Goal: Task Accomplishment & Management: Use online tool/utility

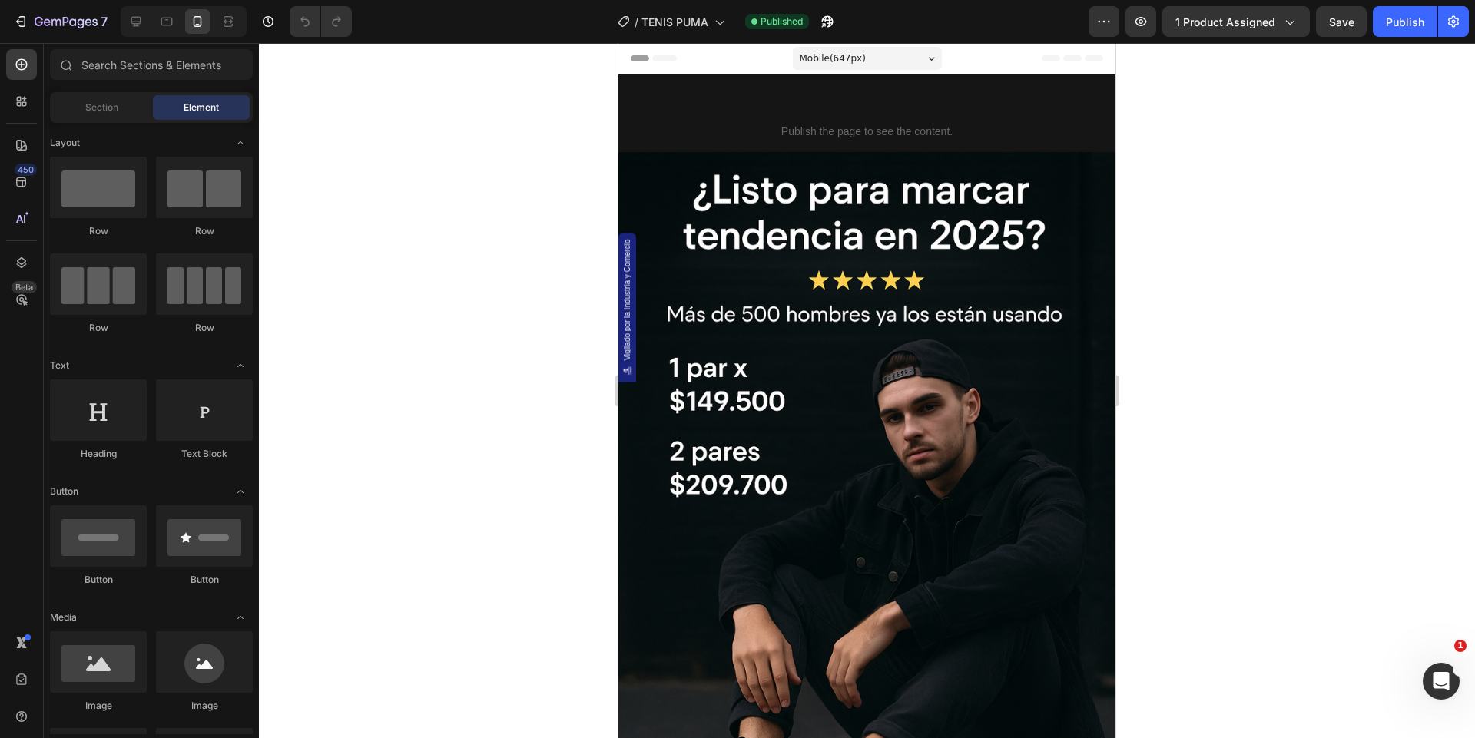
click at [76, 41] on div "7 Version history / TENIS PUMA Published Preview 1 product assigned Save Publish" at bounding box center [737, 22] width 1475 height 44
click at [73, 33] on button "7" at bounding box center [60, 21] width 108 height 31
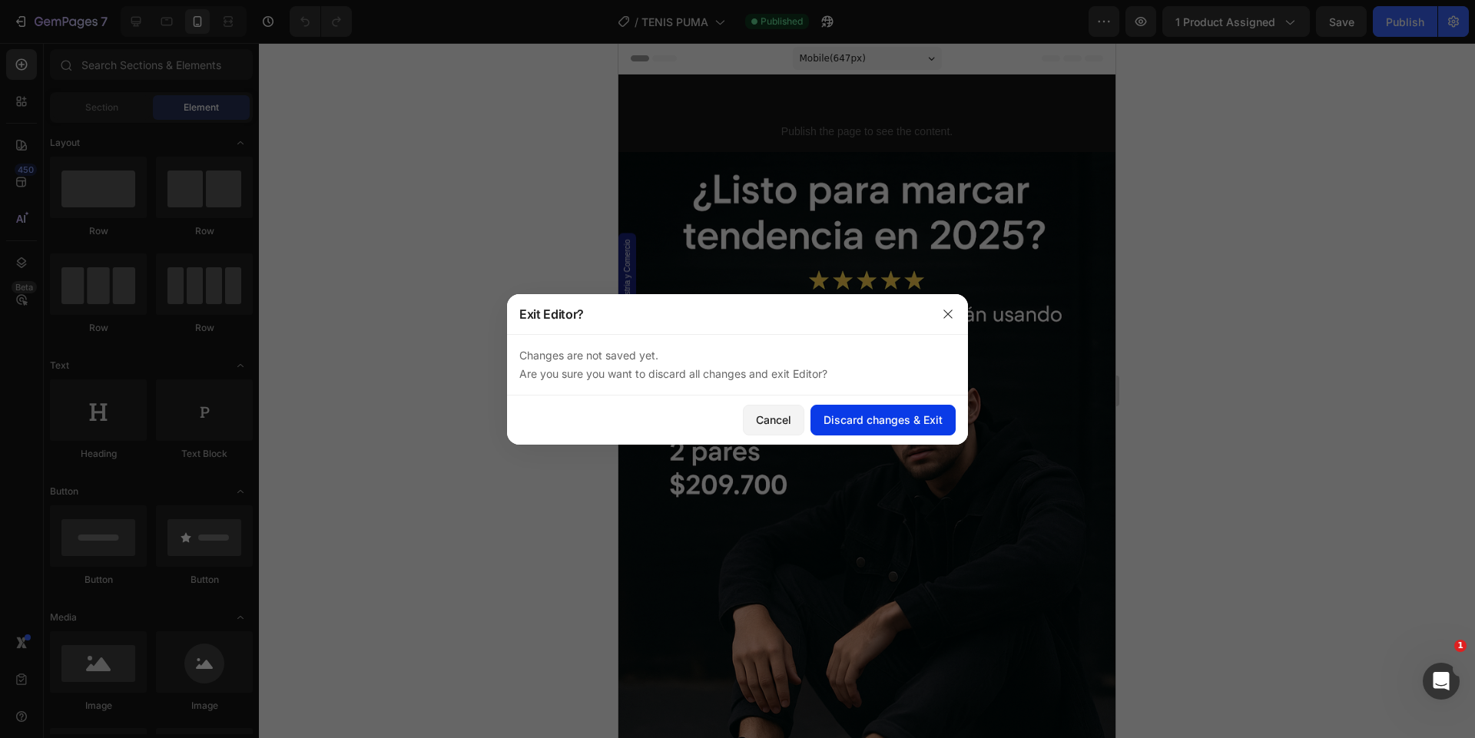
click at [843, 406] on button "Discard changes & Exit" at bounding box center [883, 420] width 145 height 31
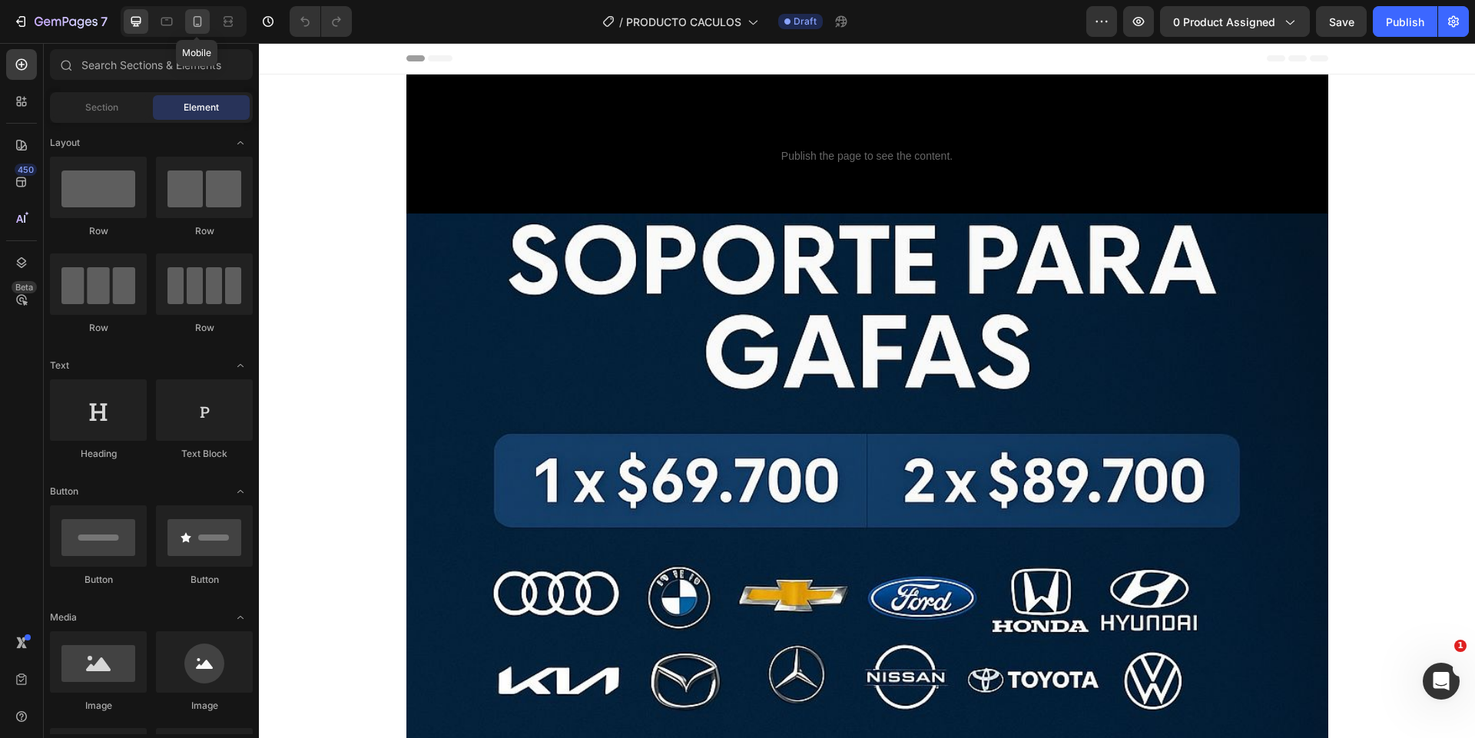
click at [200, 22] on icon at bounding box center [197, 21] width 15 height 15
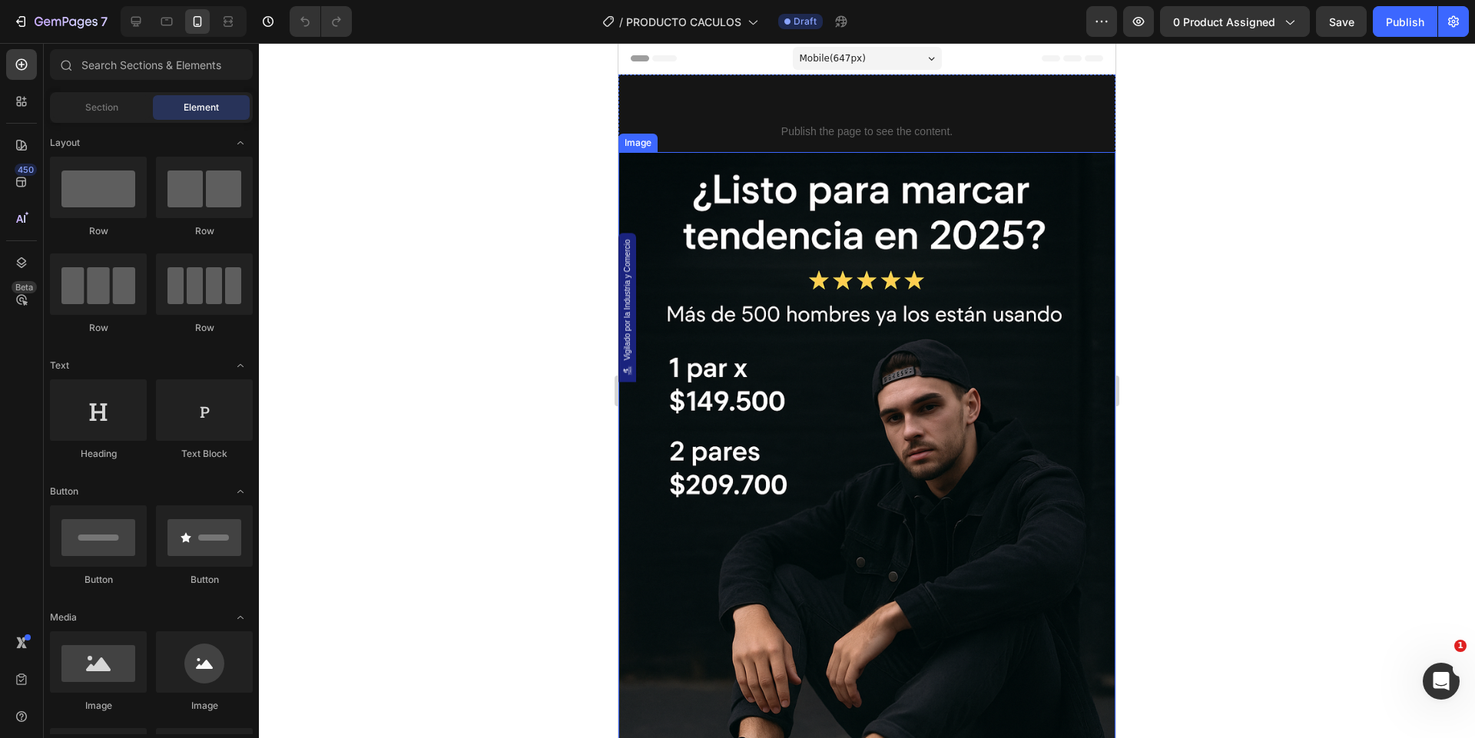
click at [849, 270] on img at bounding box center [867, 525] width 497 height 746
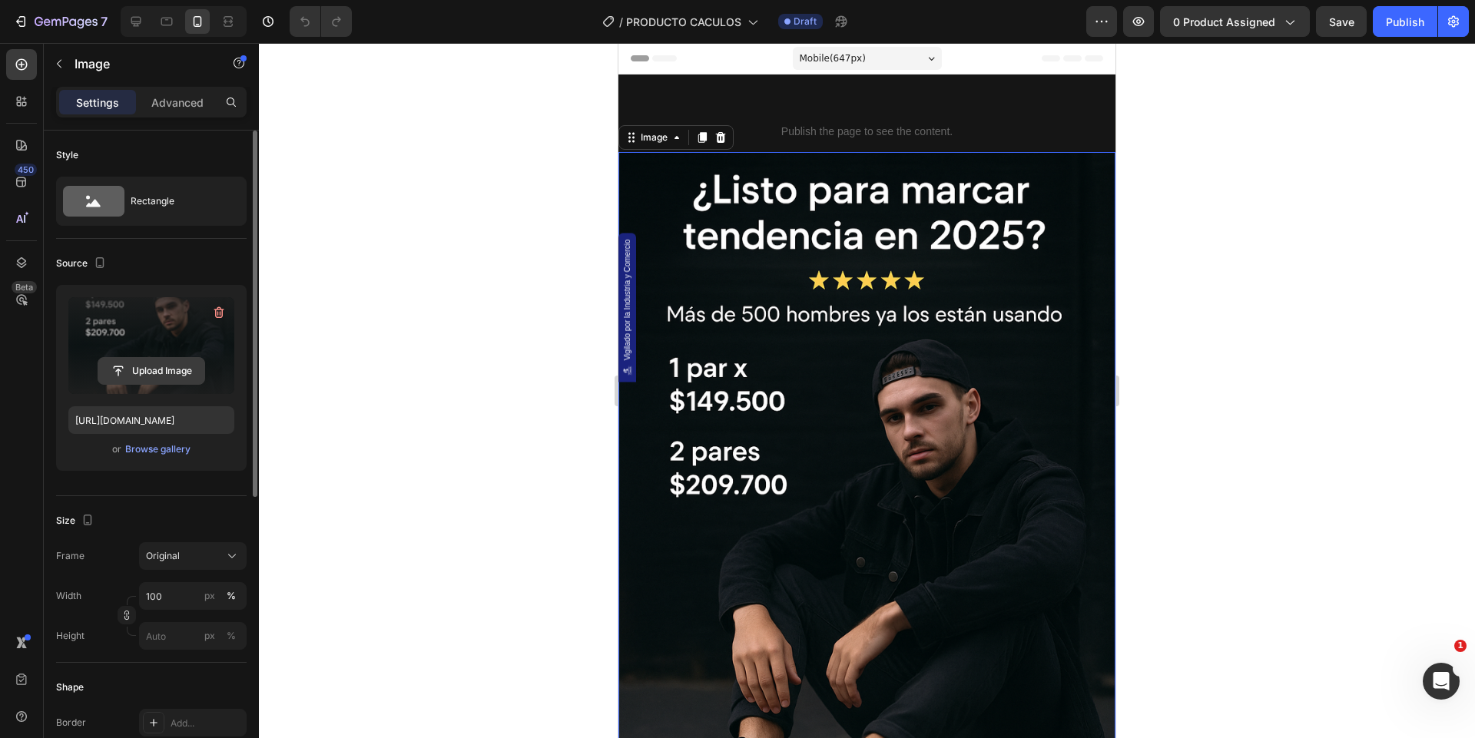
click at [140, 363] on input "file" at bounding box center [151, 371] width 106 height 26
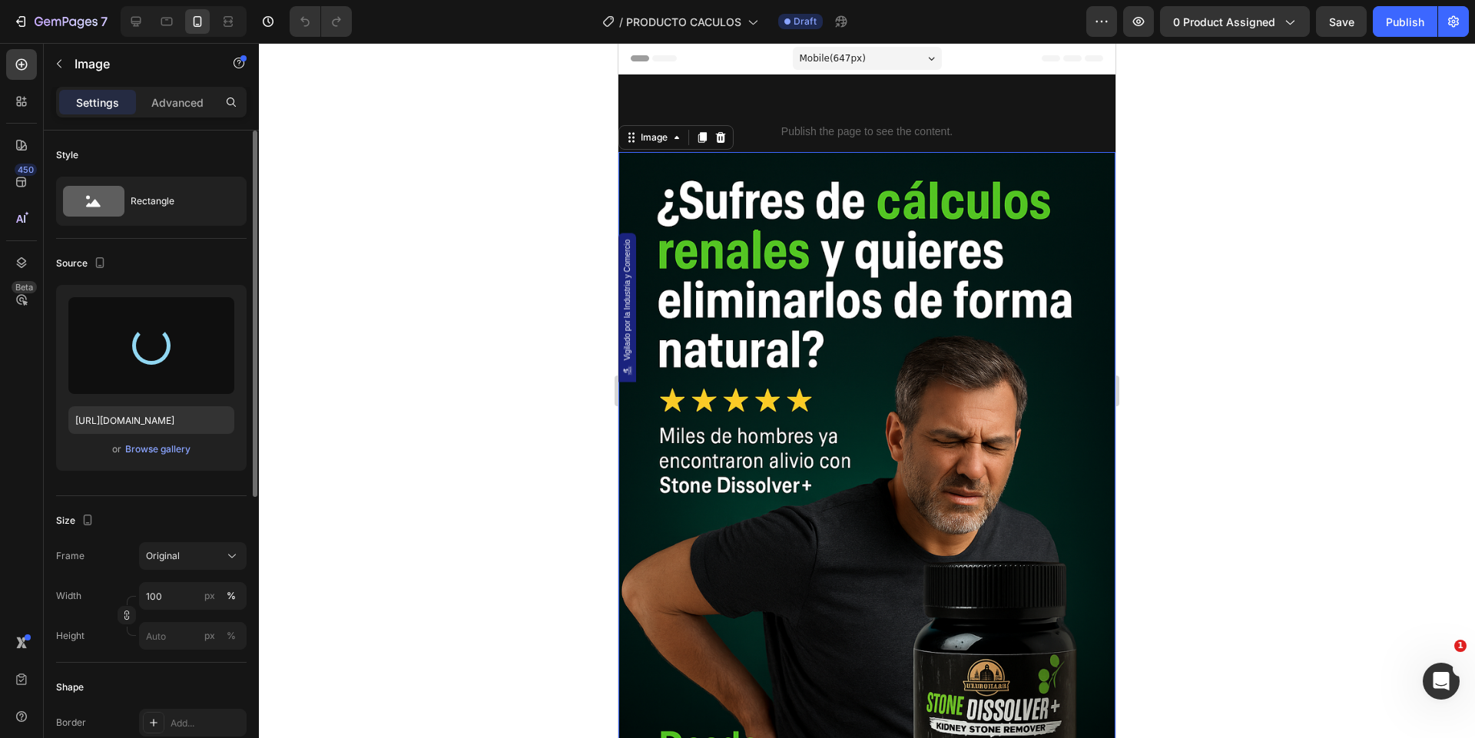
type input "[URL][DOMAIN_NAME]"
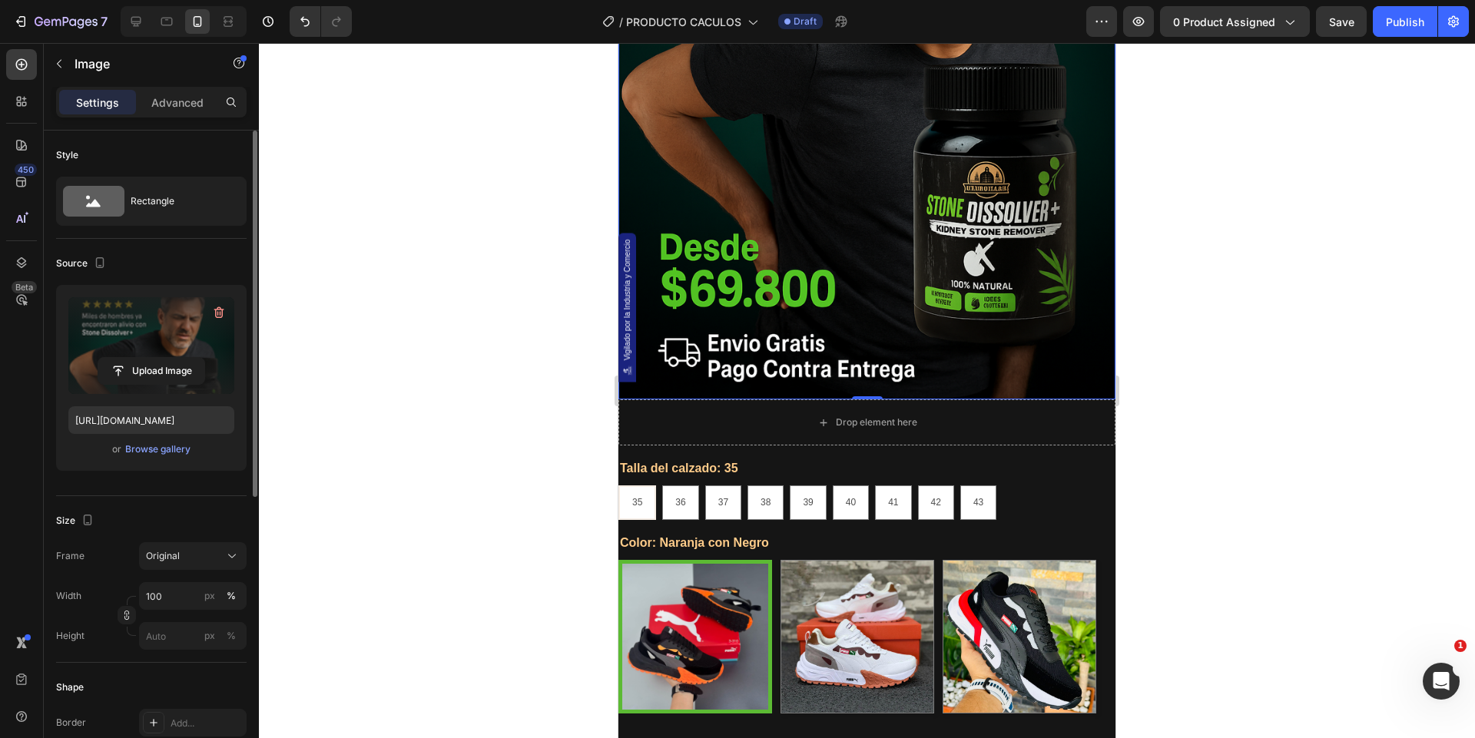
scroll to position [828, 0]
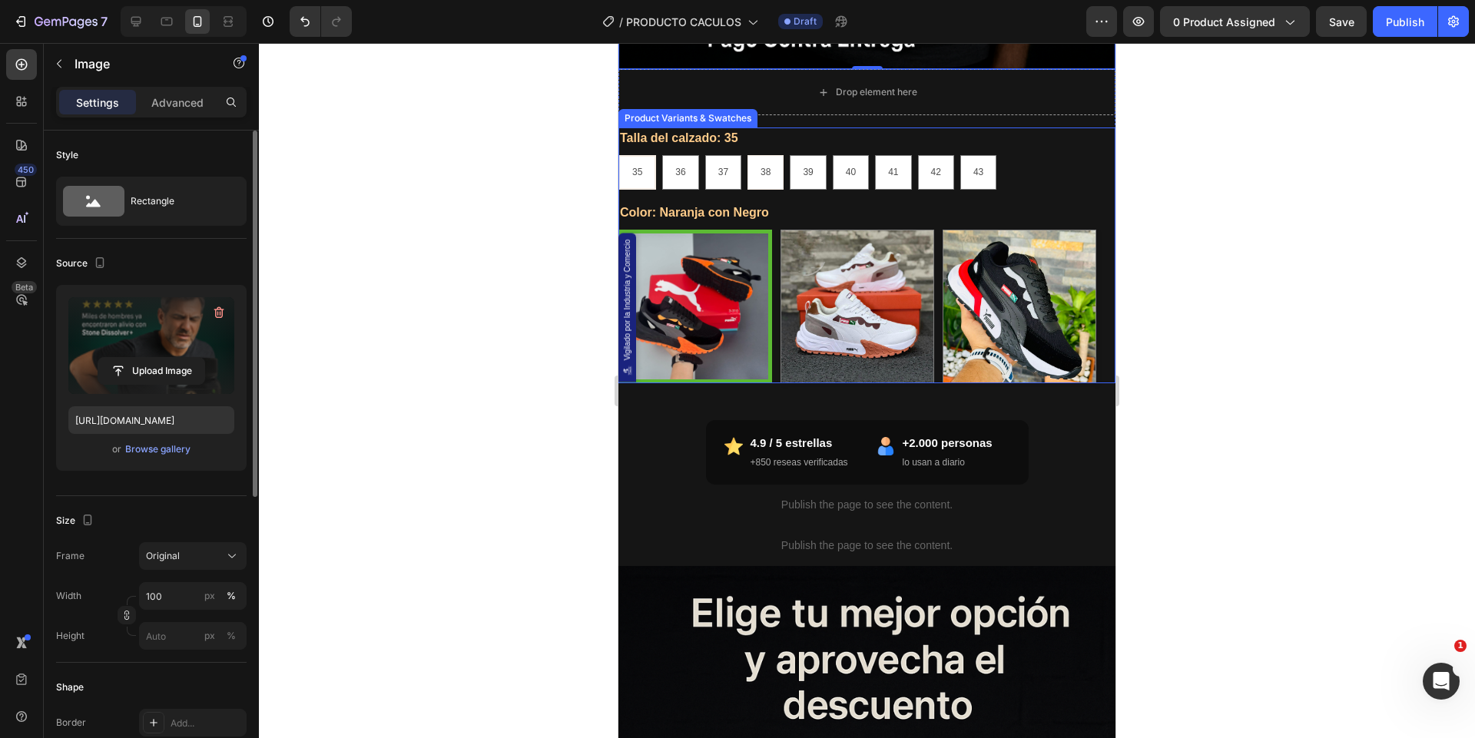
click at [1030, 159] on div "35 35 35 36 36 36 37 37 37 38 38 38 39 39 39 40 40 40 41 41 41 42 42 42 43 43 43" at bounding box center [867, 172] width 497 height 35
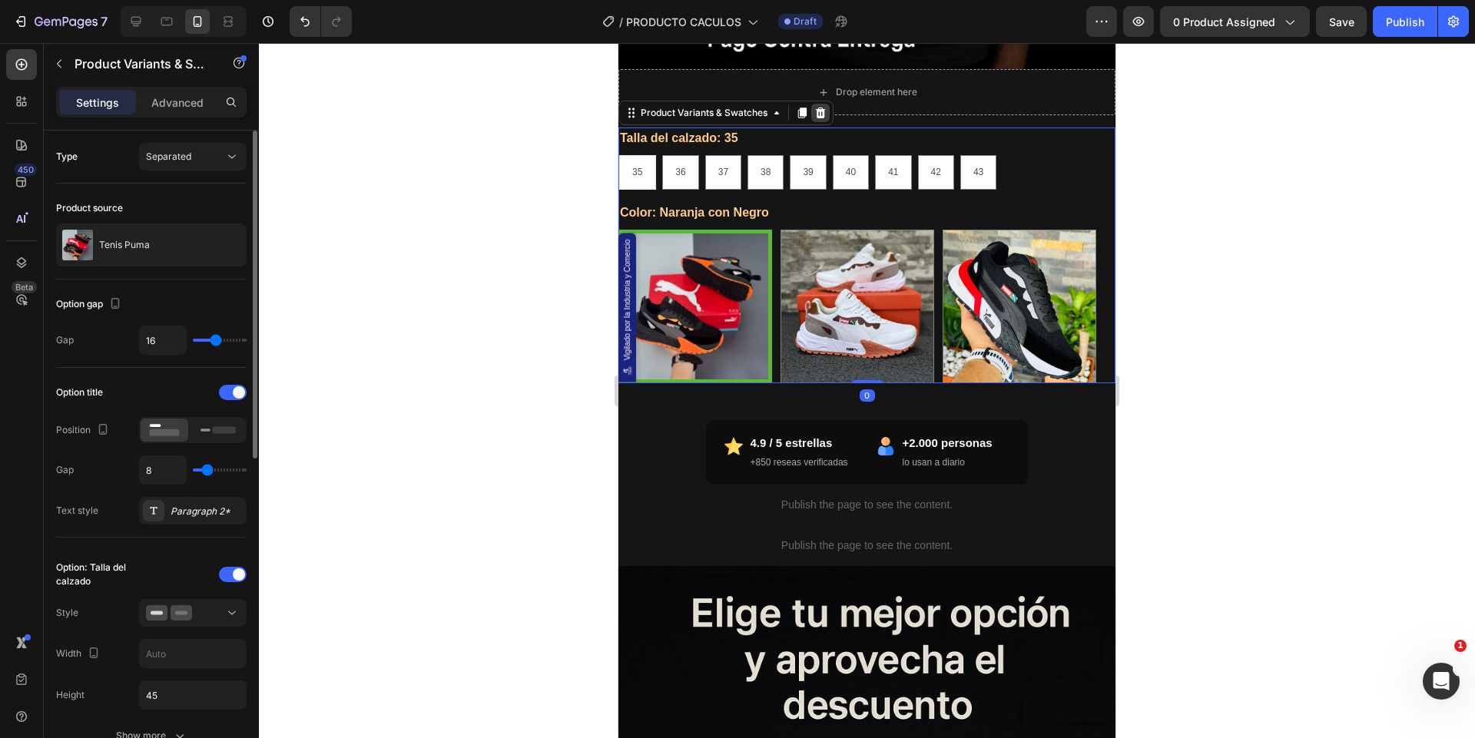
click at [828, 111] on div at bounding box center [820, 113] width 18 height 18
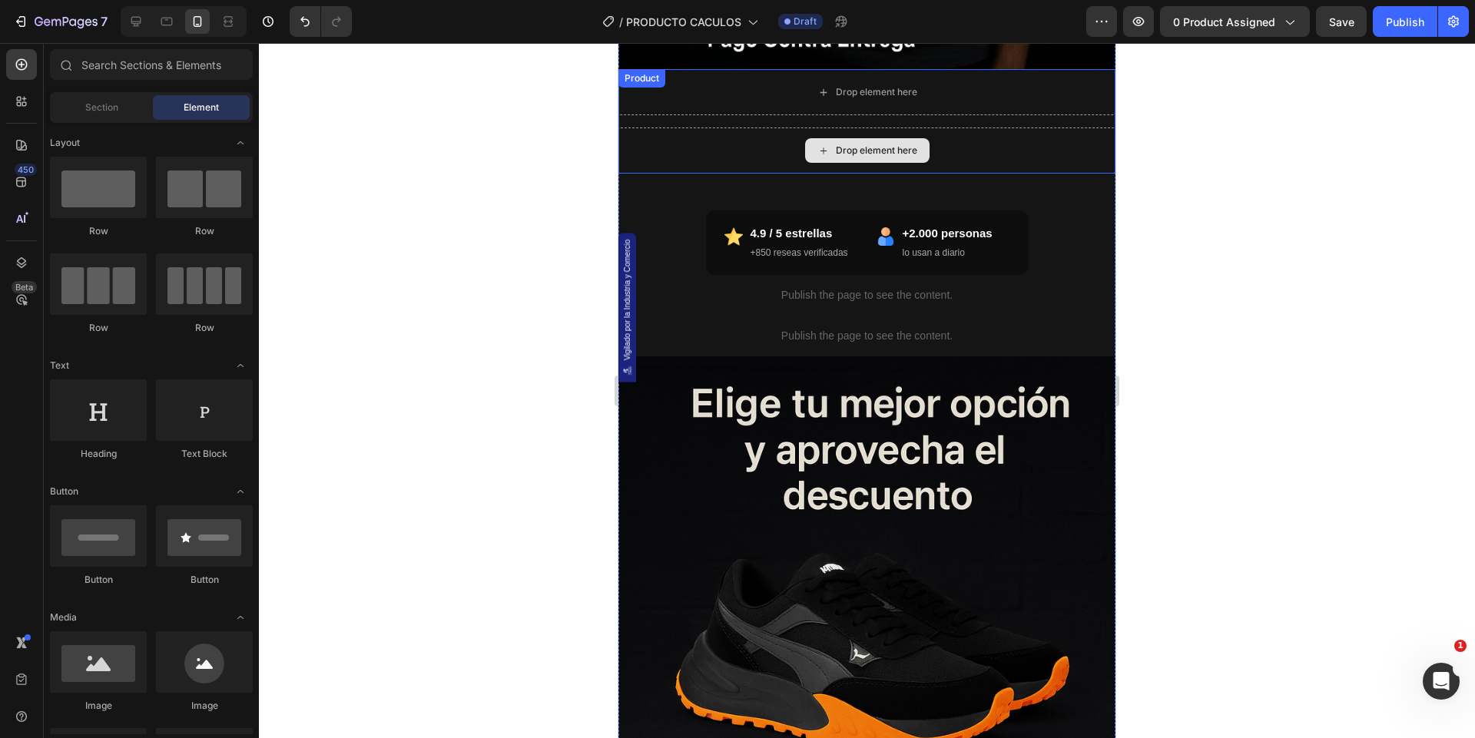
click at [700, 163] on div "Drop element here" at bounding box center [867, 151] width 497 height 46
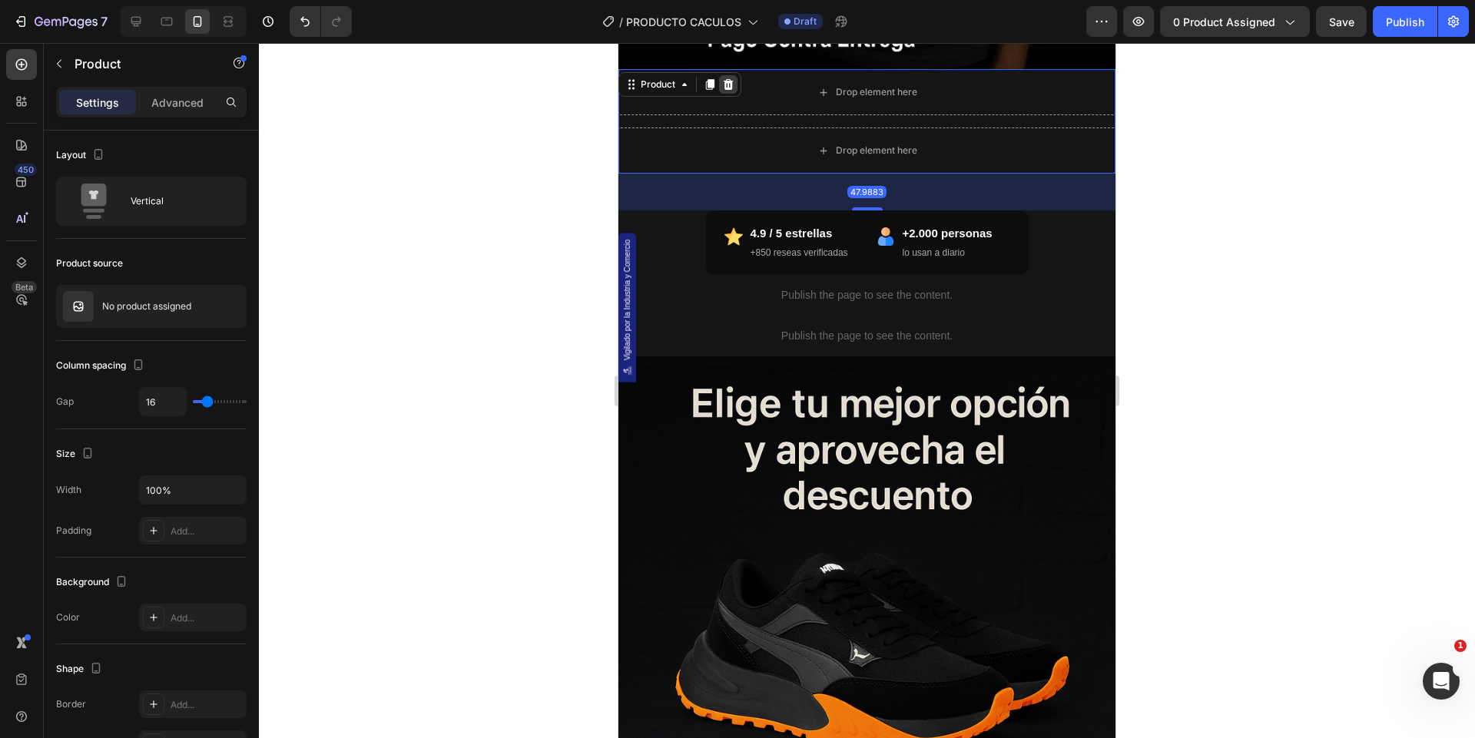
click at [732, 88] on icon at bounding box center [728, 84] width 12 height 12
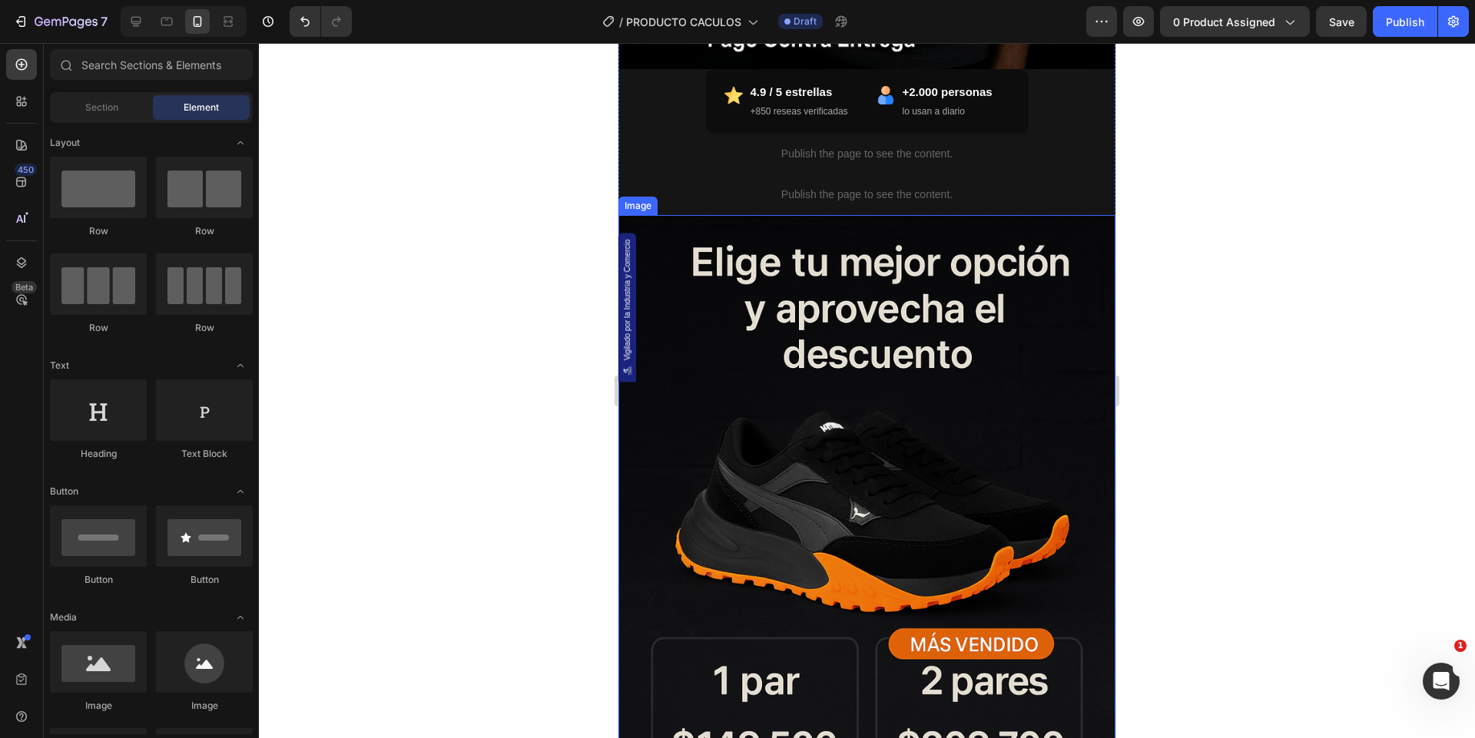
click at [830, 380] on img at bounding box center [867, 588] width 497 height 746
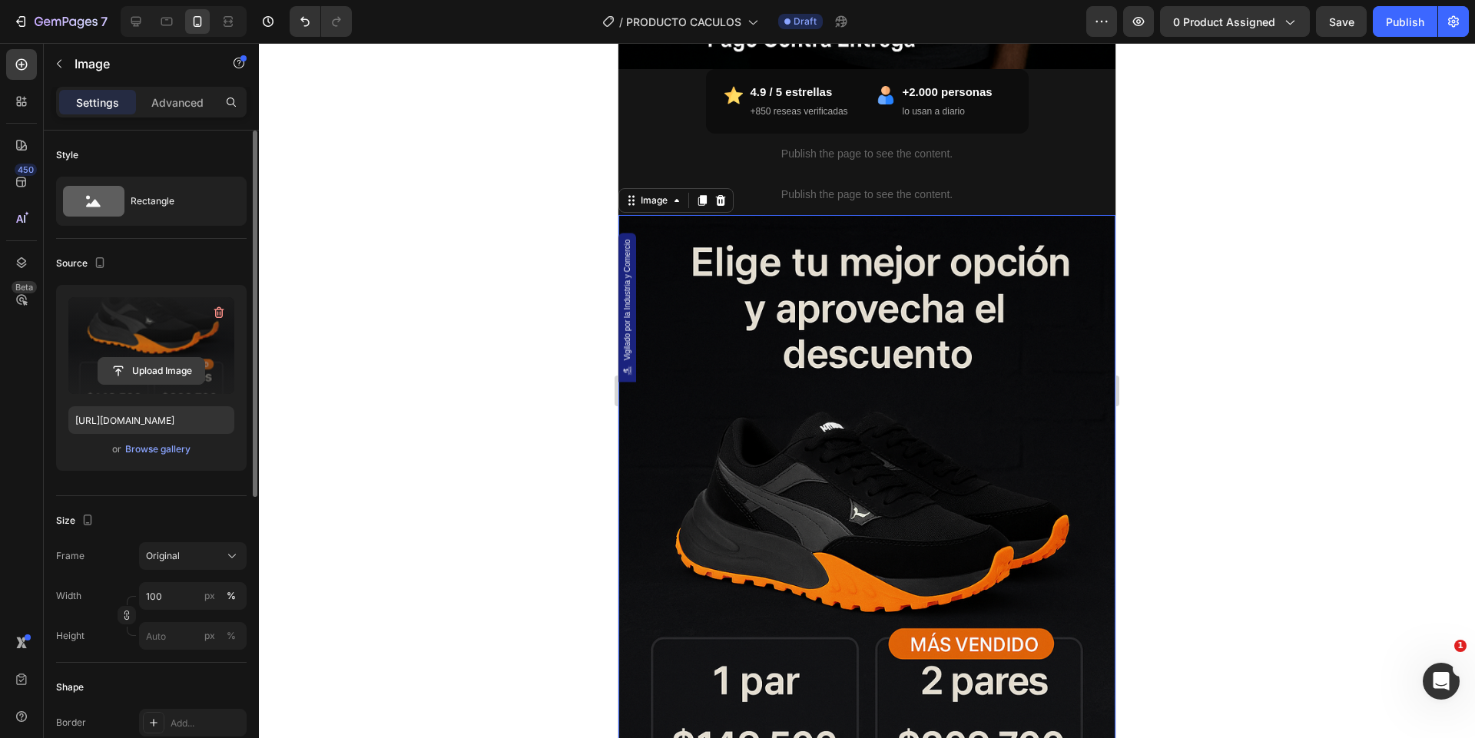
click at [158, 367] on input "file" at bounding box center [151, 371] width 106 height 26
type input "https://cdn.shopify.com/s/files/1/0744/3005/4434/files/gempages_531692215487955…"
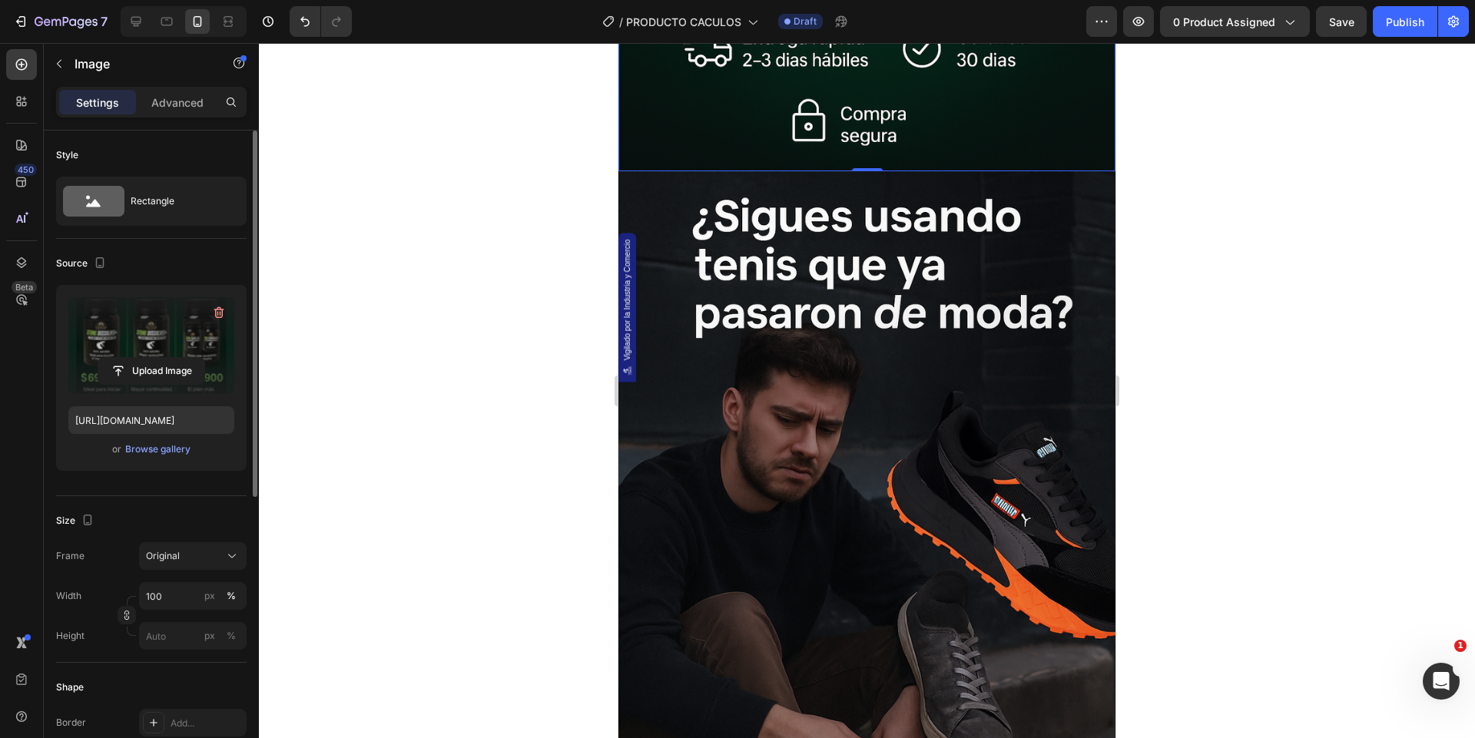
scroll to position [1697, 0]
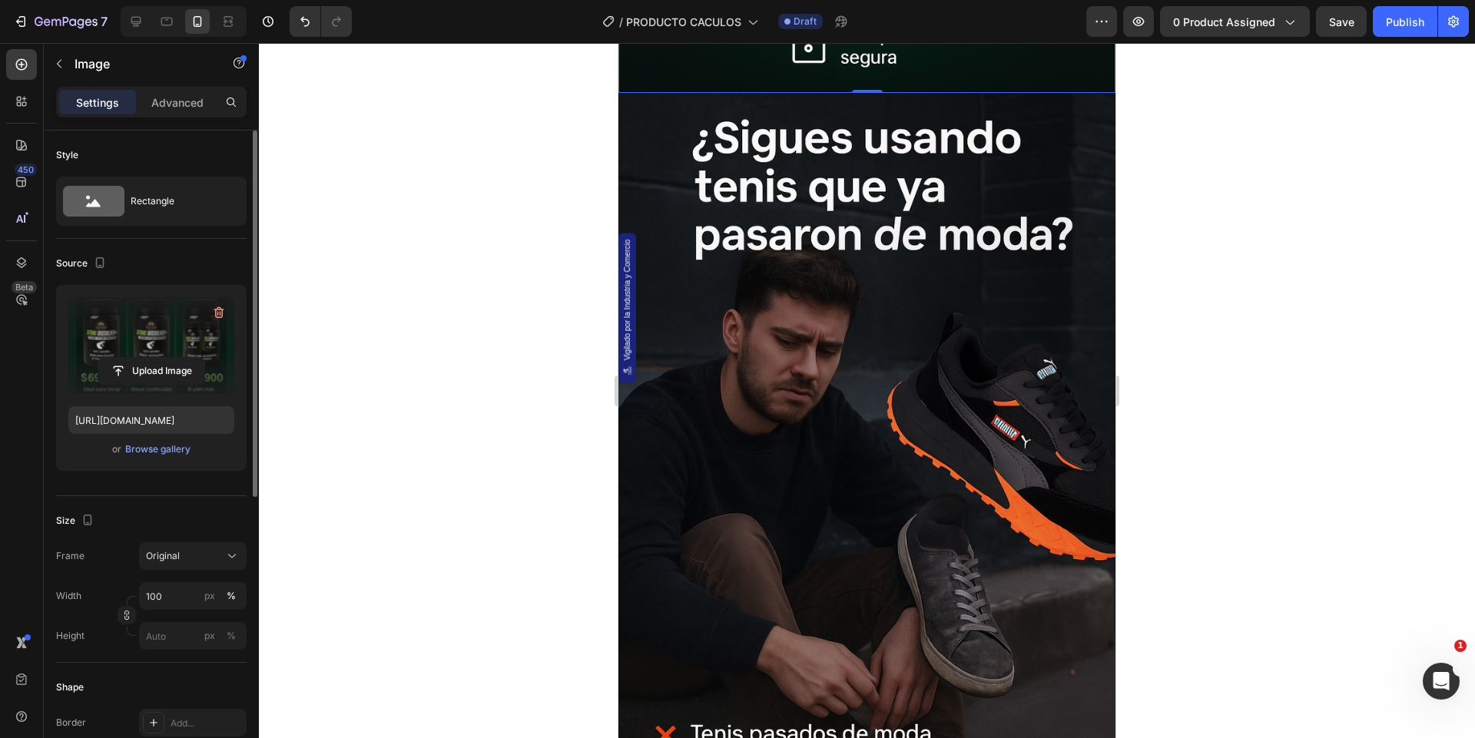
click at [795, 300] on img at bounding box center [867, 466] width 497 height 746
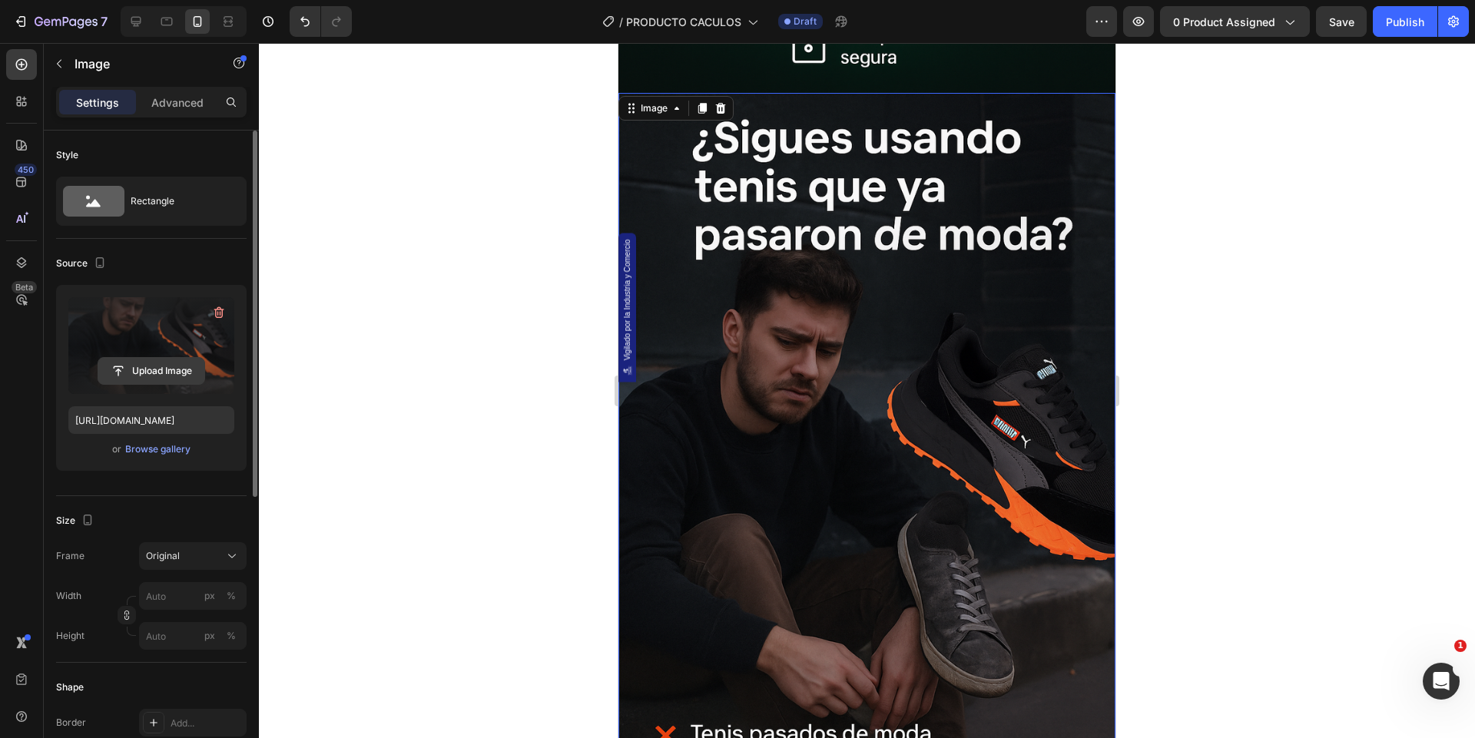
click at [177, 368] on input "file" at bounding box center [151, 371] width 106 height 26
type input "https://cdn.shopify.com/s/files/1/0744/3005/4434/files/gempages_531692215487955…"
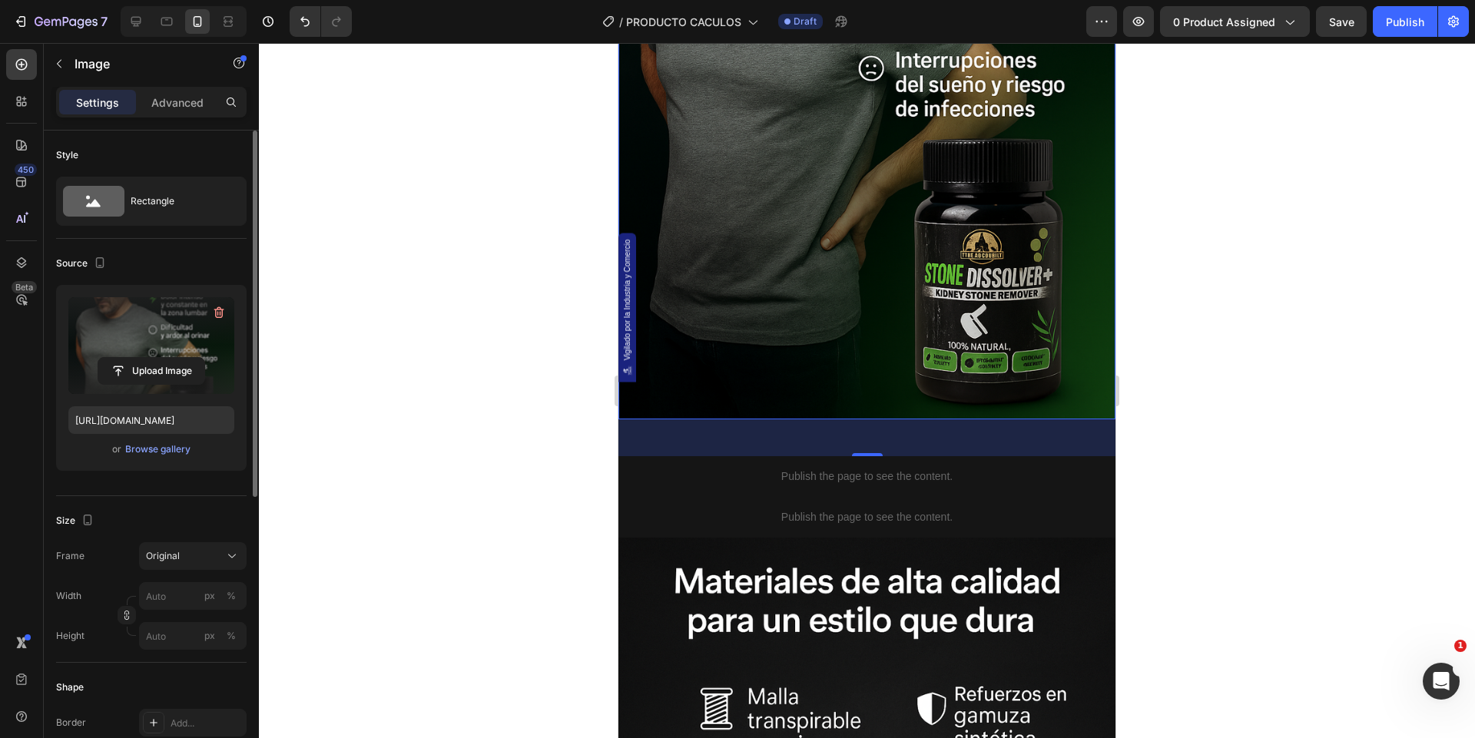
scroll to position [2316, 0]
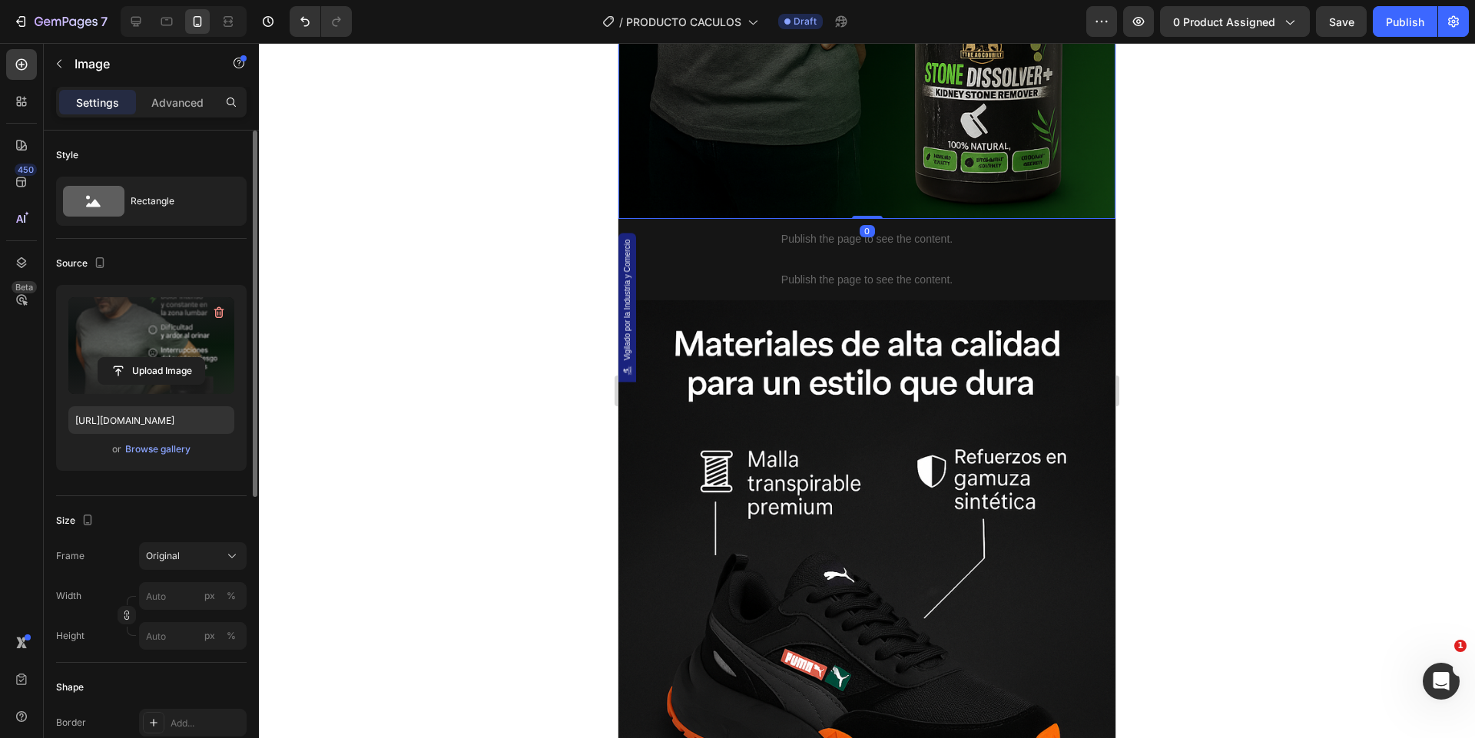
drag, startPoint x: 868, startPoint y: 254, endPoint x: 871, endPoint y: 191, distance: 63.1
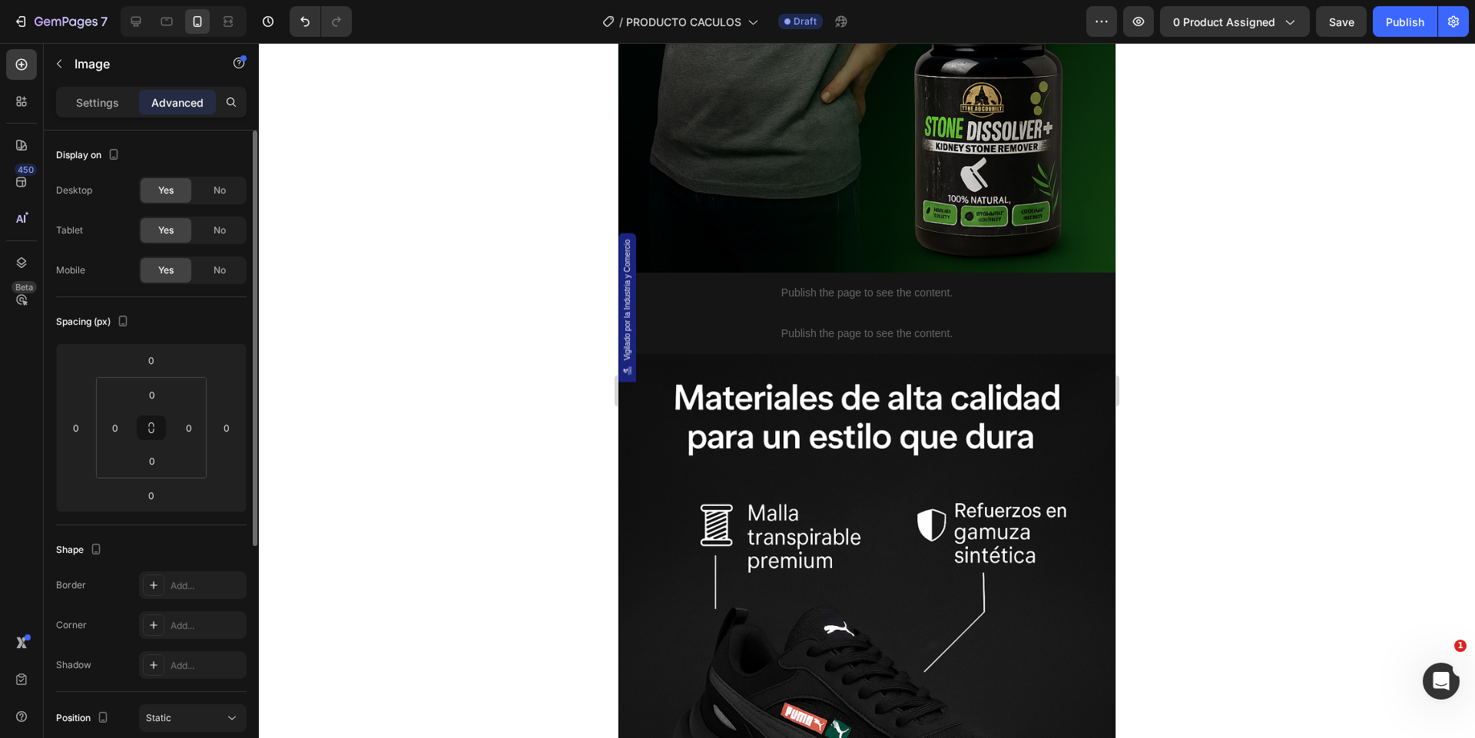
scroll to position [2462, 0]
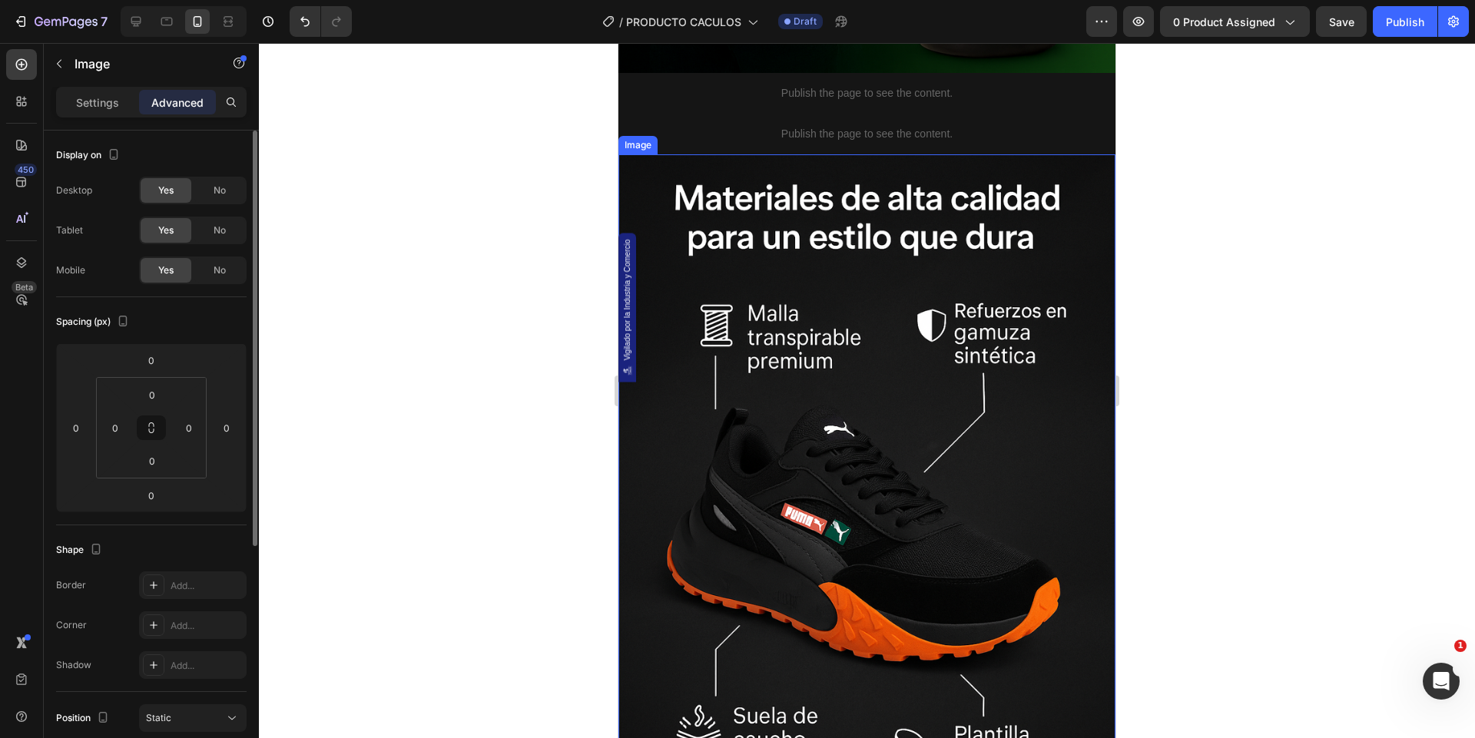
click at [753, 386] on img at bounding box center [867, 527] width 497 height 746
click at [945, 377] on img at bounding box center [867, 527] width 497 height 746
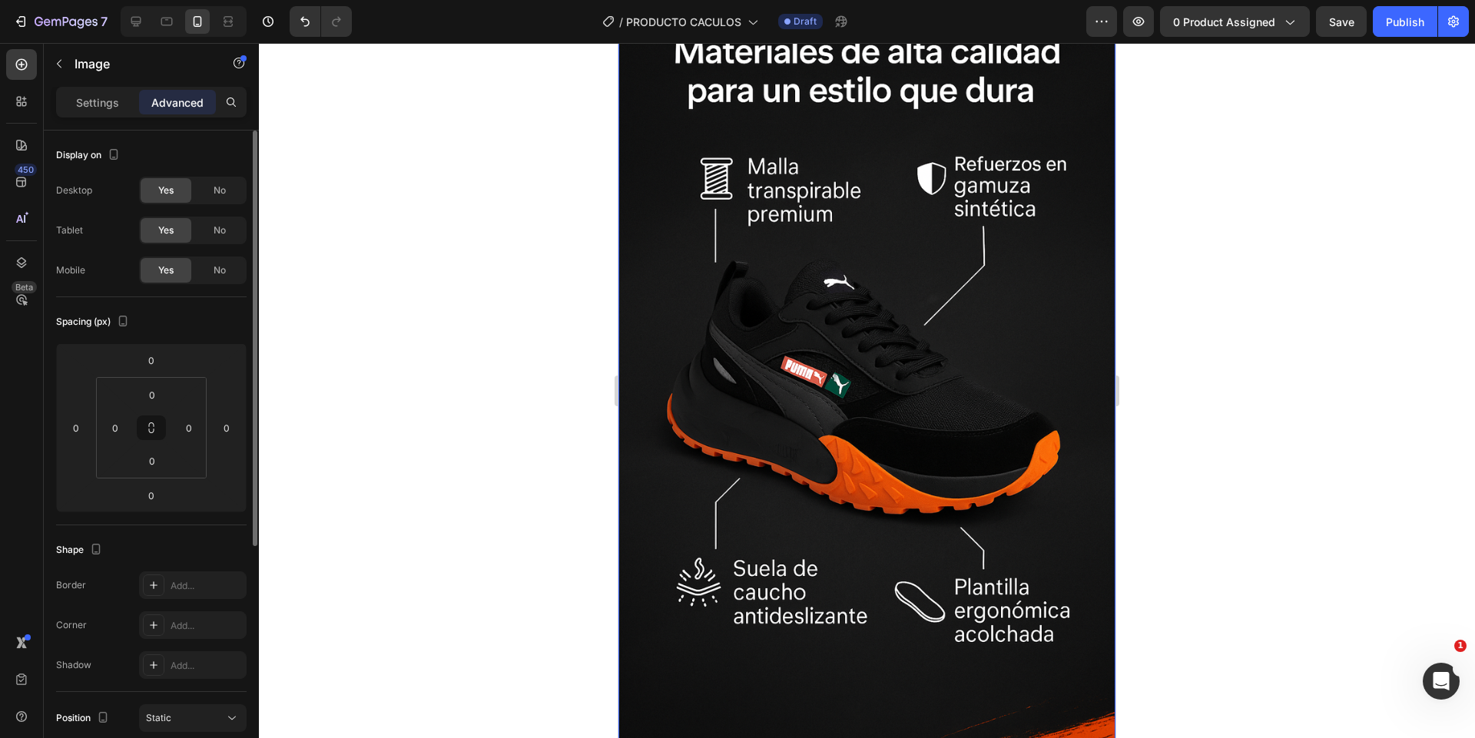
scroll to position [2613, 0]
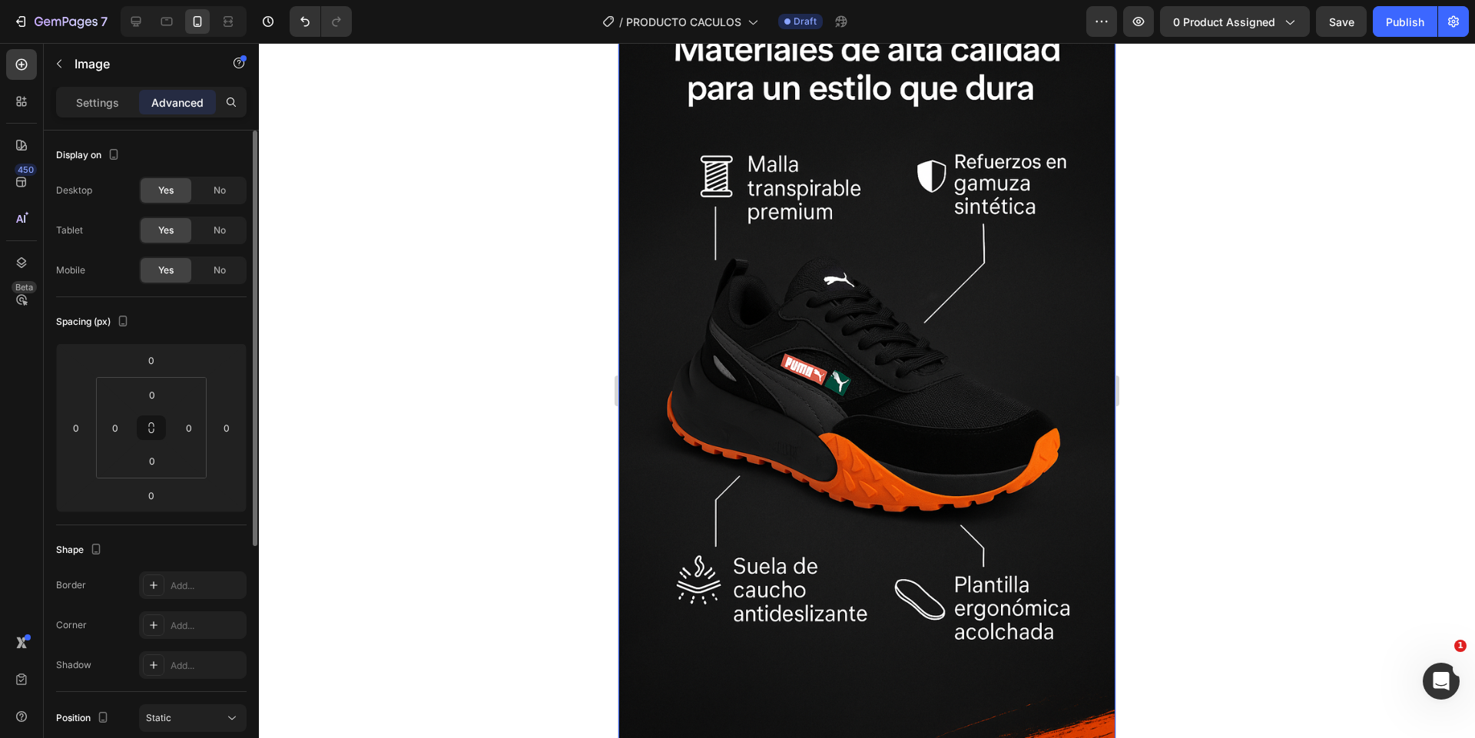
click at [450, 314] on div at bounding box center [867, 390] width 1216 height 695
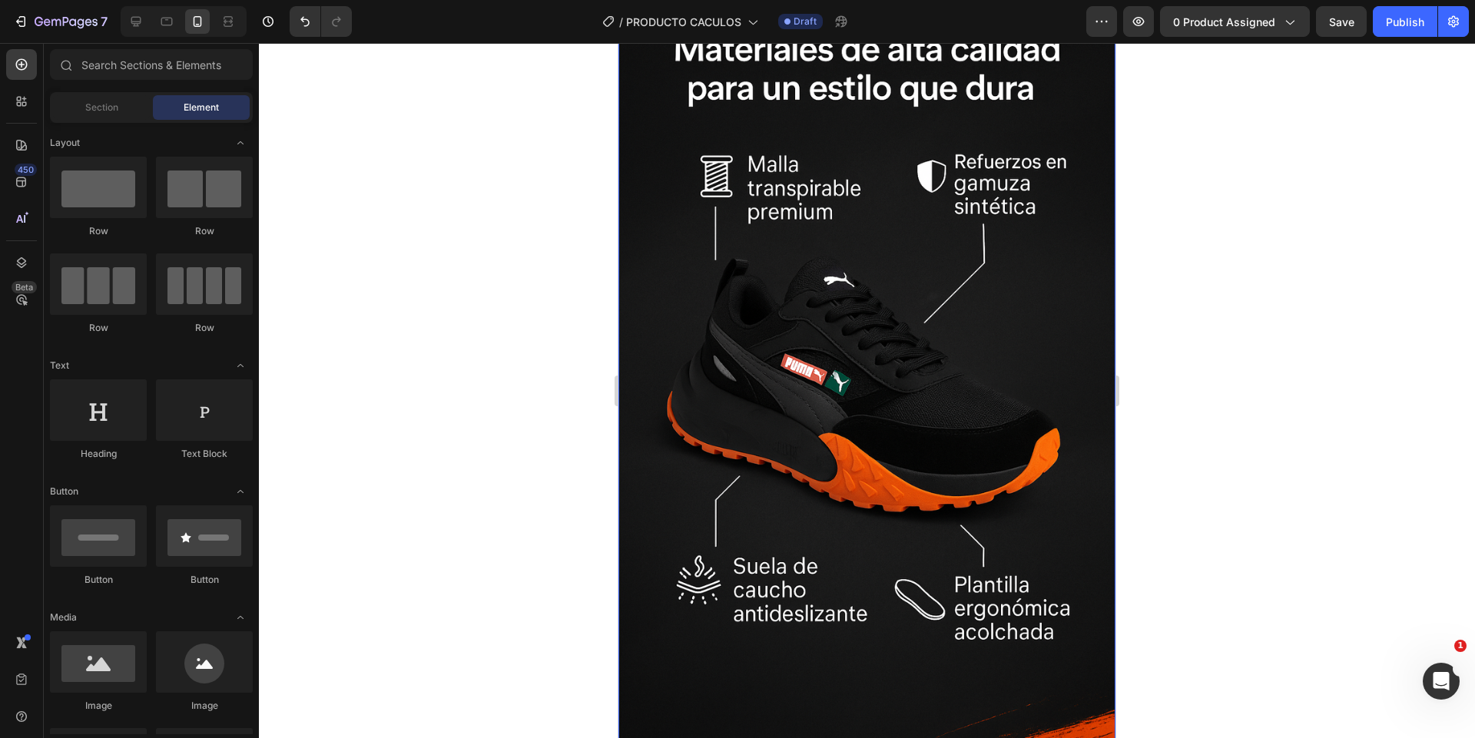
click at [813, 294] on img at bounding box center [867, 378] width 497 height 746
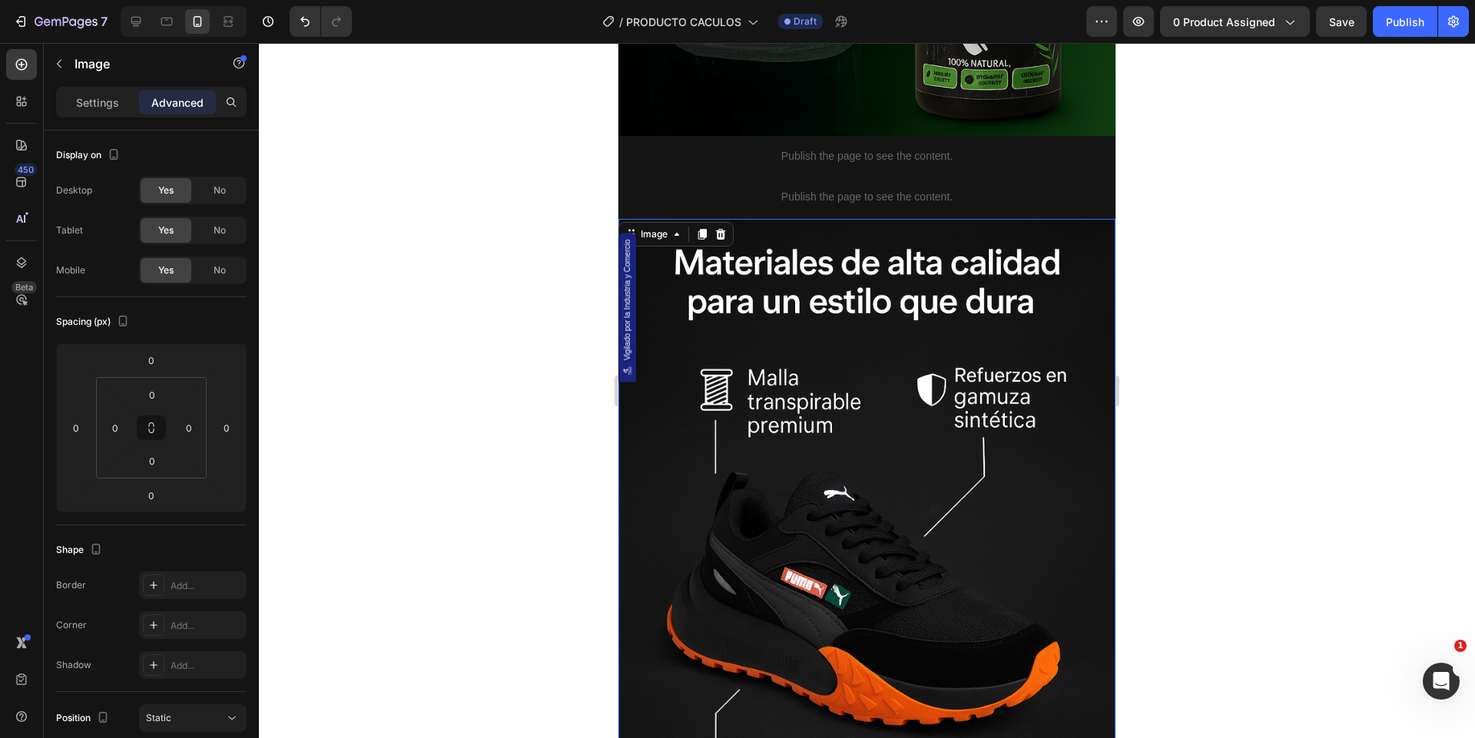
scroll to position [2382, 0]
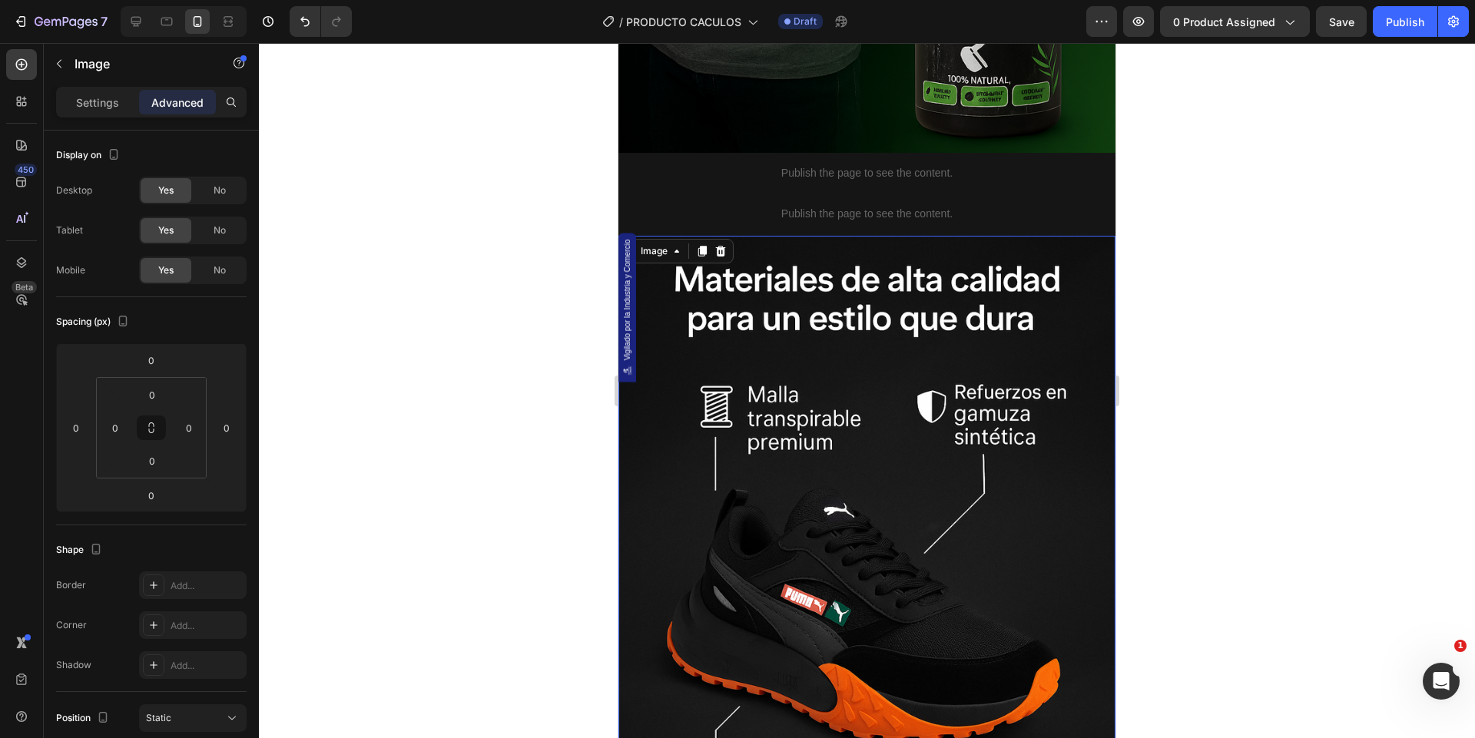
click at [930, 398] on img at bounding box center [867, 609] width 497 height 746
click at [86, 108] on p "Settings" at bounding box center [97, 103] width 43 height 16
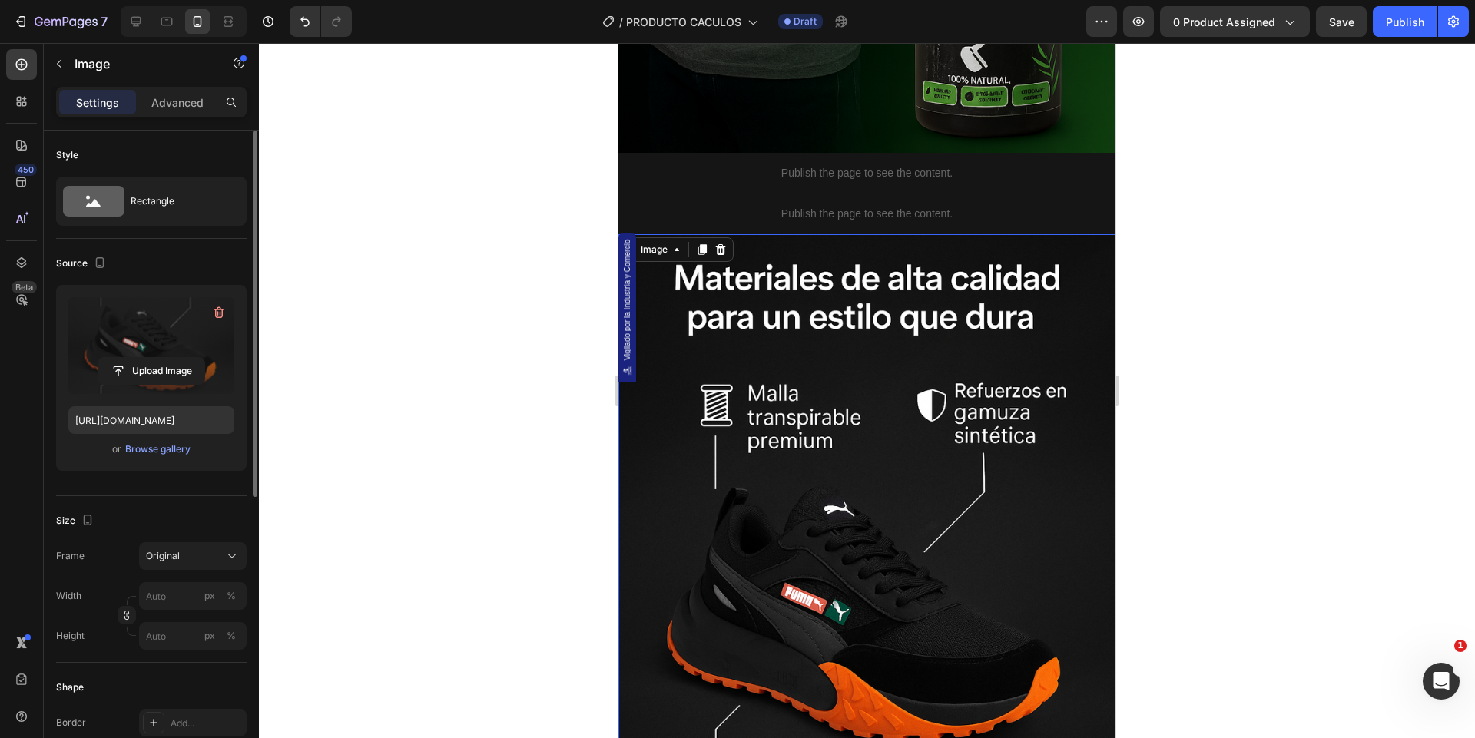
click at [150, 341] on label at bounding box center [151, 345] width 166 height 97
click at [150, 358] on input "file" at bounding box center [151, 371] width 106 height 26
type input "https://cdn.shopify.com/s/files/1/0744/3005/4434/files/gempages_531692215487955…"
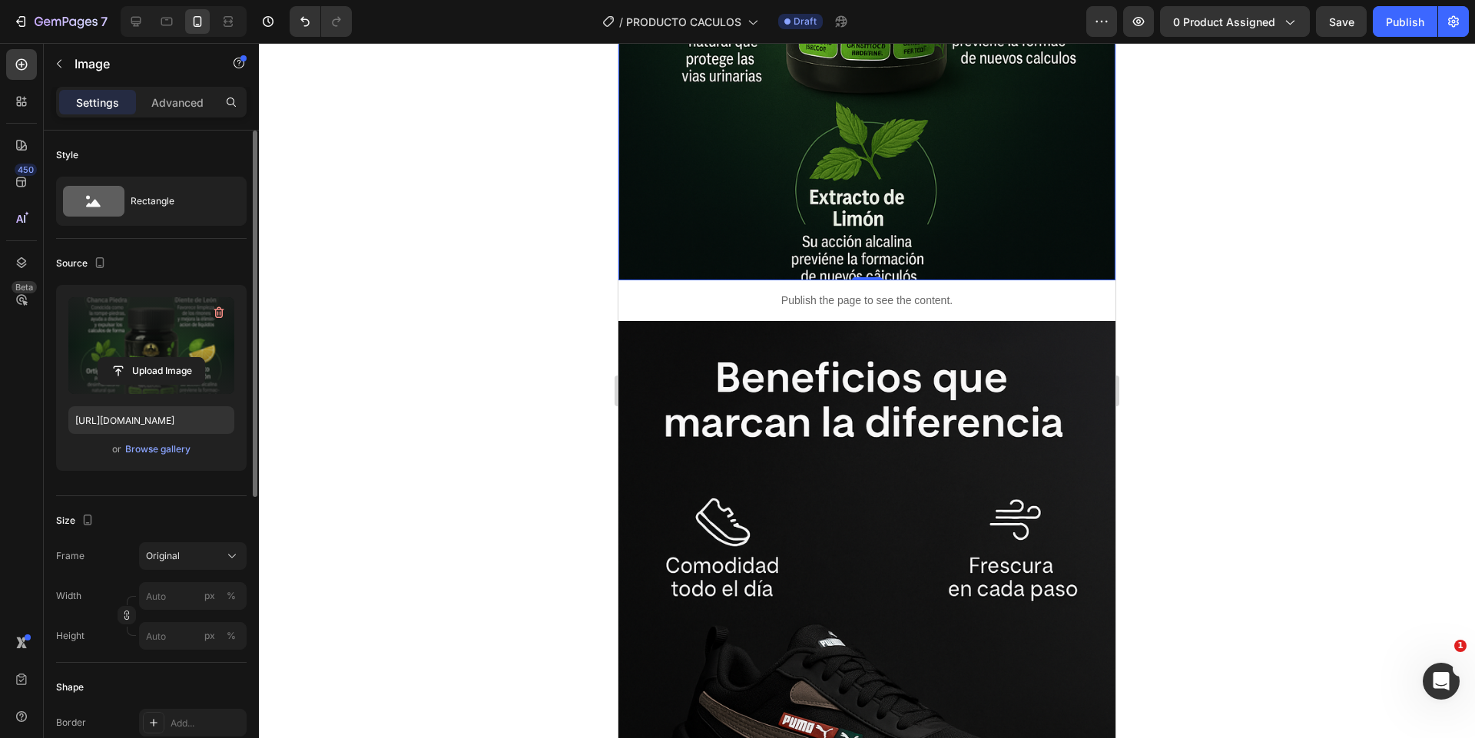
scroll to position [3372, 0]
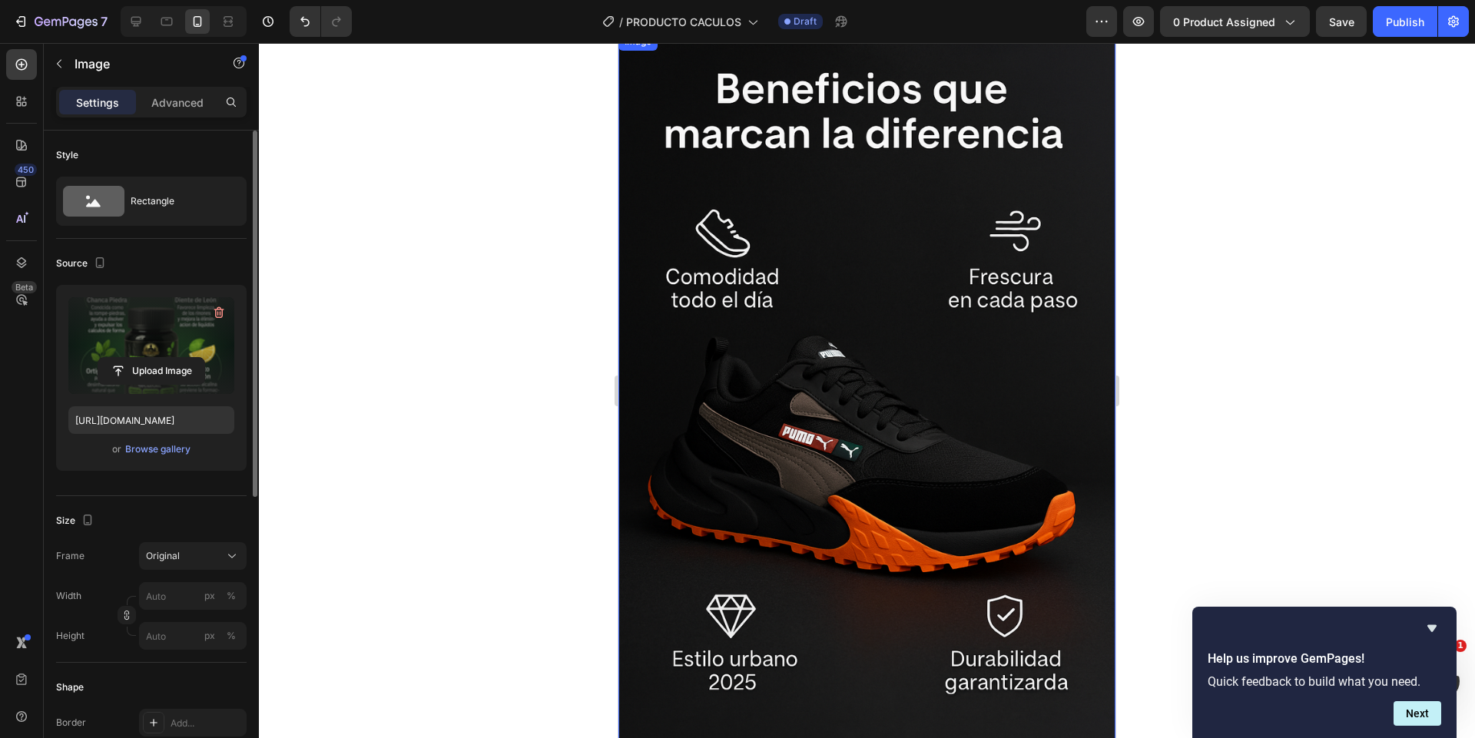
click at [811, 506] on img at bounding box center [867, 405] width 497 height 746
click at [172, 371] on input "file" at bounding box center [151, 371] width 106 height 26
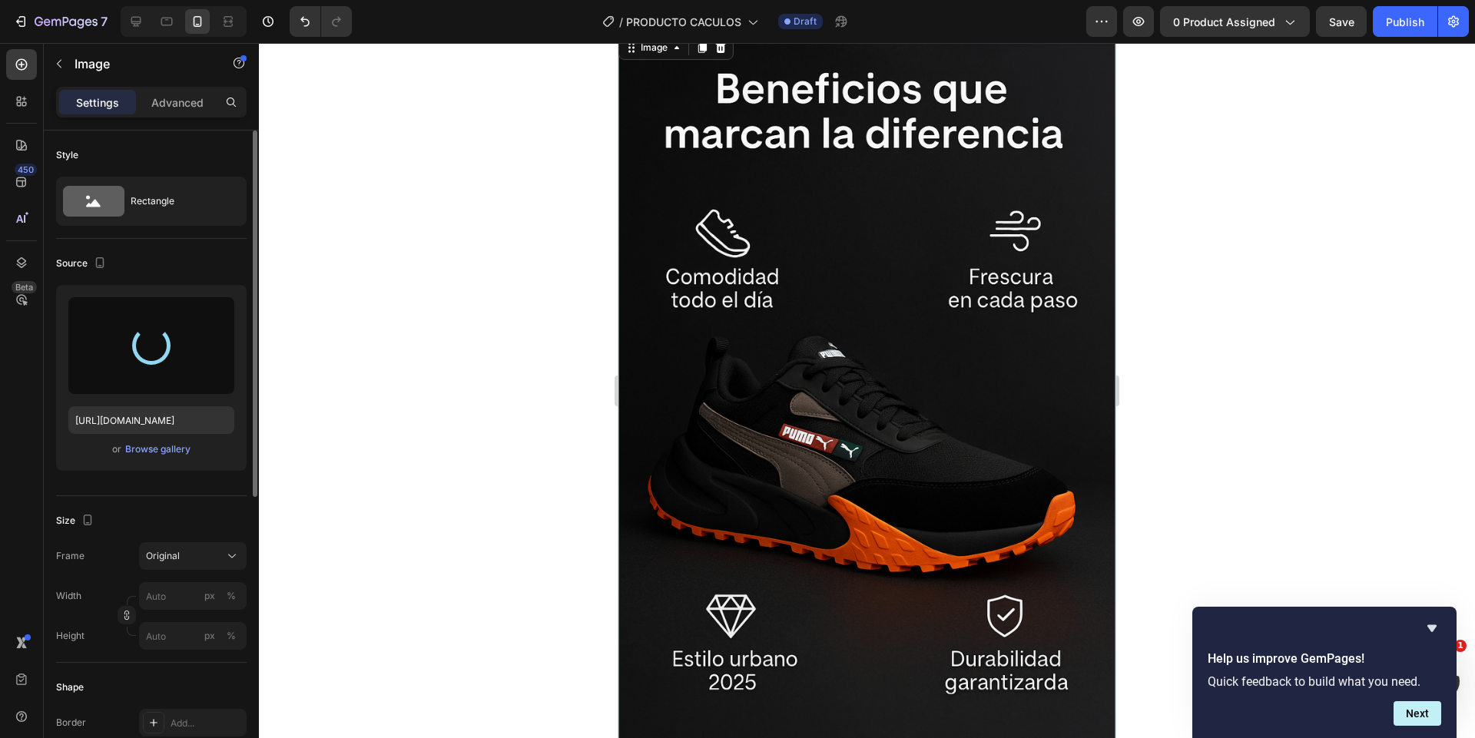
type input "https://cdn.shopify.com/s/files/1/0744/3005/4434/files/gempages_531692215487955…"
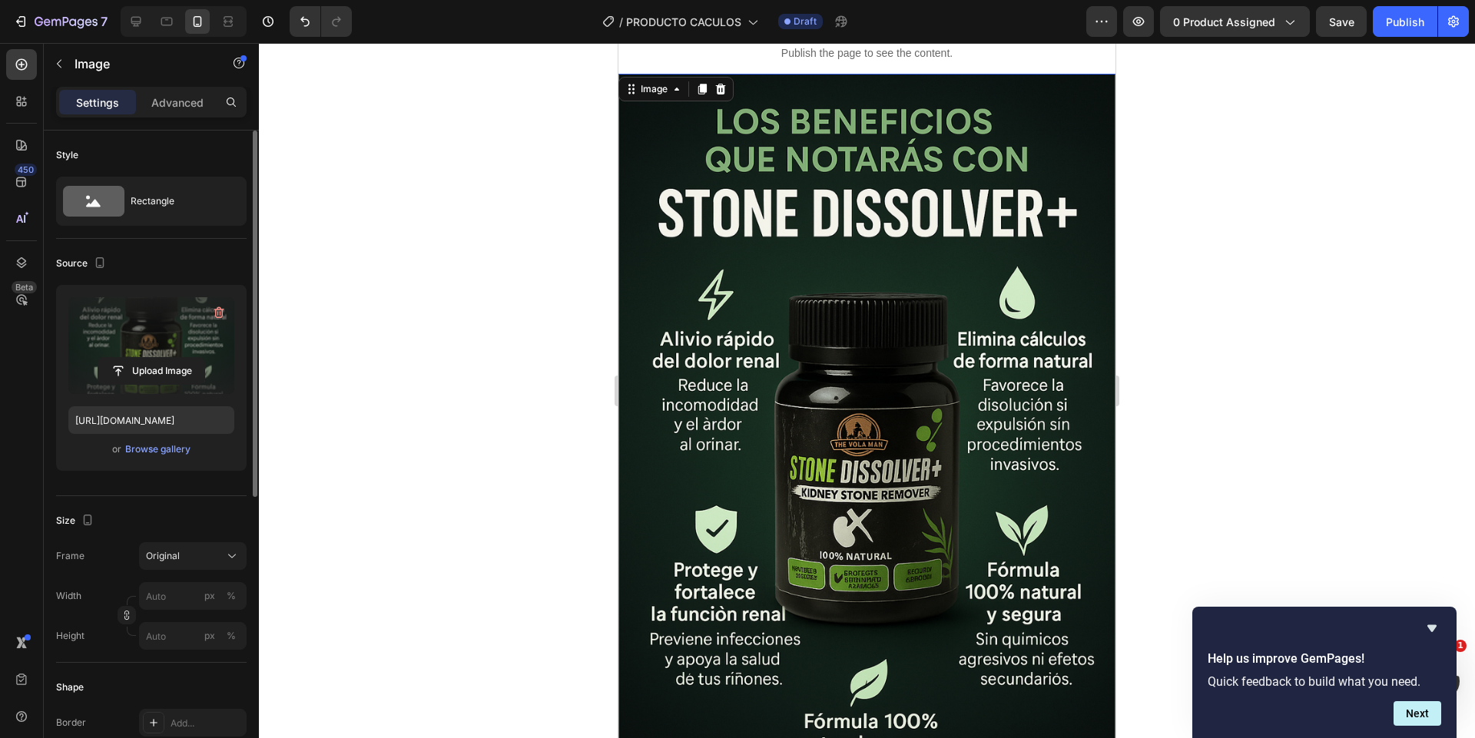
scroll to position [4265, 0]
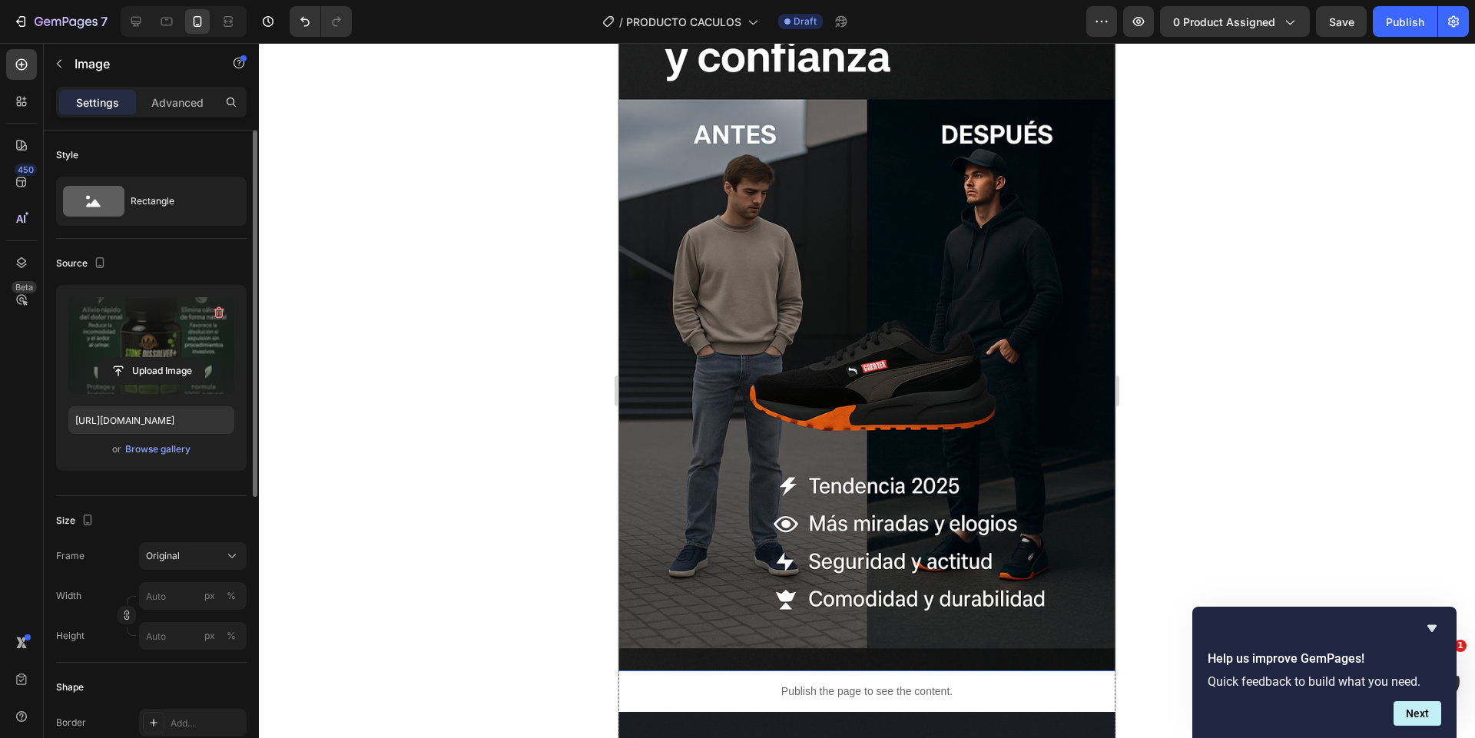
click at [924, 378] on img at bounding box center [867, 299] width 497 height 746
click at [173, 374] on input "file" at bounding box center [151, 371] width 106 height 26
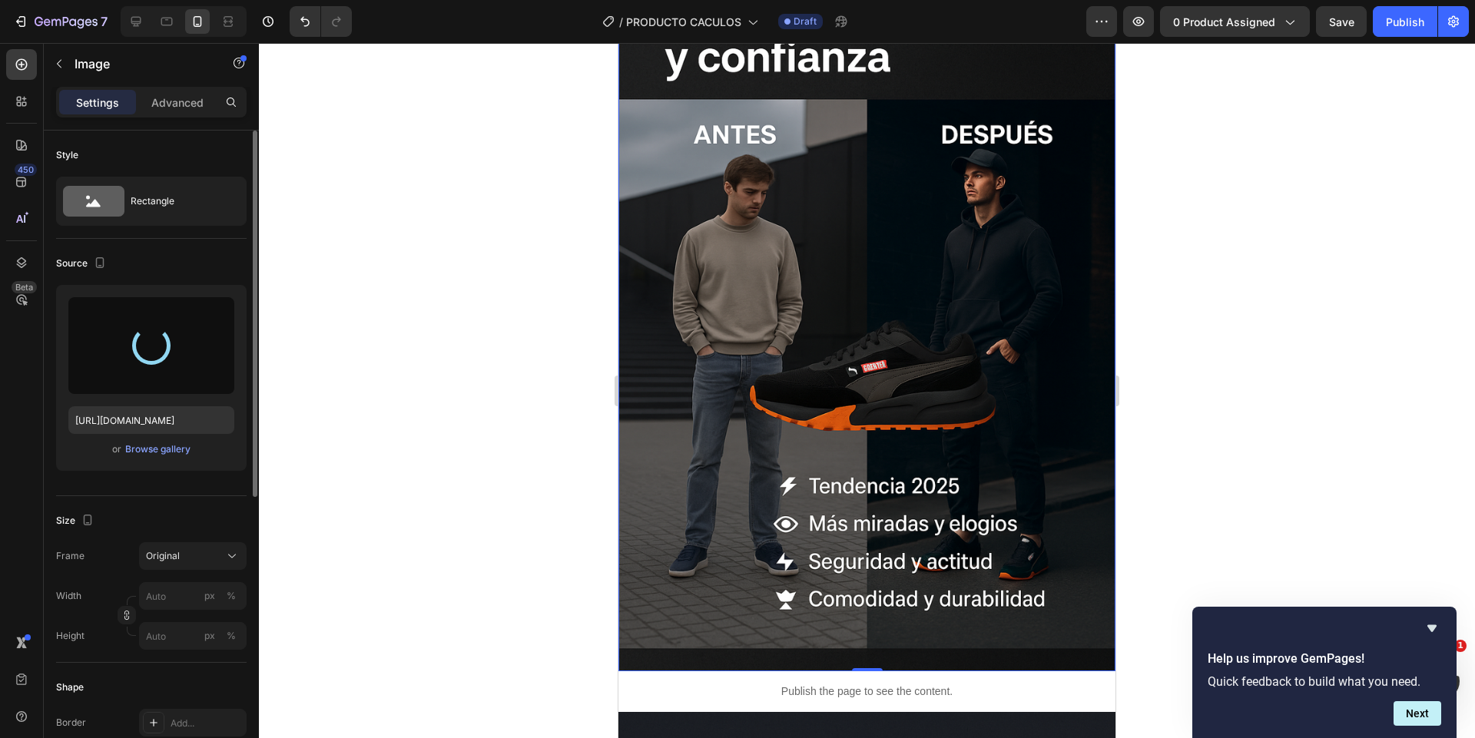
type input "https://cdn.shopify.com/s/files/1/0744/3005/4434/files/gempages_531692215487955…"
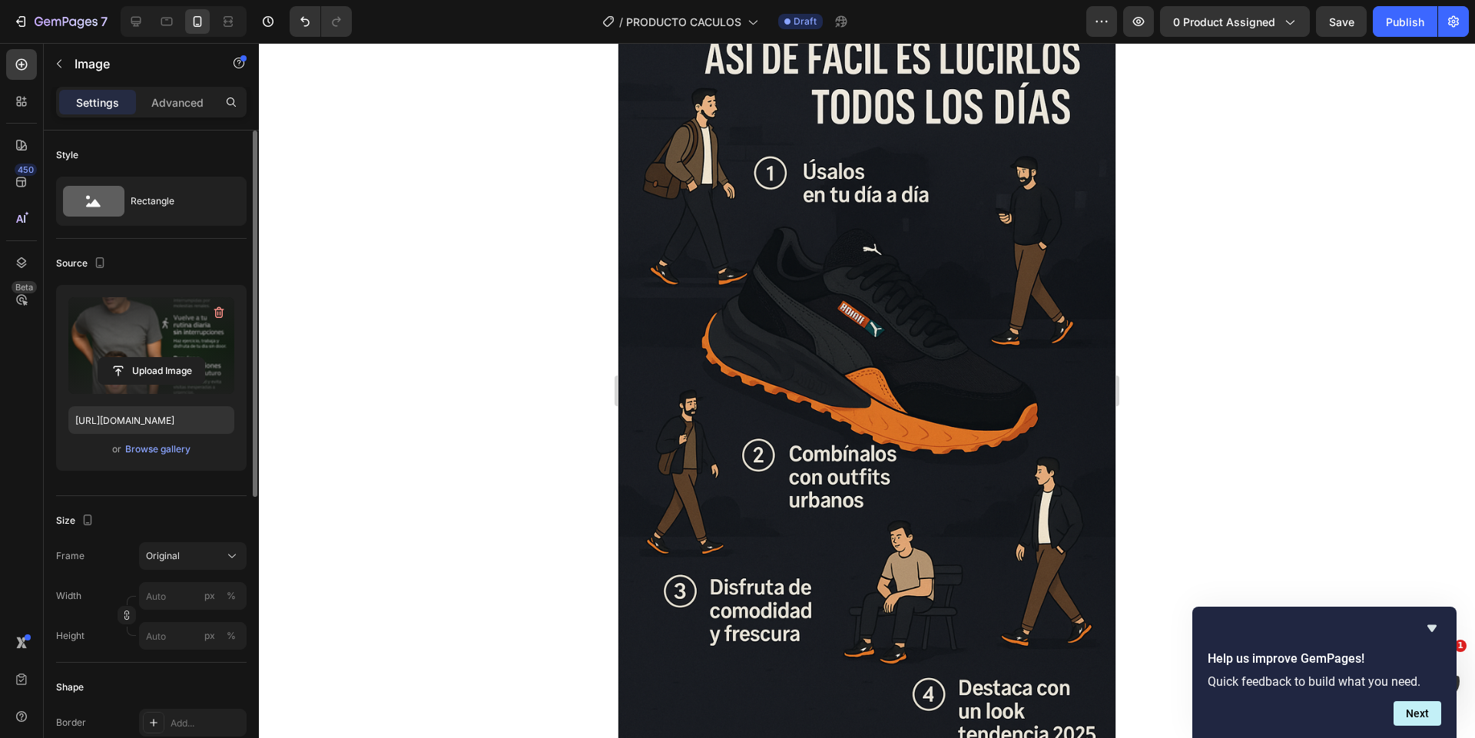
scroll to position [4972, 0]
click at [783, 516] on img at bounding box center [867, 378] width 497 height 746
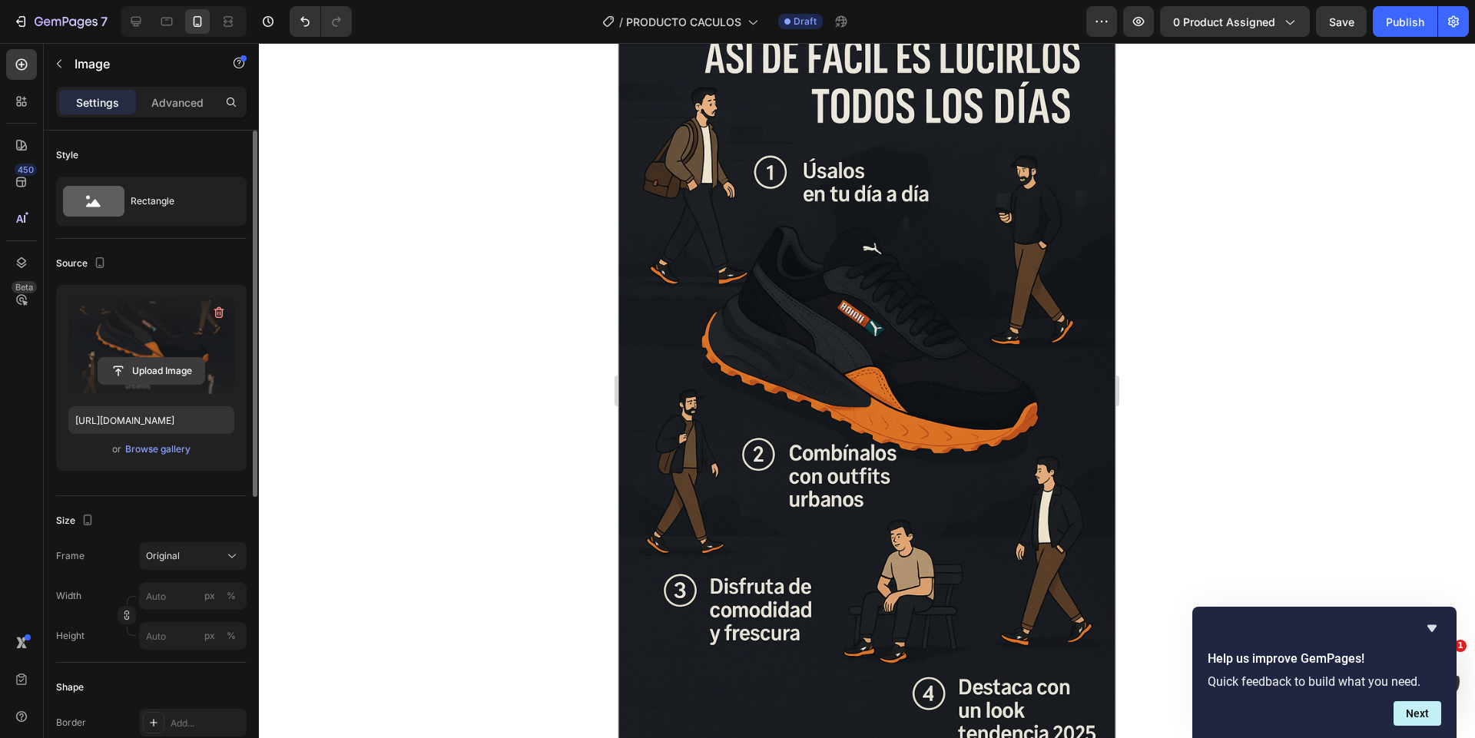
click at [193, 364] on input "file" at bounding box center [151, 371] width 106 height 26
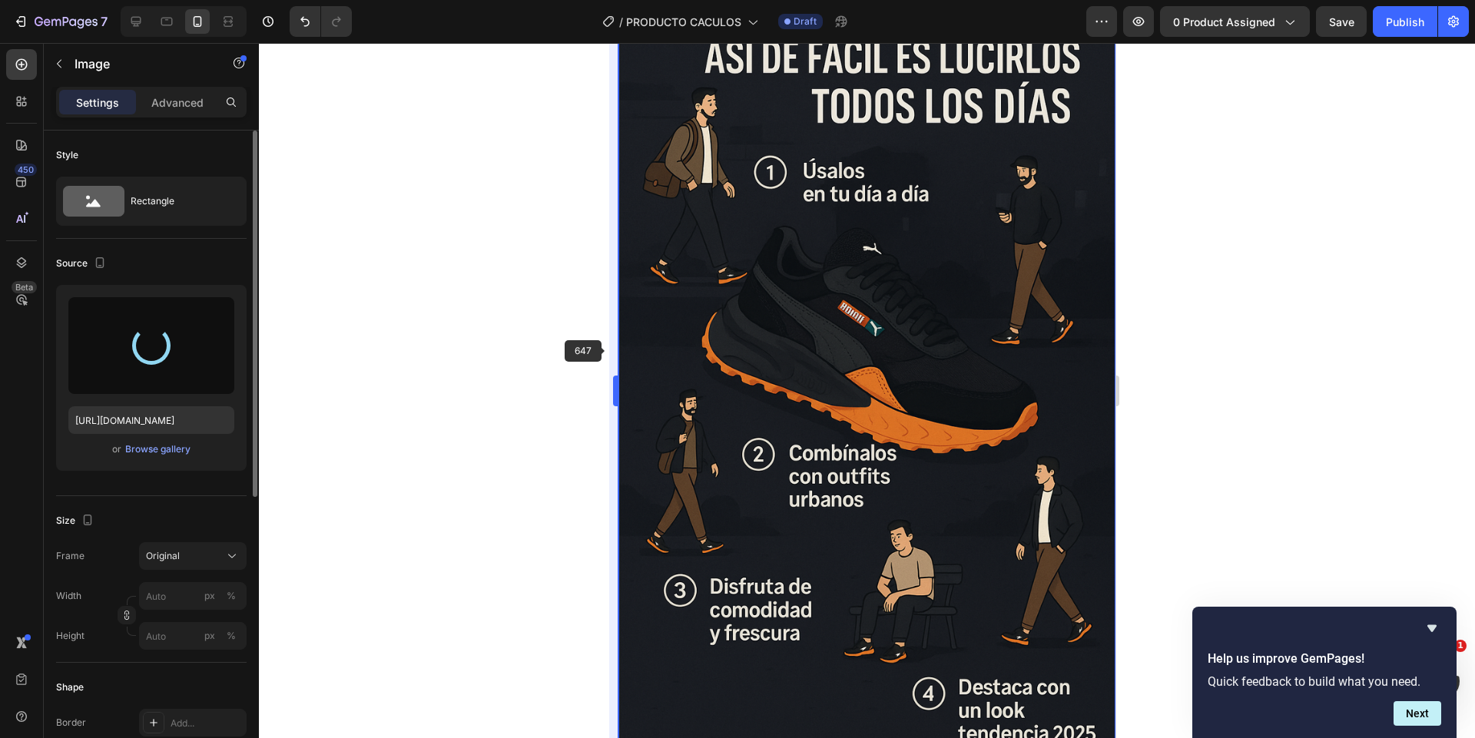
type input "https://cdn.shopify.com/s/files/1/0744/3005/4434/files/gempages_531692215487955…"
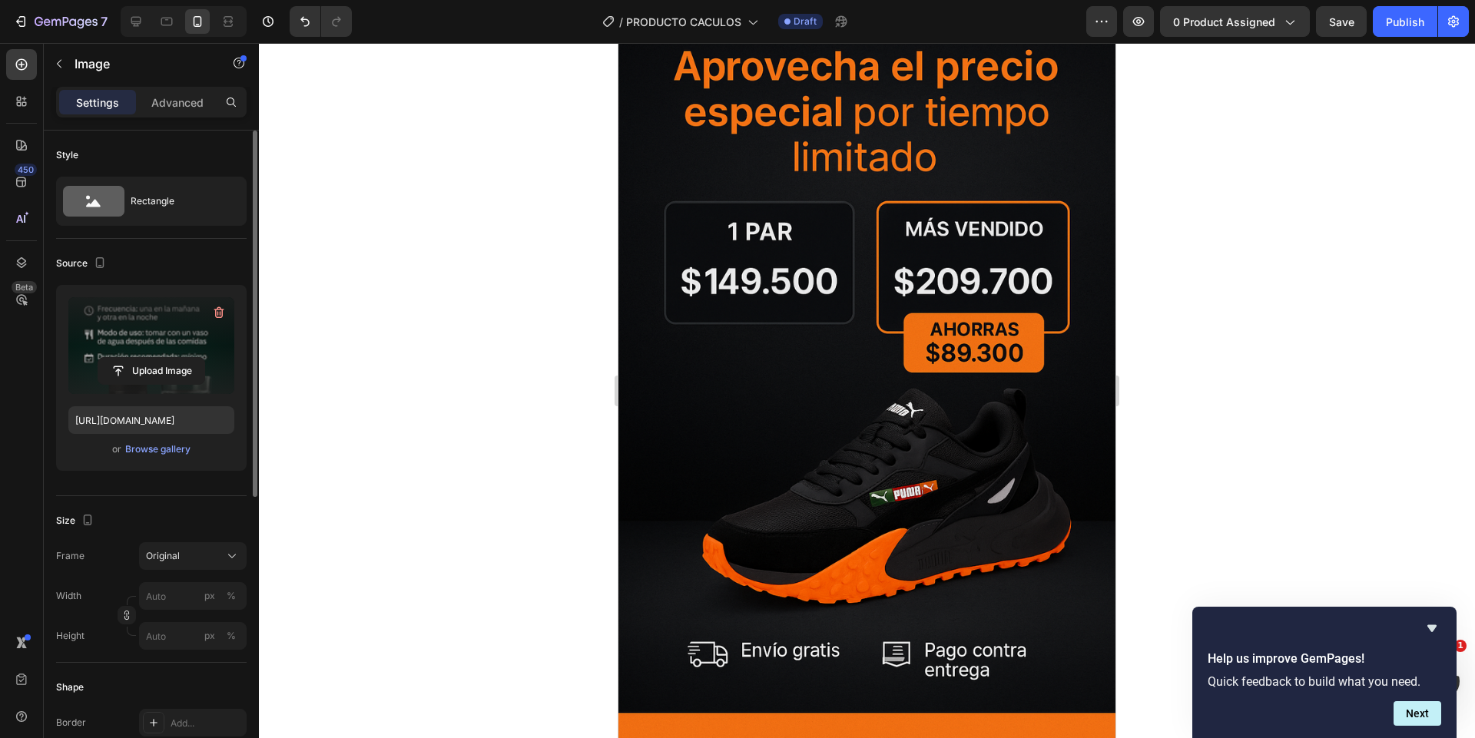
scroll to position [5743, 0]
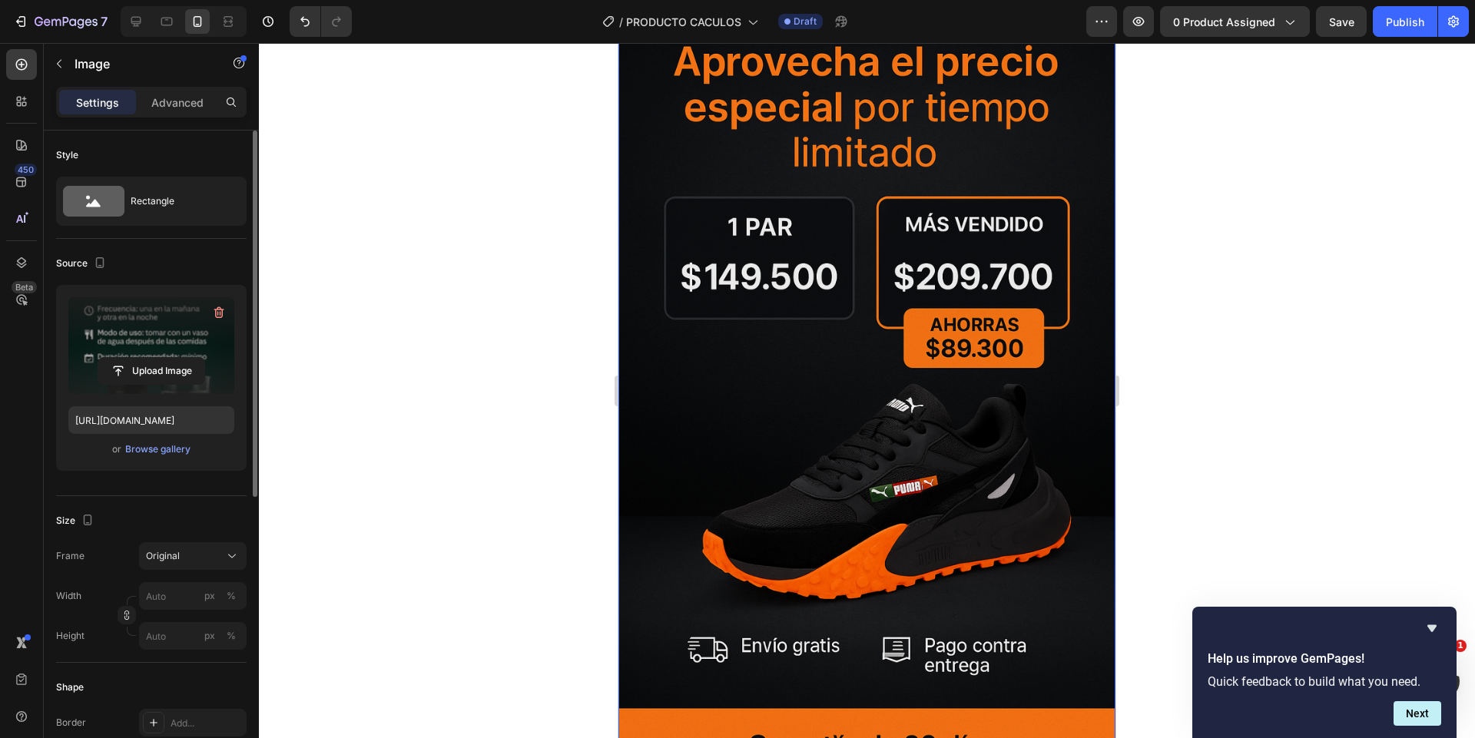
click at [765, 384] on img at bounding box center [867, 394] width 497 height 746
click at [144, 382] on input "file" at bounding box center [151, 371] width 106 height 26
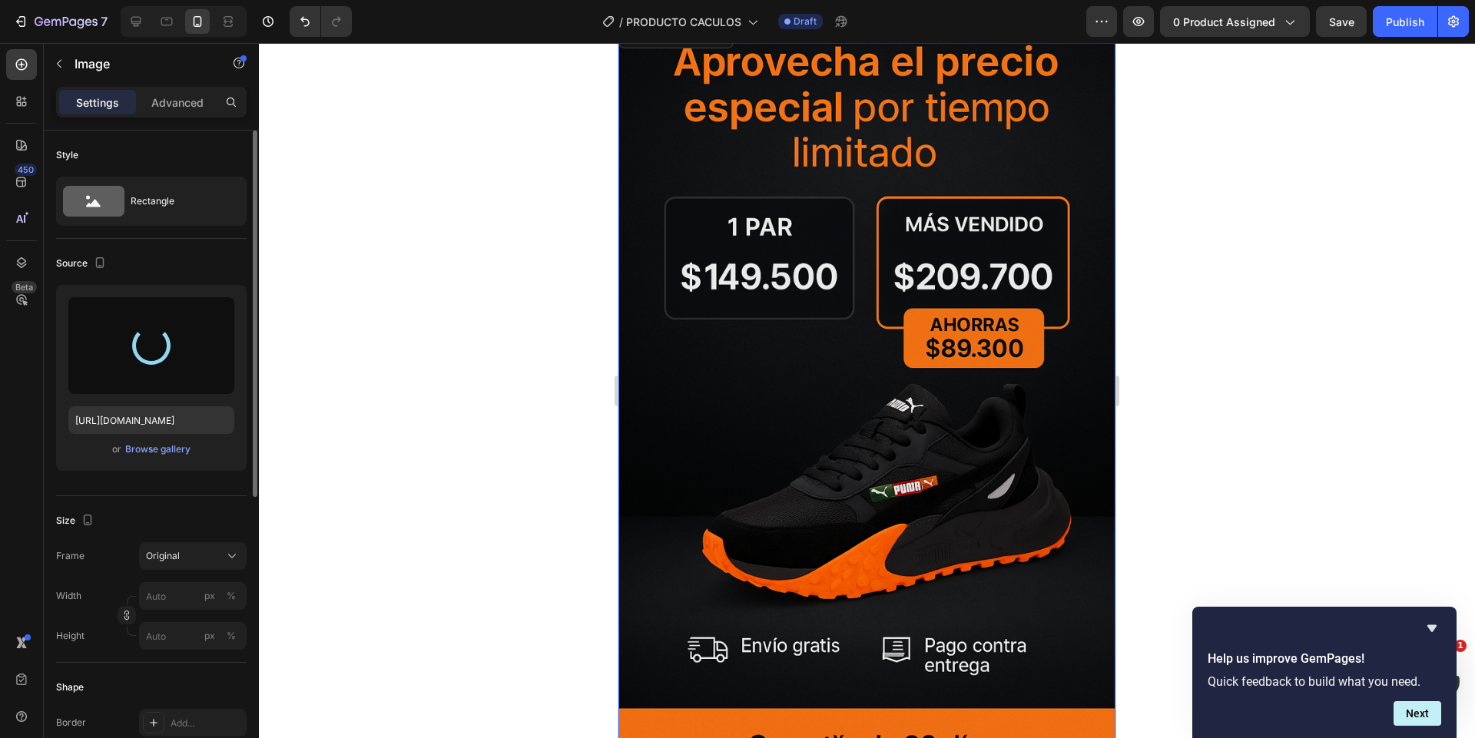
type input "https://cdn.shopify.com/s/files/1/0744/3005/4434/files/gempages_531692215487955…"
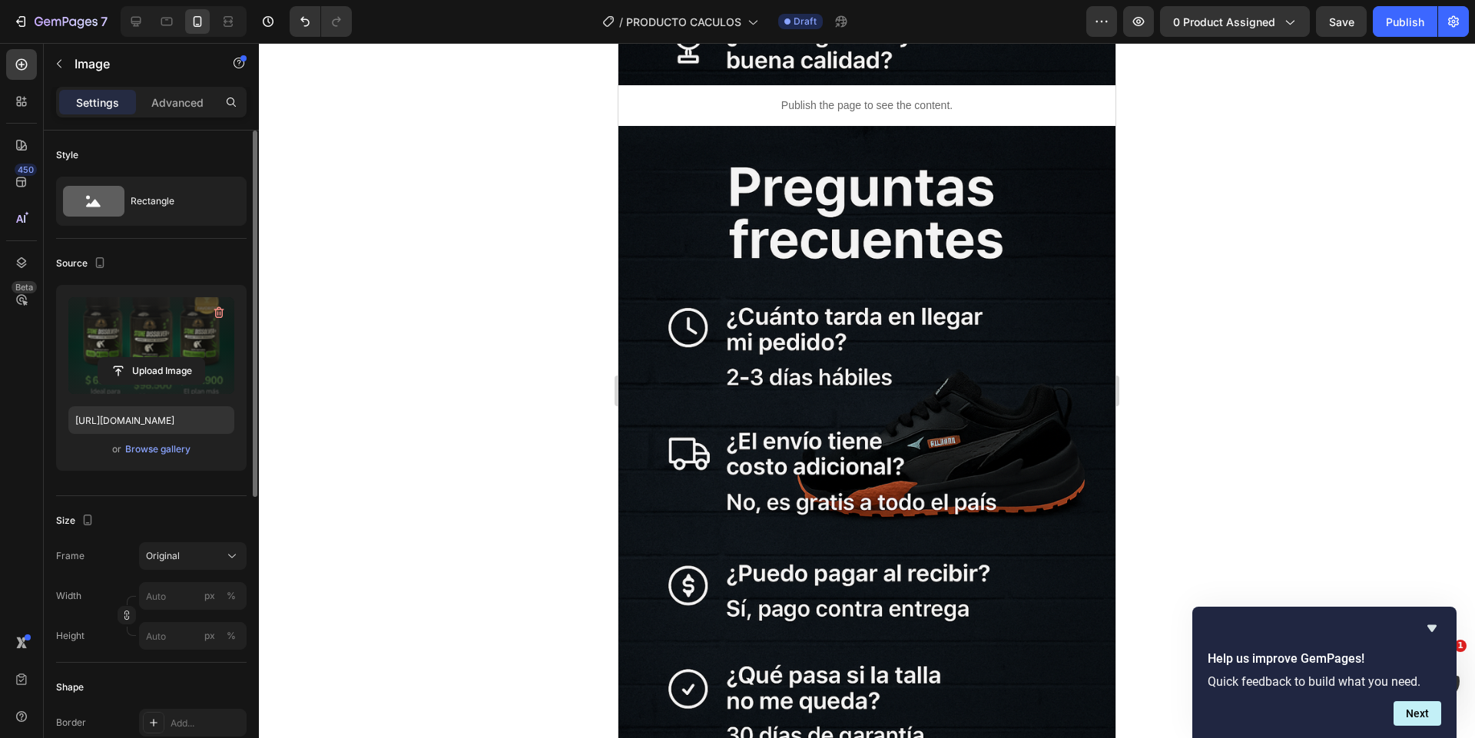
scroll to position [6468, 0]
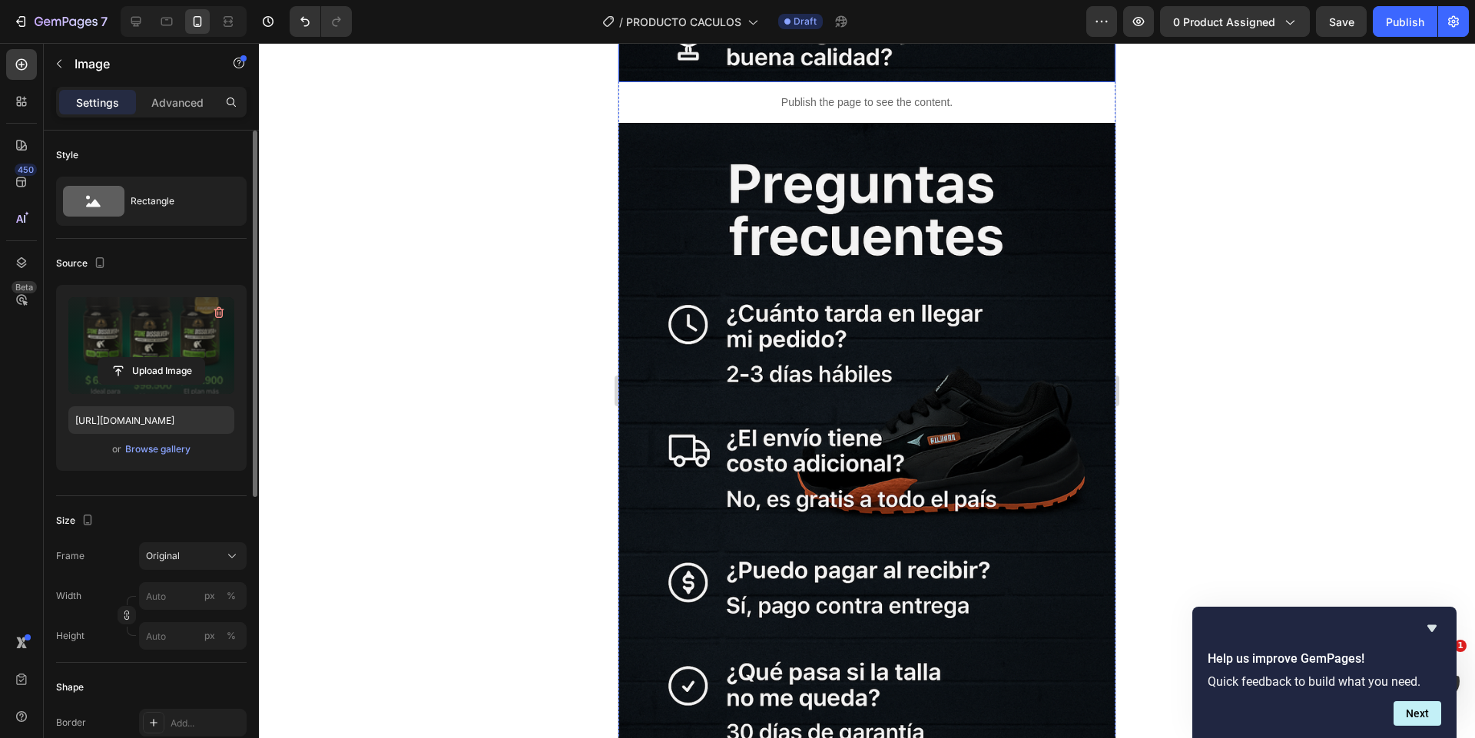
click at [135, 363] on input "file" at bounding box center [151, 371] width 106 height 26
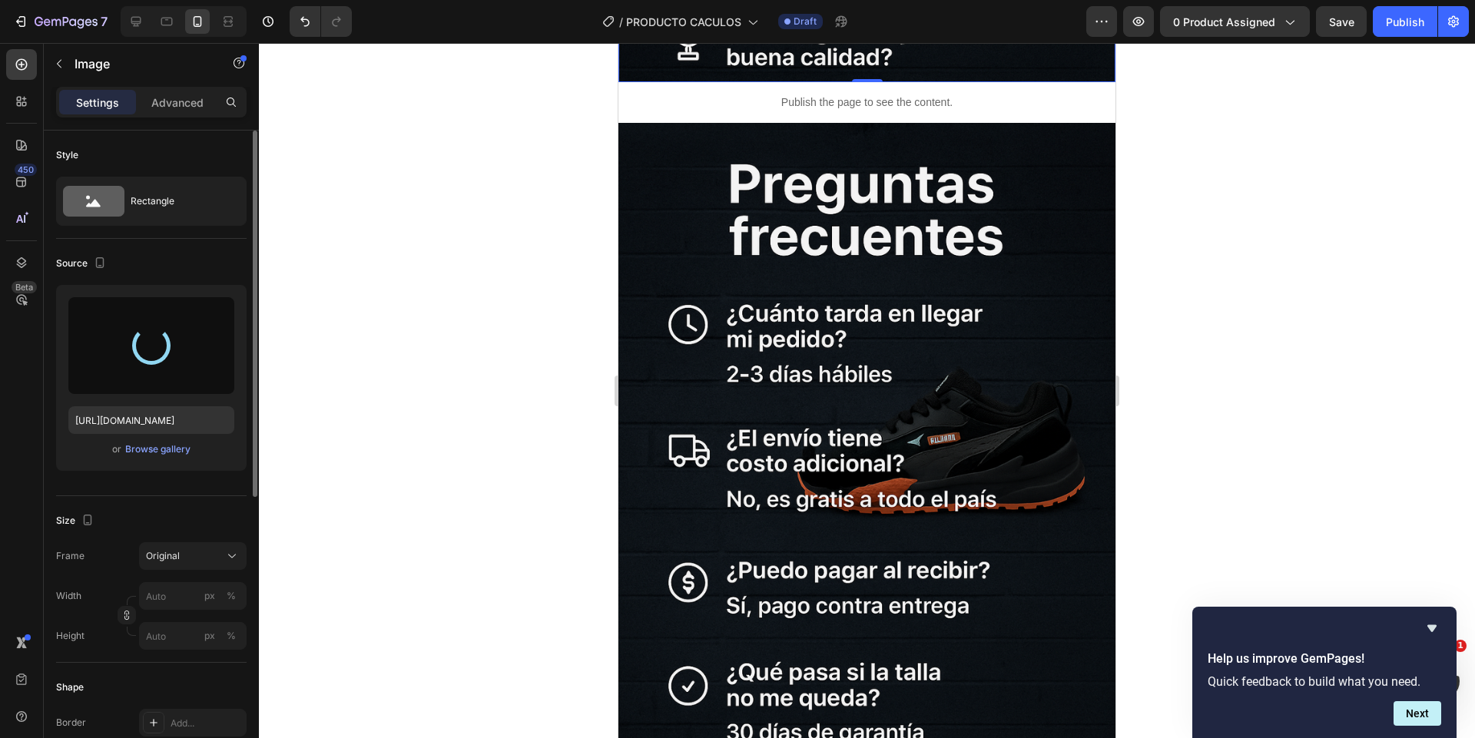
type input "https://cdn.shopify.com/s/files/1/0744/3005/4434/files/gempages_531692215487955…"
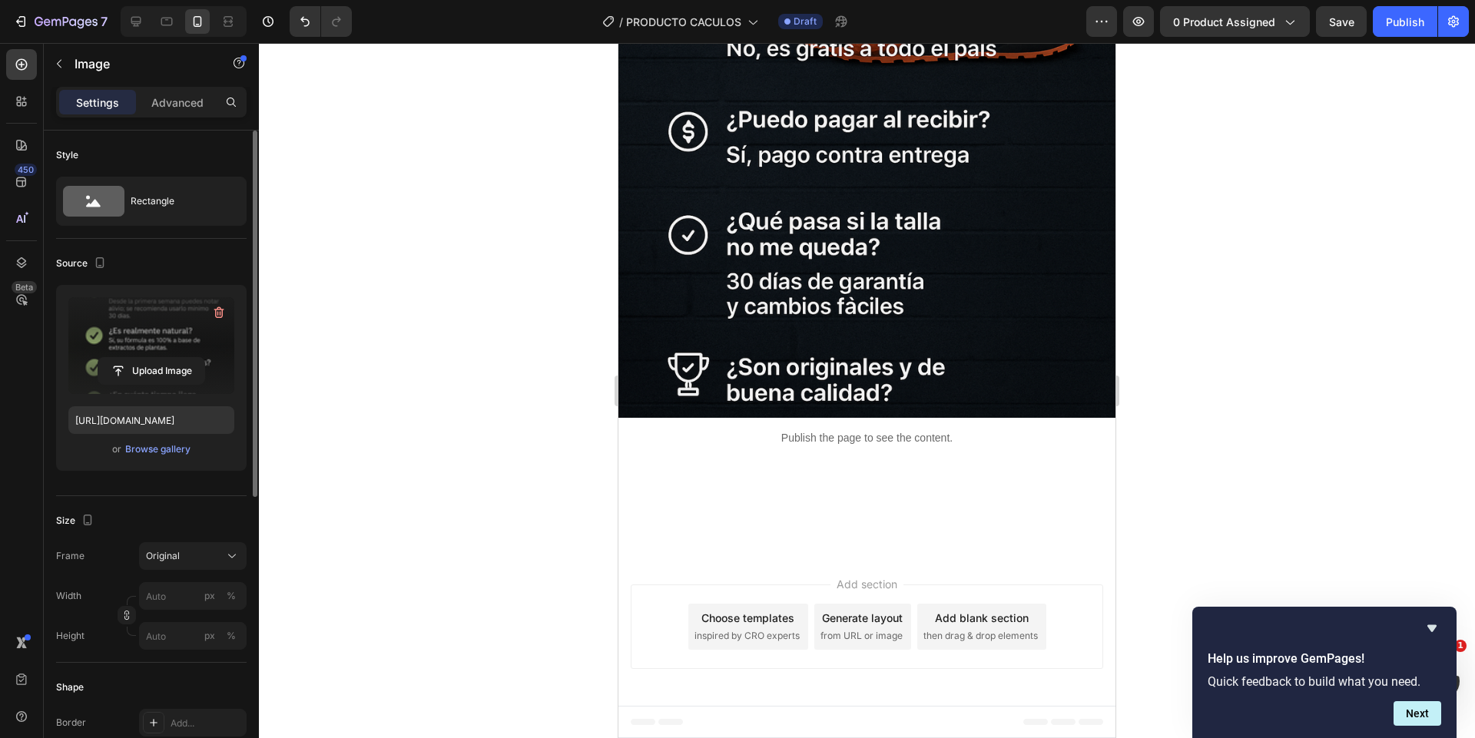
scroll to position [7271, 0]
click at [878, 418] on img at bounding box center [867, 45] width 497 height 746
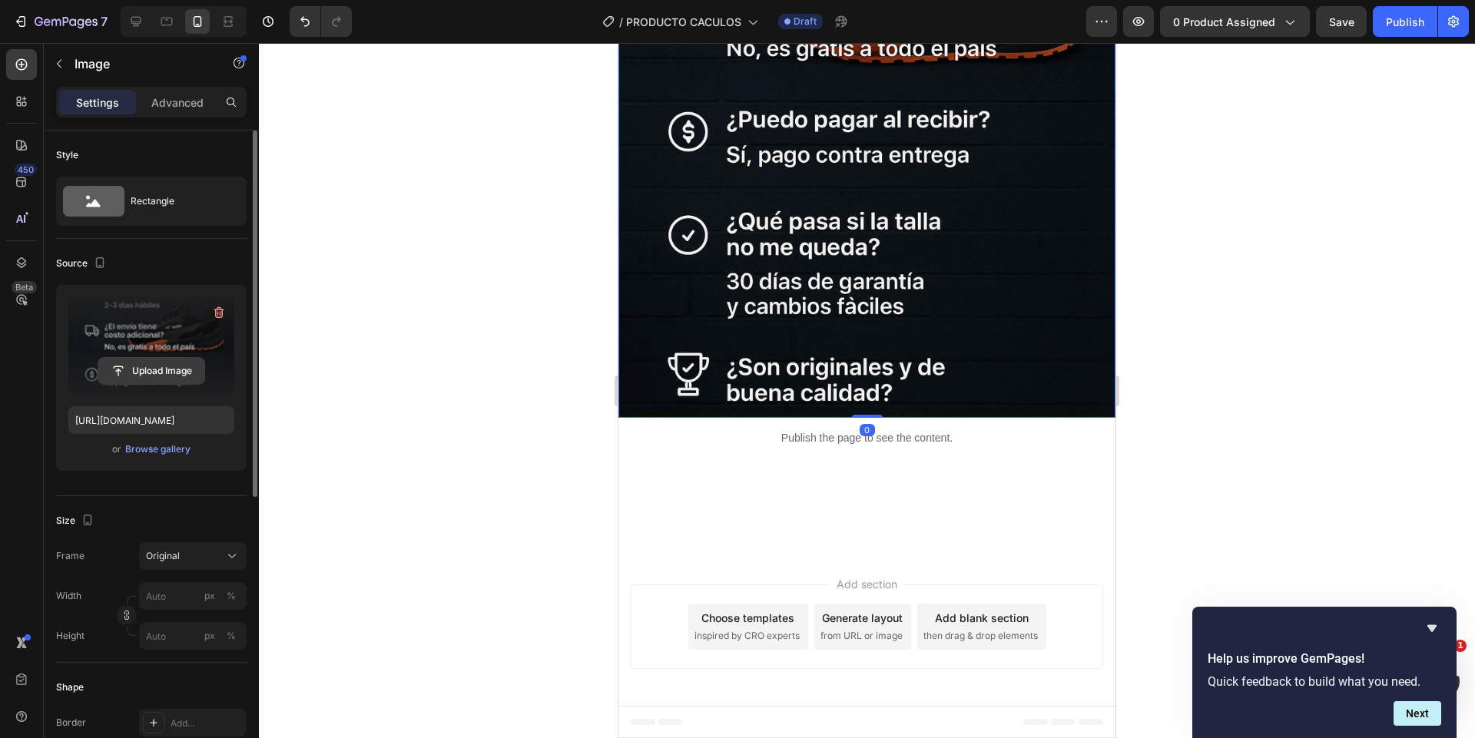
click at [151, 358] on input "file" at bounding box center [151, 371] width 106 height 26
type input "https://cdn.shopify.com/s/files/1/0744/3005/4434/files/gempages_531692215487955…"
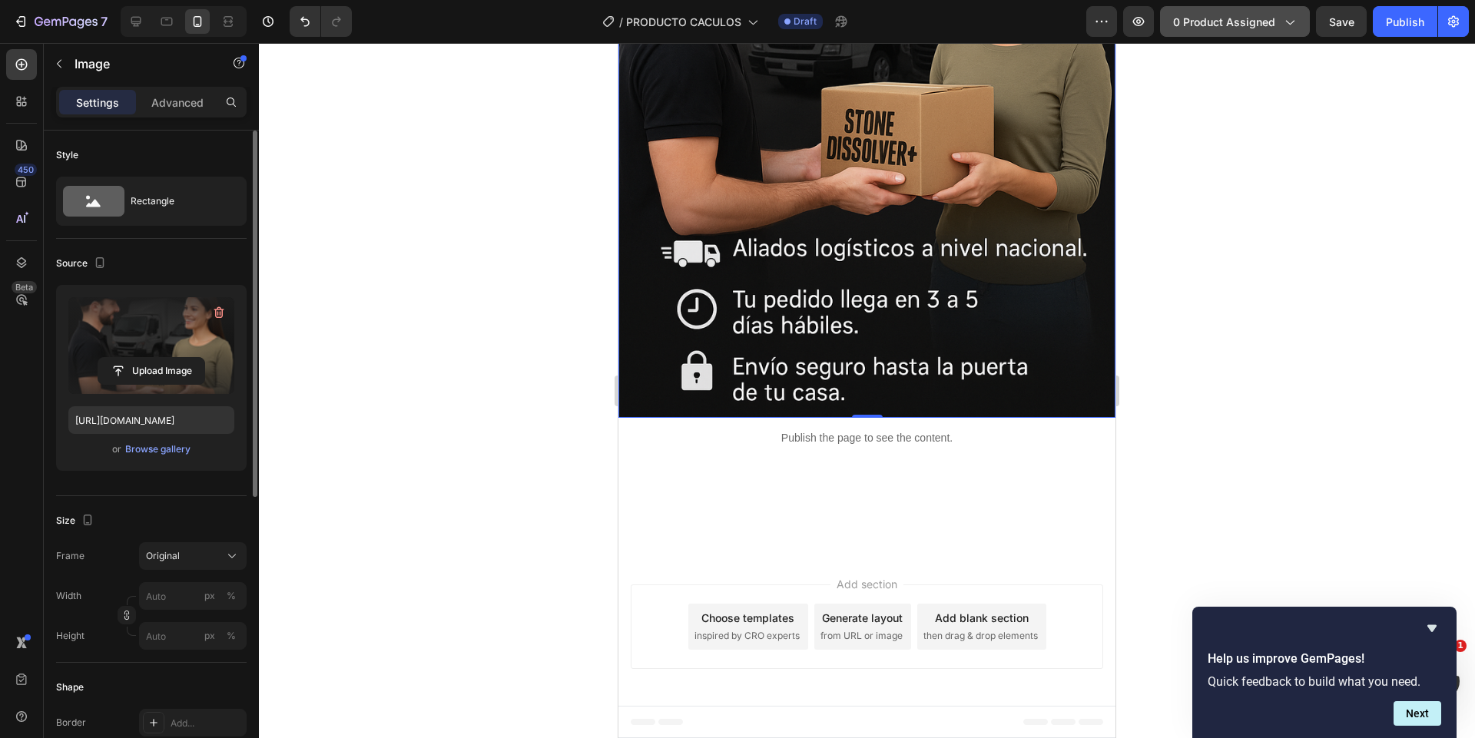
click at [1223, 33] on button "0 product assigned" at bounding box center [1235, 21] width 150 height 31
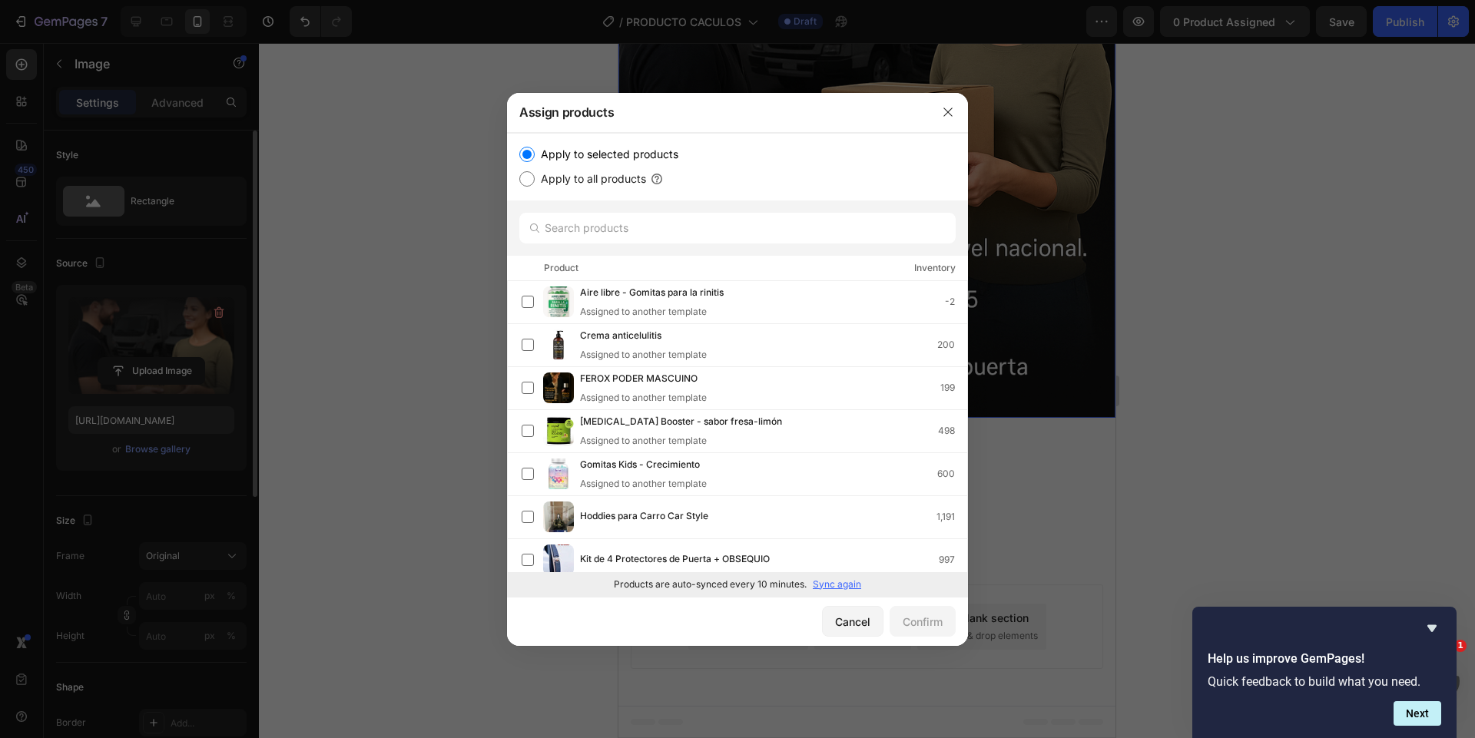
click at [835, 582] on p "Sync again" at bounding box center [837, 585] width 48 height 14
click at [665, 224] on input "text" at bounding box center [737, 228] width 436 height 31
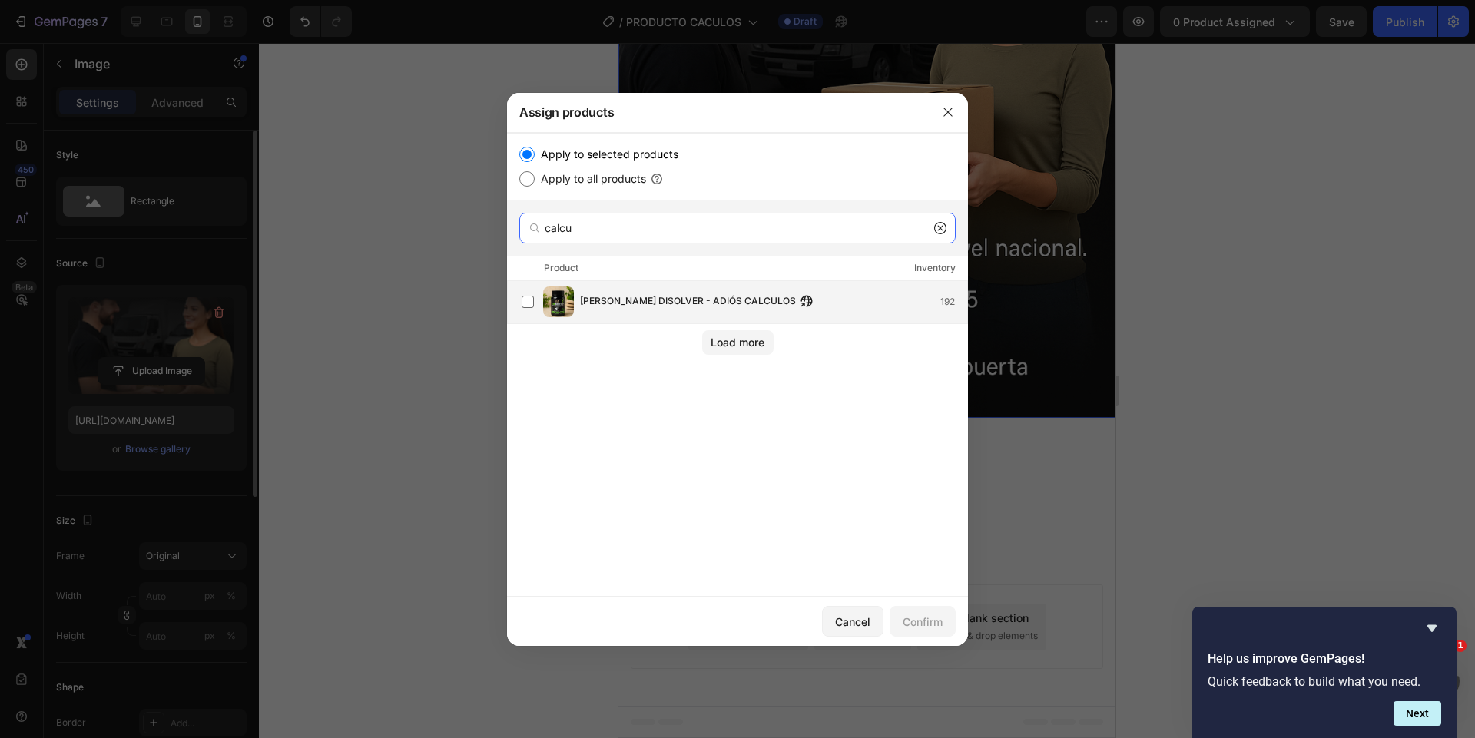
type input "calcu"
click at [701, 316] on div "STONE DISOLVER - ADIÓS CALCULOS 192" at bounding box center [745, 302] width 446 height 31
click at [925, 624] on div "Confirm" at bounding box center [923, 622] width 40 height 16
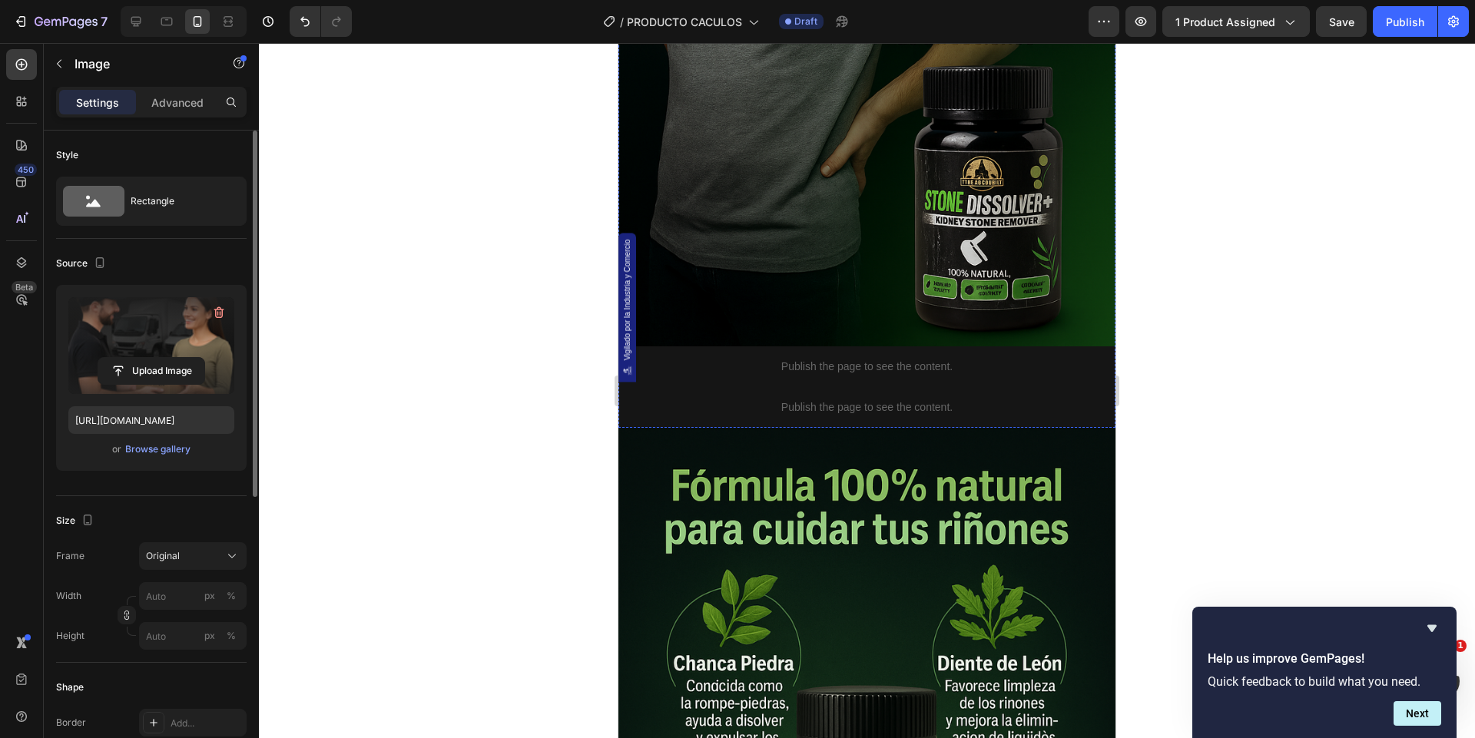
scroll to position [2189, 0]
click at [929, 367] on p "Publish the page to see the content." at bounding box center [867, 366] width 497 height 16
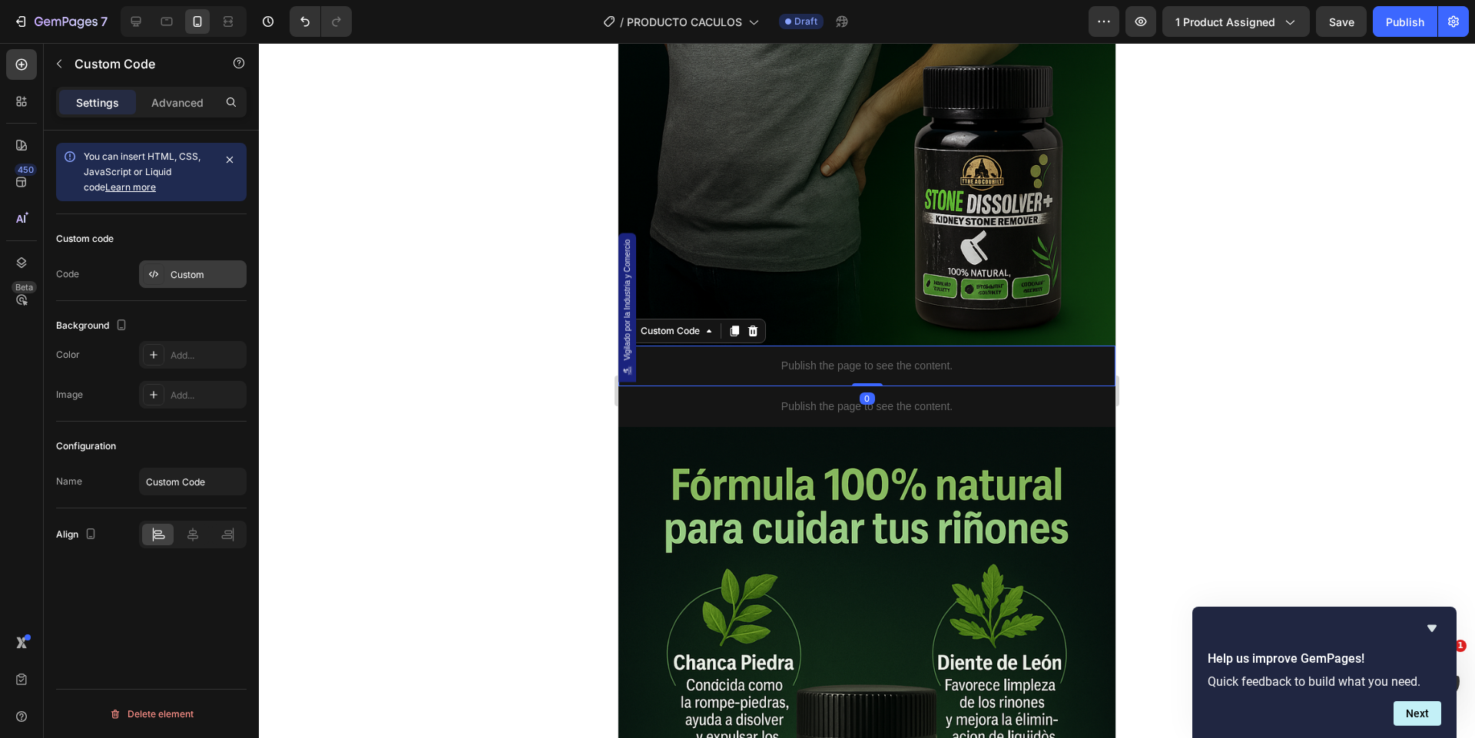
click at [193, 274] on div "Custom" at bounding box center [207, 275] width 72 height 14
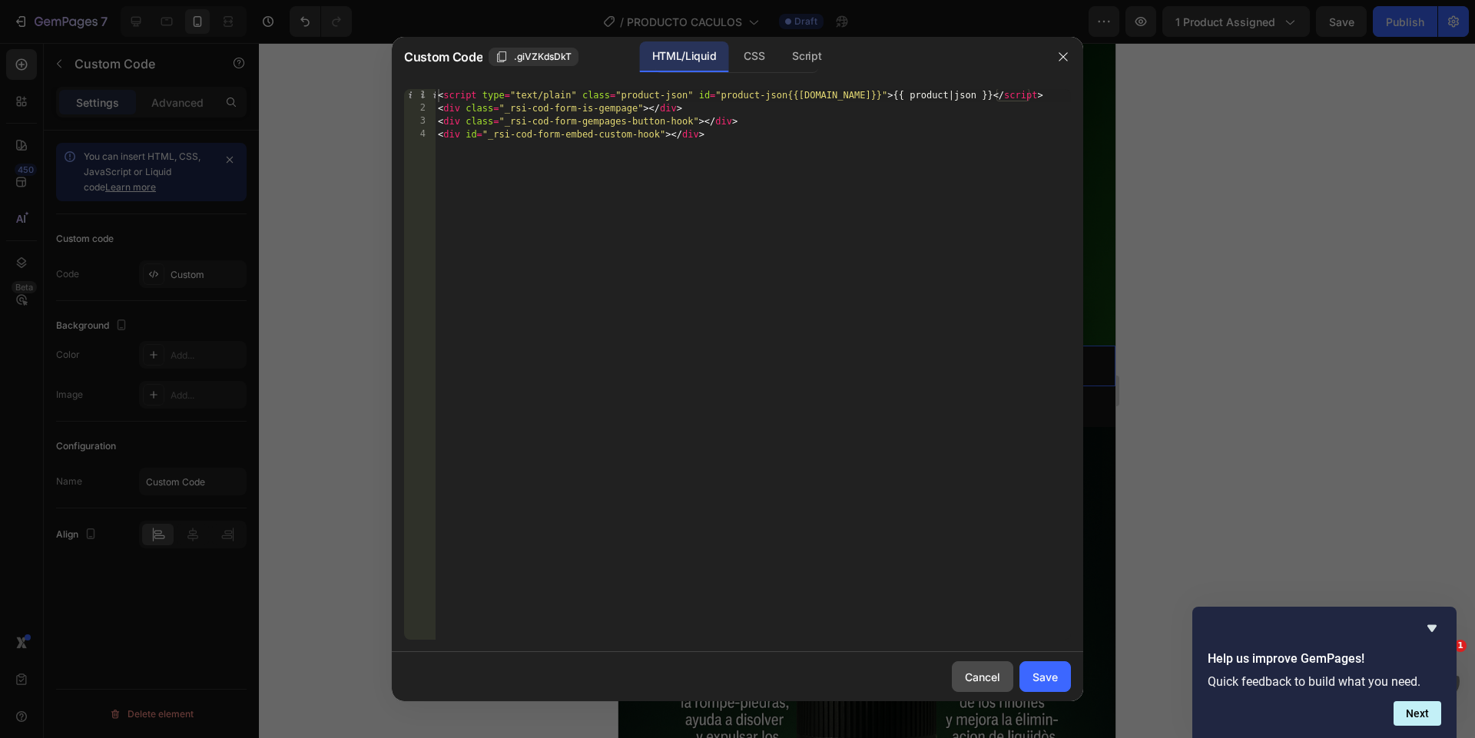
click at [995, 689] on button "Cancel" at bounding box center [982, 677] width 61 height 31
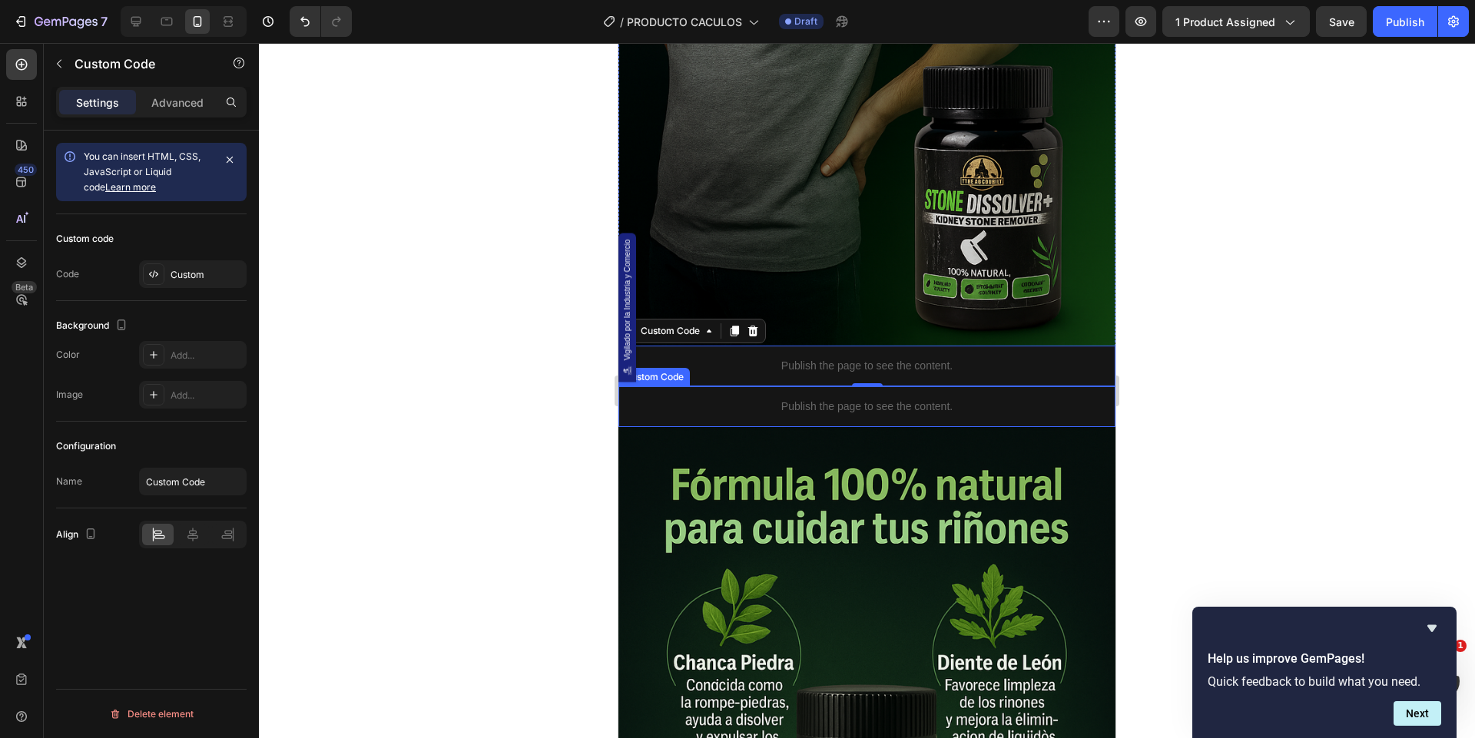
click at [817, 406] on p "Publish the page to see the content." at bounding box center [867, 407] width 497 height 16
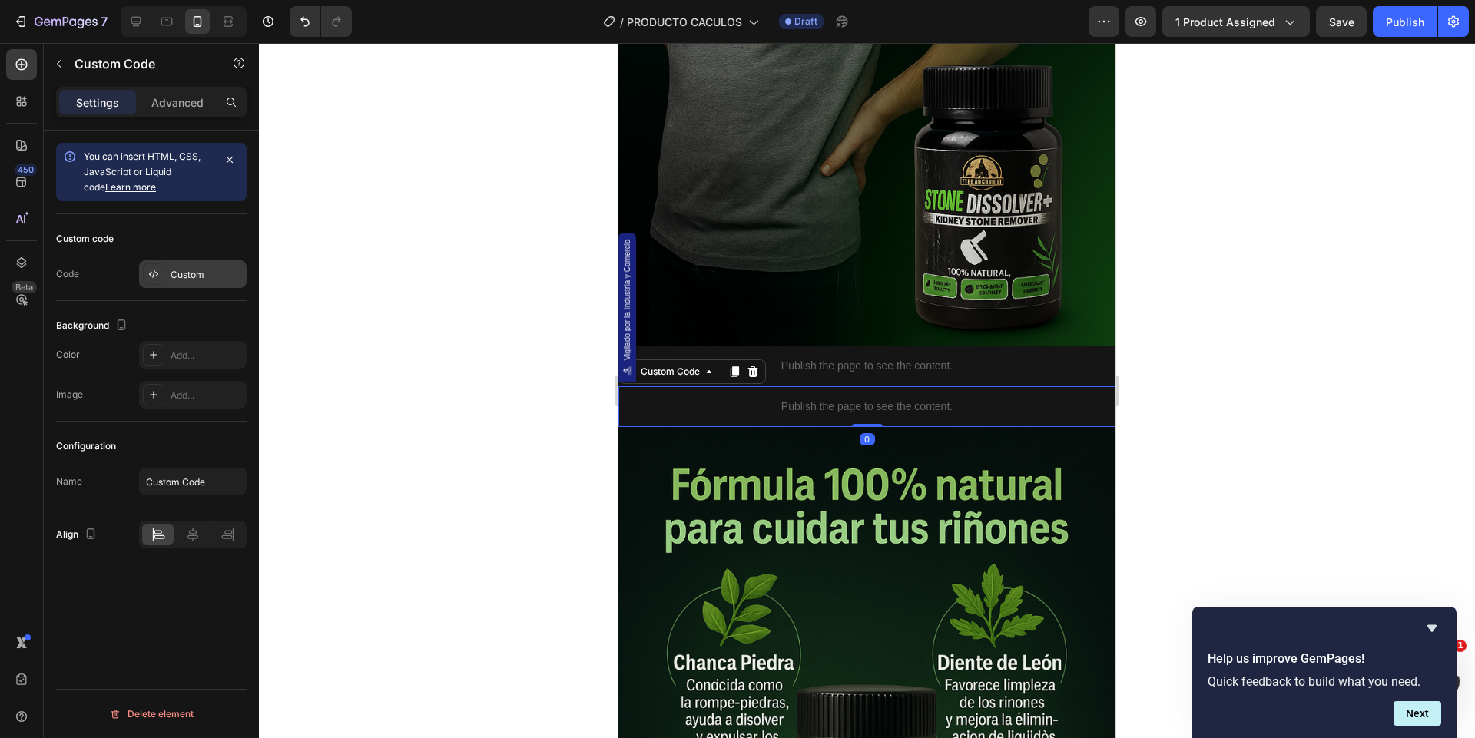
click at [219, 273] on div "Custom" at bounding box center [207, 275] width 72 height 14
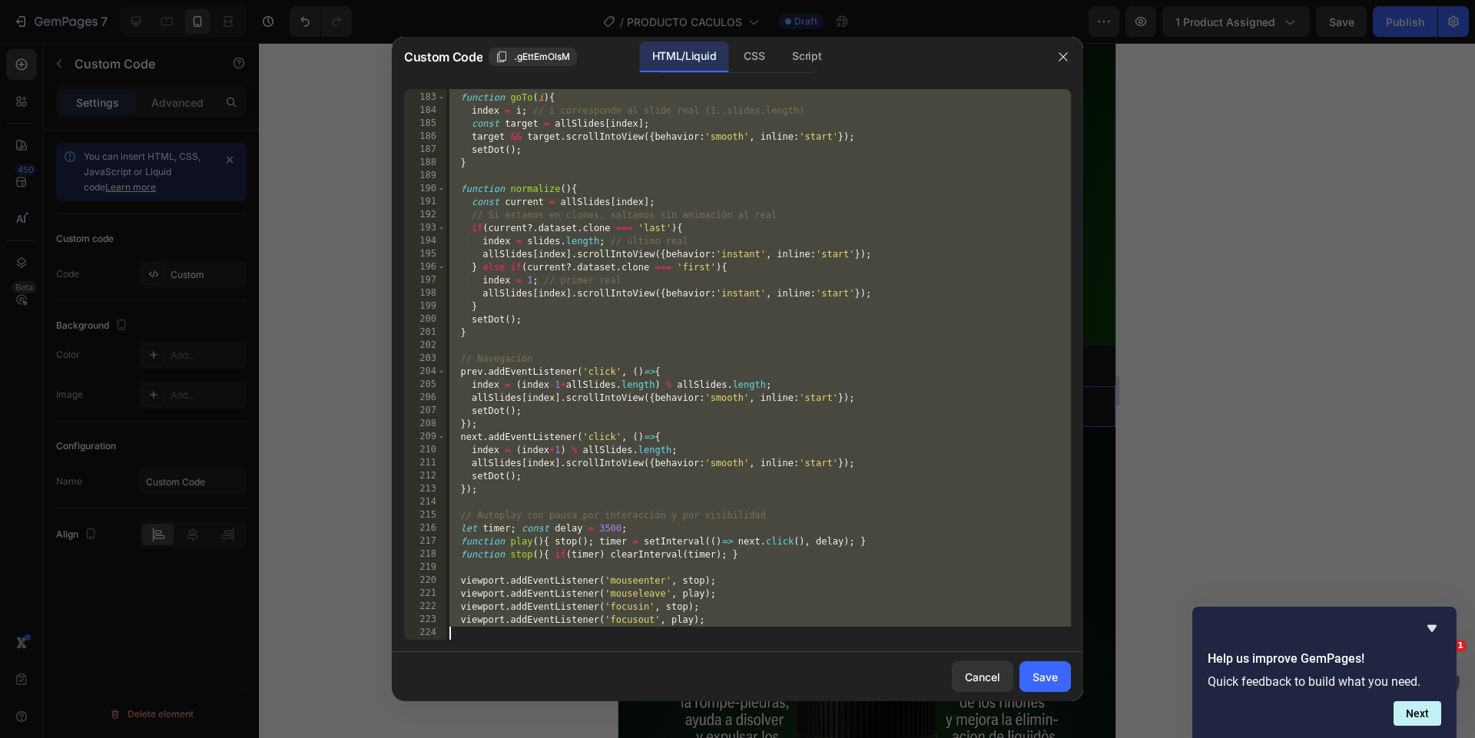
scroll to position [3068, 0]
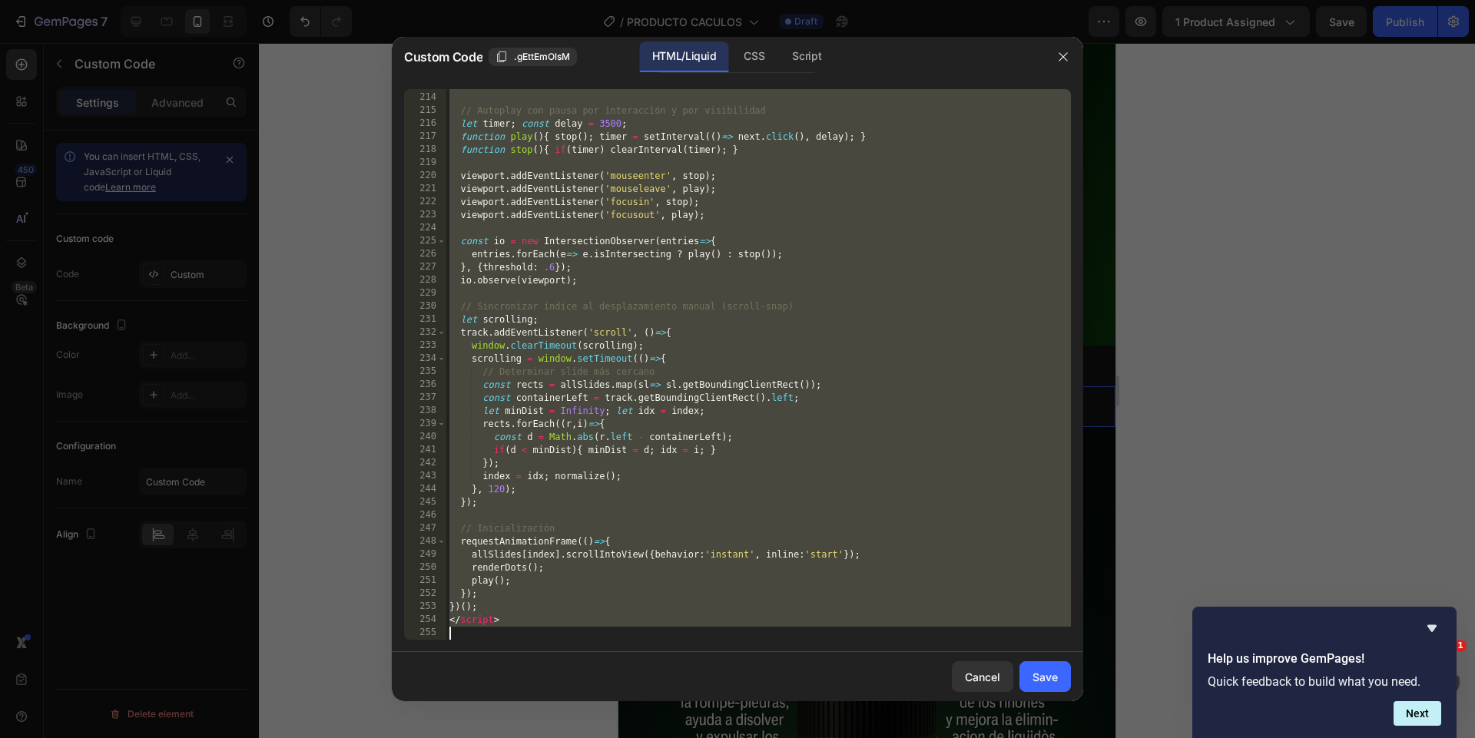
drag, startPoint x: 453, startPoint y: 94, endPoint x: 609, endPoint y: 808, distance: 730.9
click at [609, 0] on html "7 Version history / PRODUCTO CACULOS Draft Preview 1 product assigned Save Publ…" at bounding box center [737, 0] width 1475 height 0
type textarea "</script>"
paste textarea
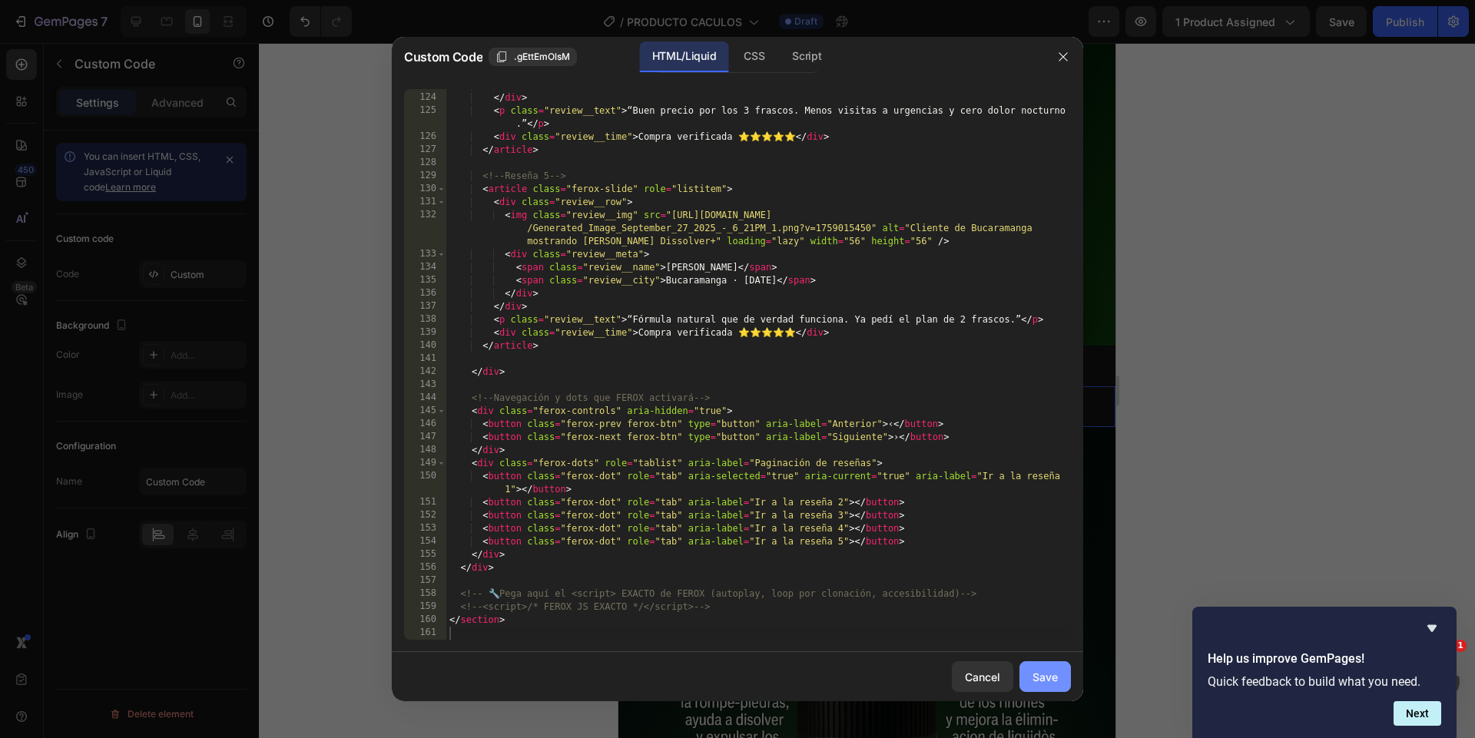
click at [1052, 685] on div "Save" at bounding box center [1045, 677] width 25 height 16
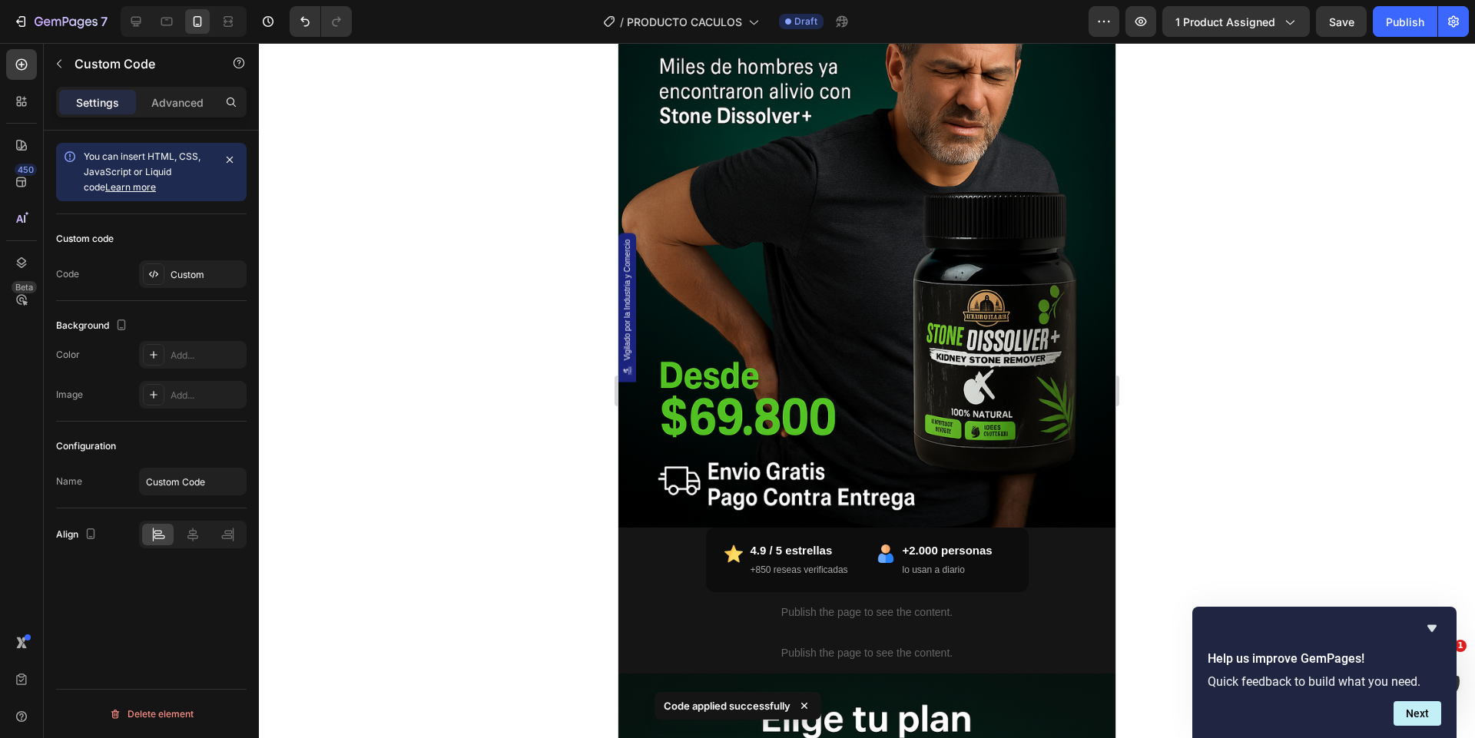
scroll to position [480, 0]
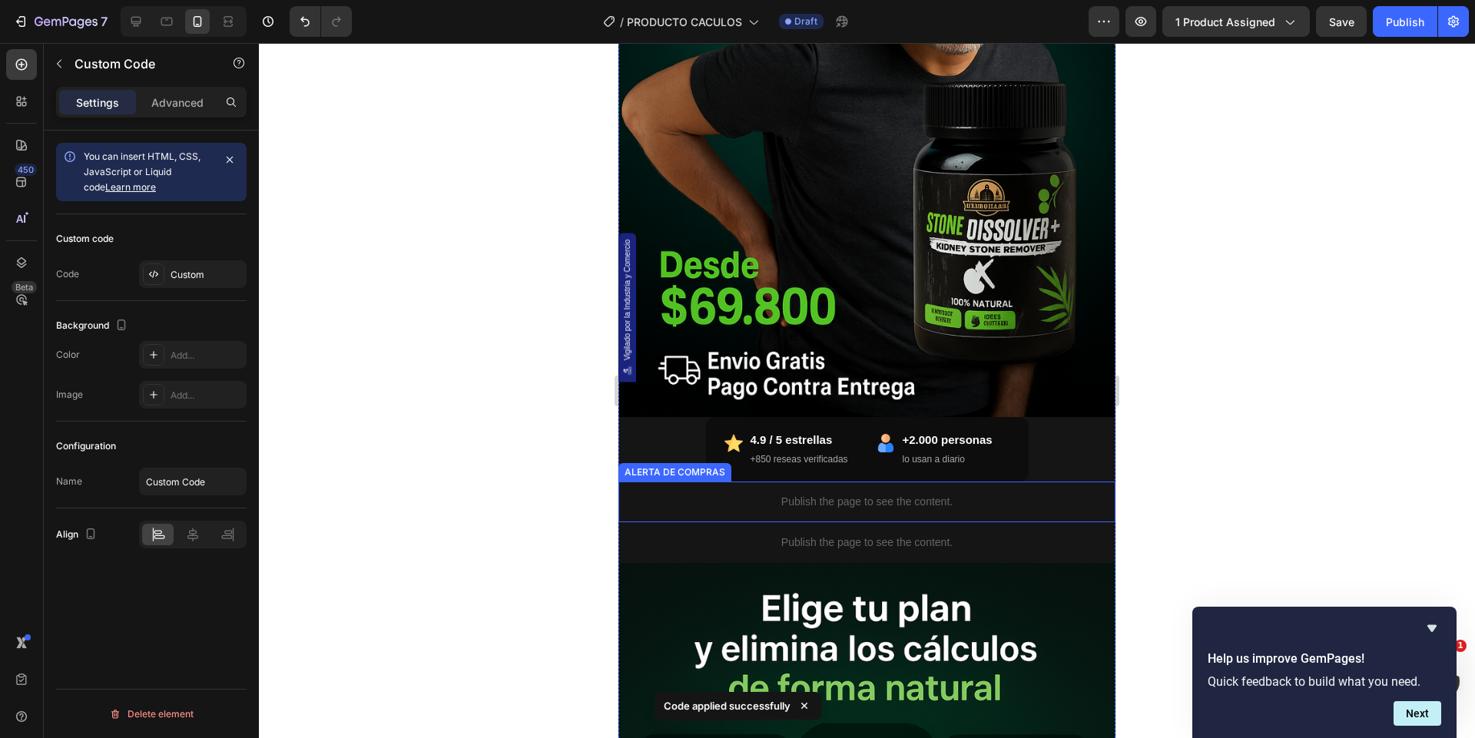
click at [880, 516] on div "Publish the page to see the content." at bounding box center [867, 502] width 497 height 41
click at [216, 271] on div "Custom" at bounding box center [207, 275] width 72 height 14
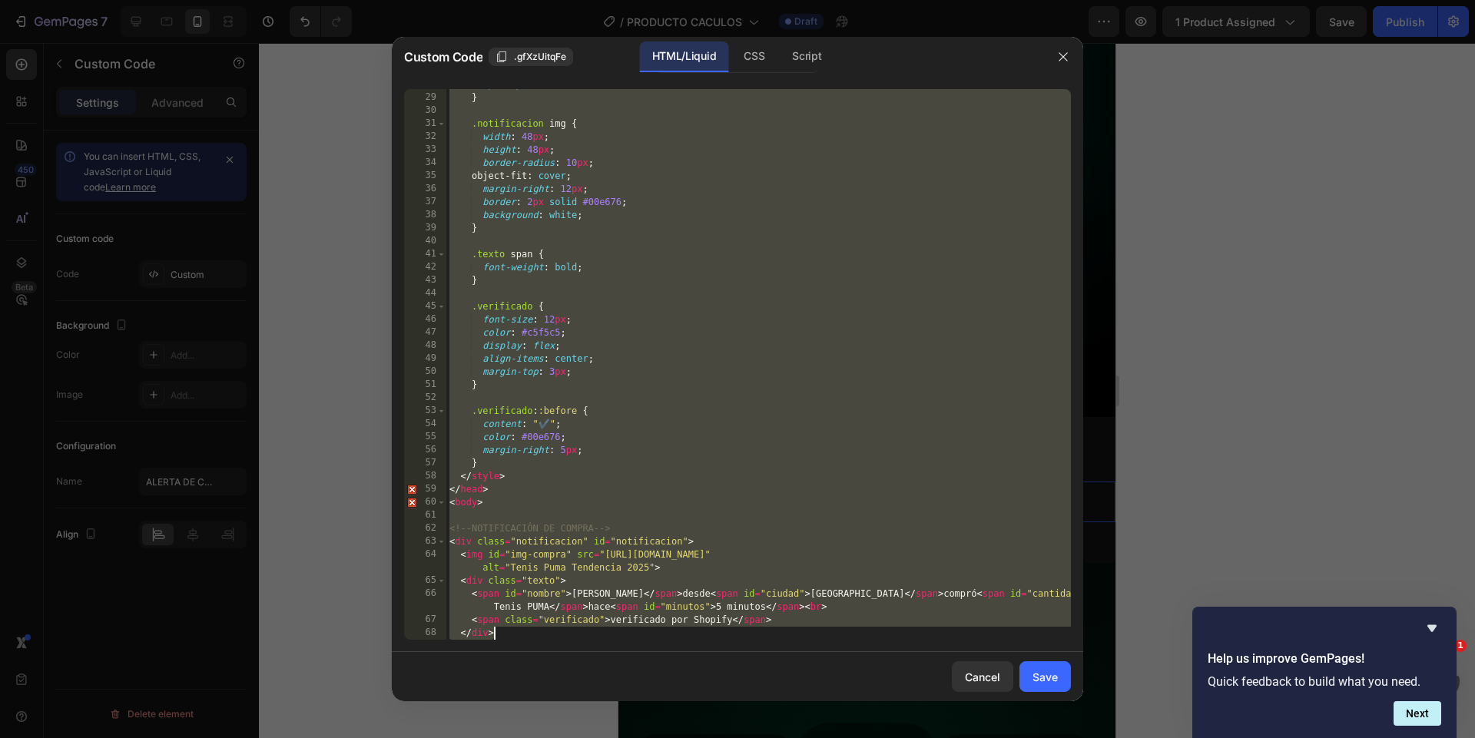
scroll to position [990, 0]
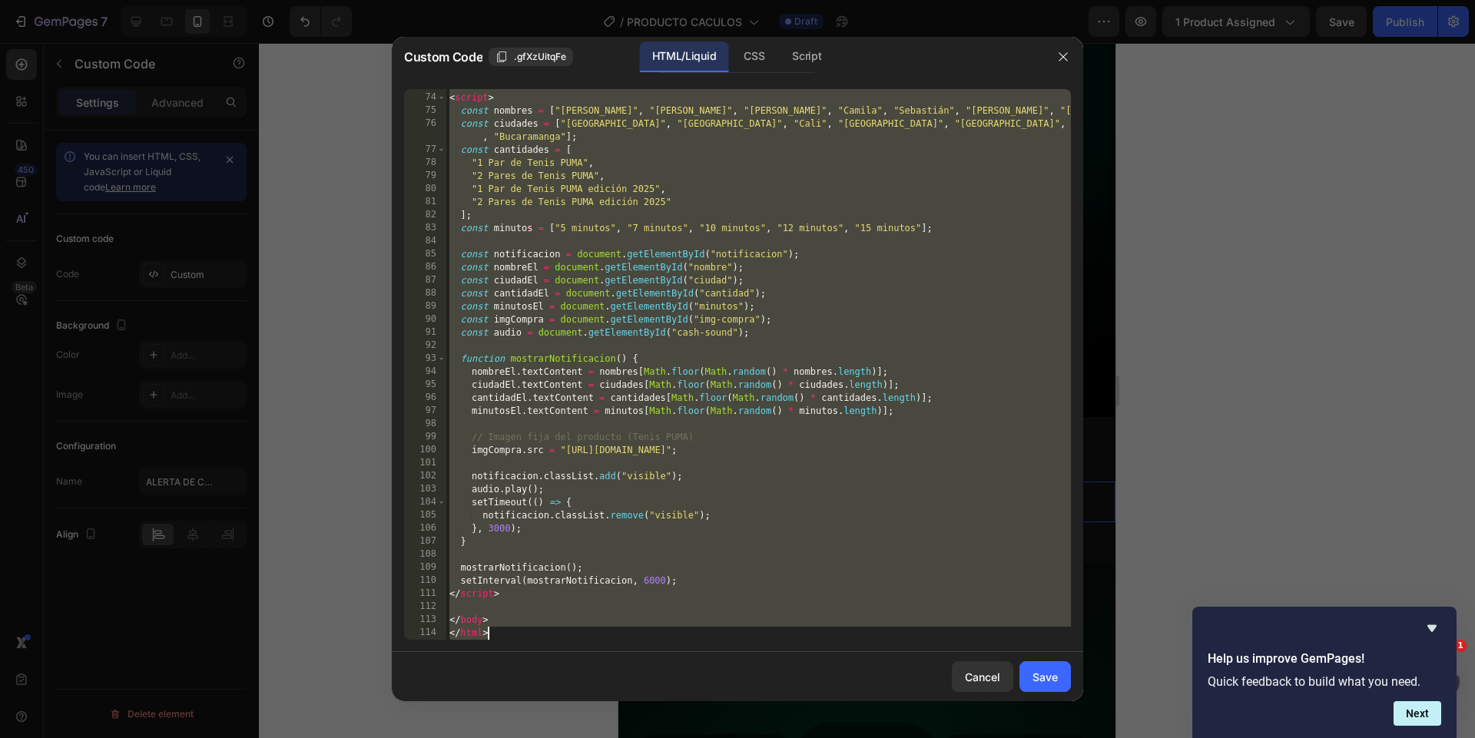
drag, startPoint x: 452, startPoint y: 95, endPoint x: 497, endPoint y: 764, distance: 670.8
click at [497, 0] on html "7 Version history / PRODUCTO CACULOS Draft Preview 1 product assigned Save Publ…" at bounding box center [737, 0] width 1475 height 0
type textarea "</body> </html>"
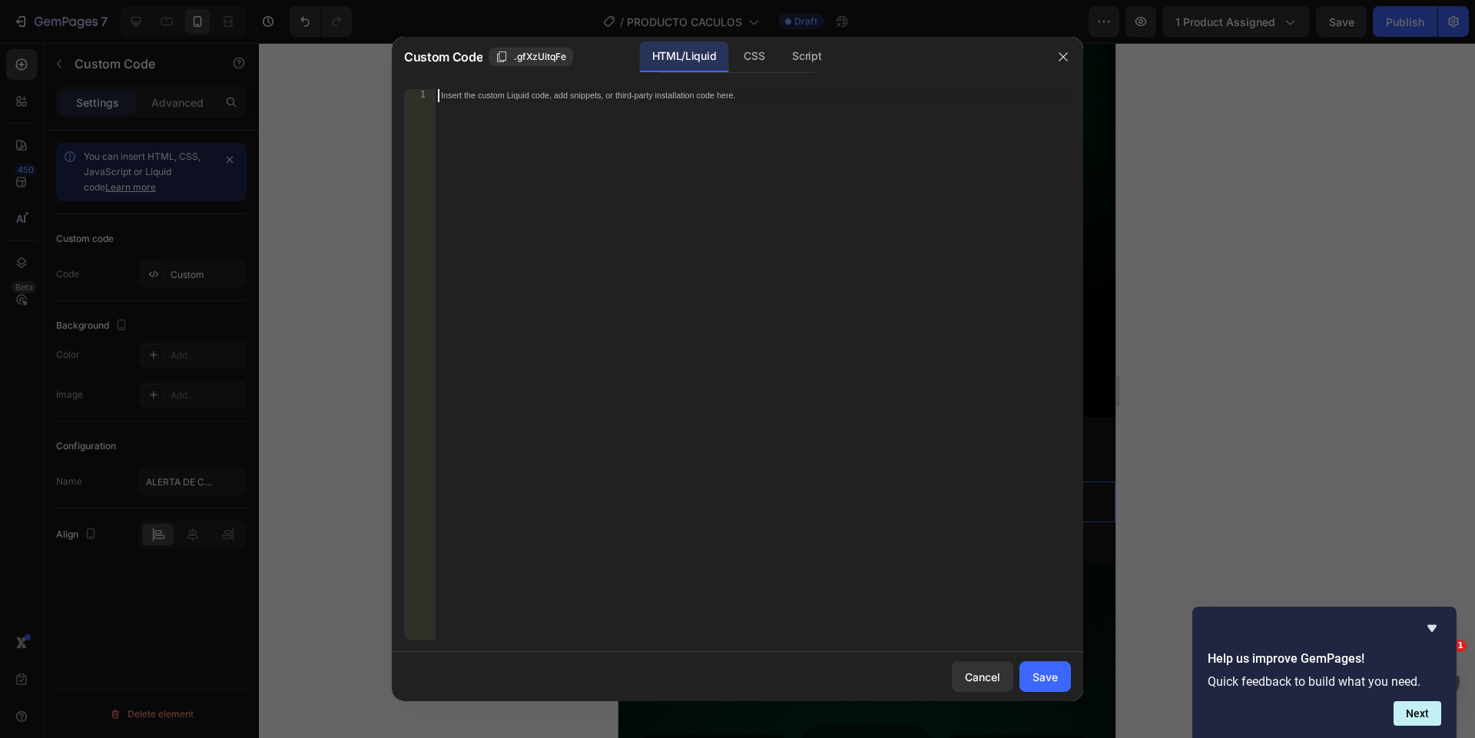
paste textarea "</html>"
type textarea "</html>"
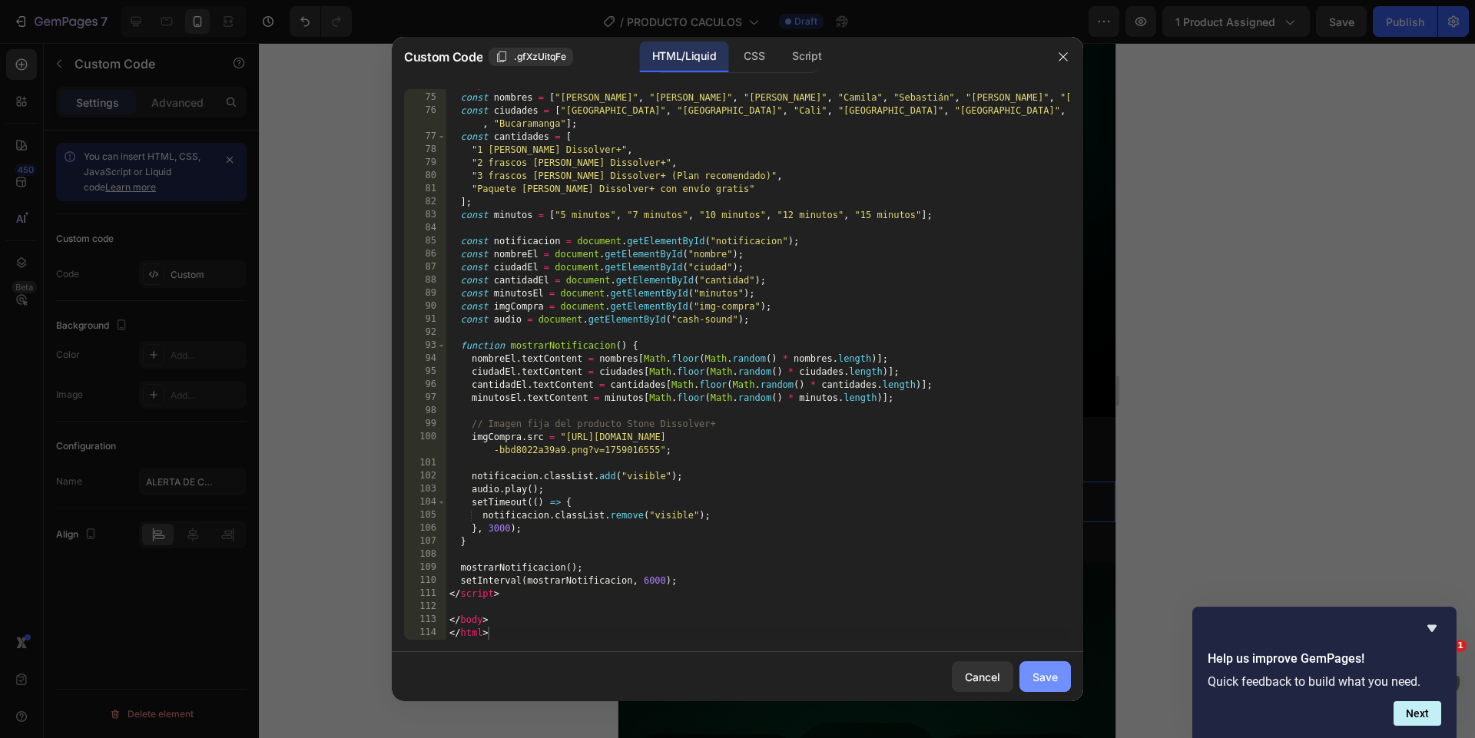
click at [1046, 682] on div "Save" at bounding box center [1045, 677] width 25 height 16
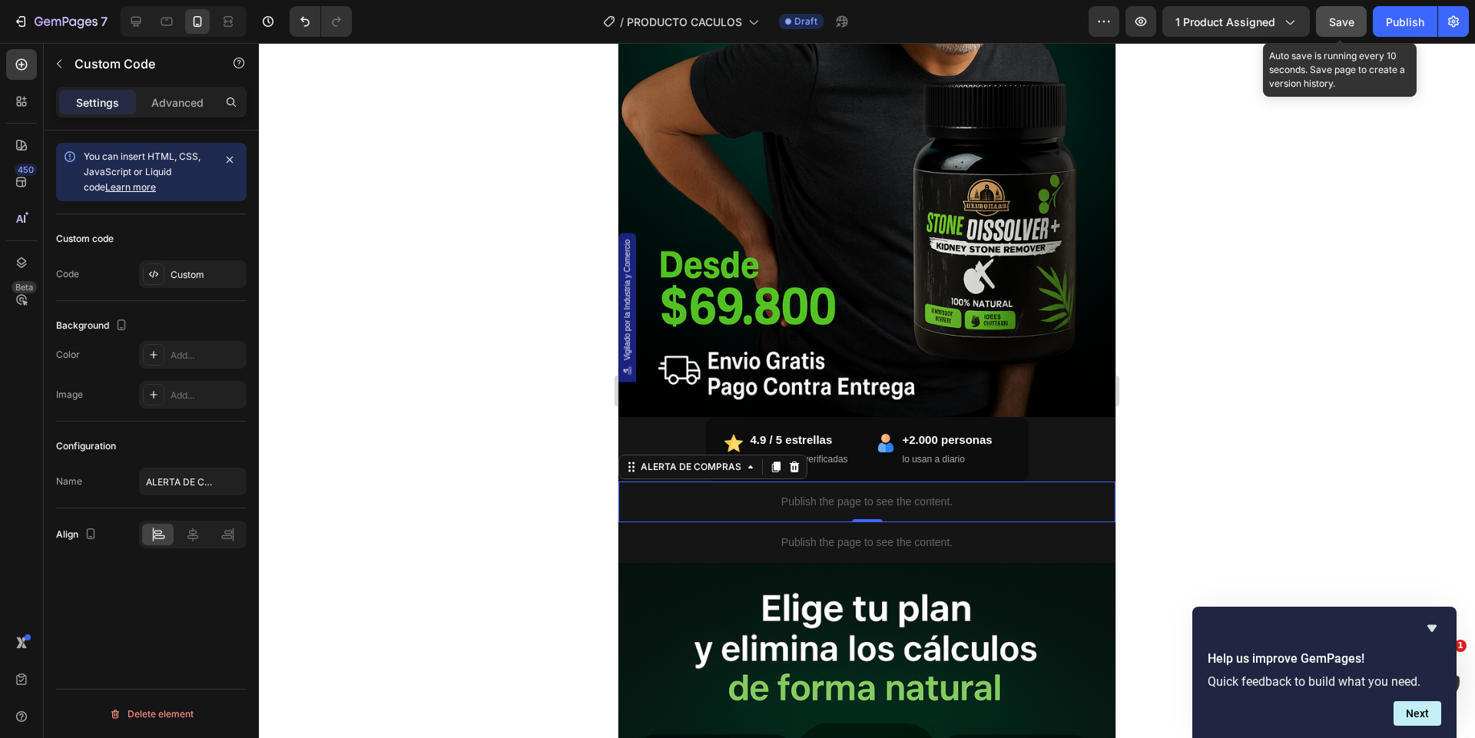
click at [1343, 35] on button "Save" at bounding box center [1341, 21] width 51 height 31
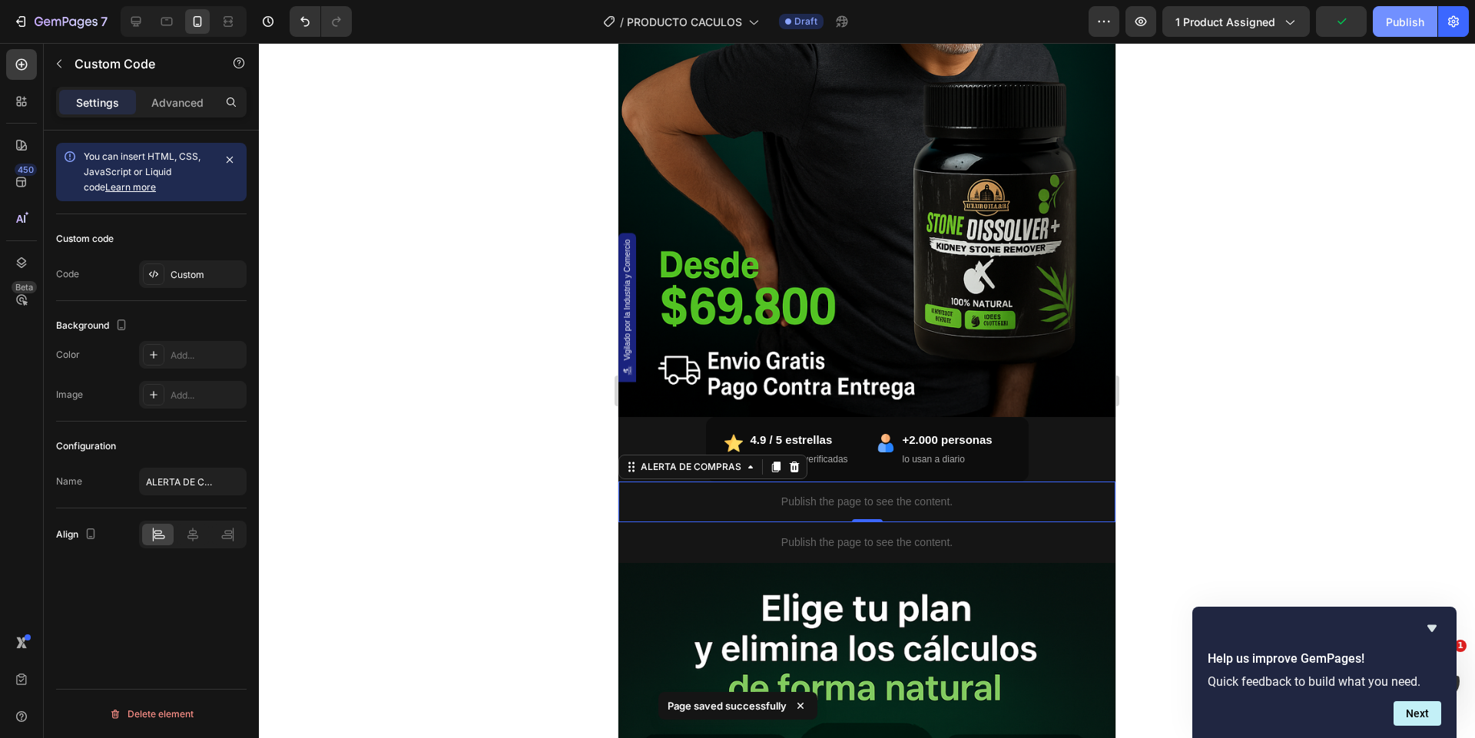
click at [1385, 31] on button "Publish" at bounding box center [1405, 21] width 65 height 31
click at [1434, 626] on icon "Hide survey" at bounding box center [1432, 628] width 9 height 7
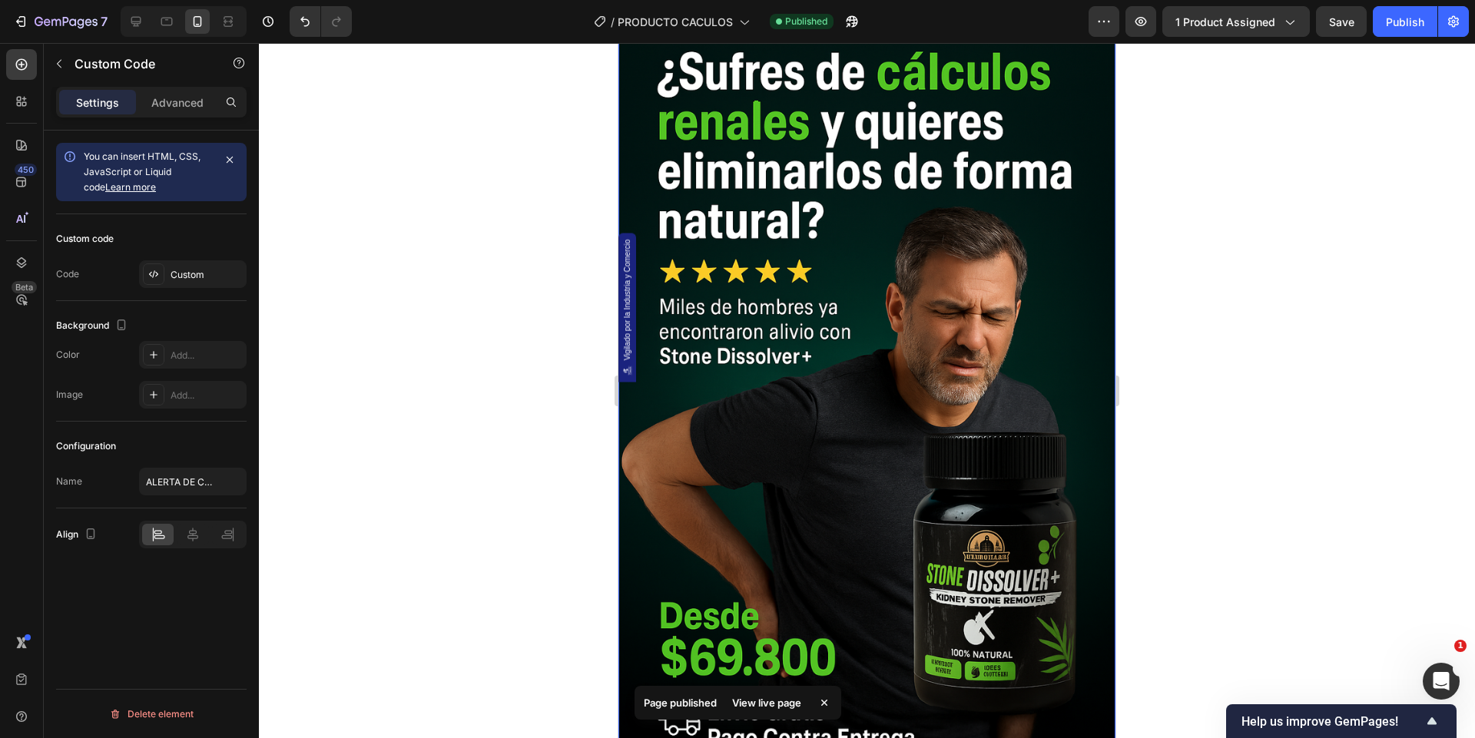
scroll to position [0, 0]
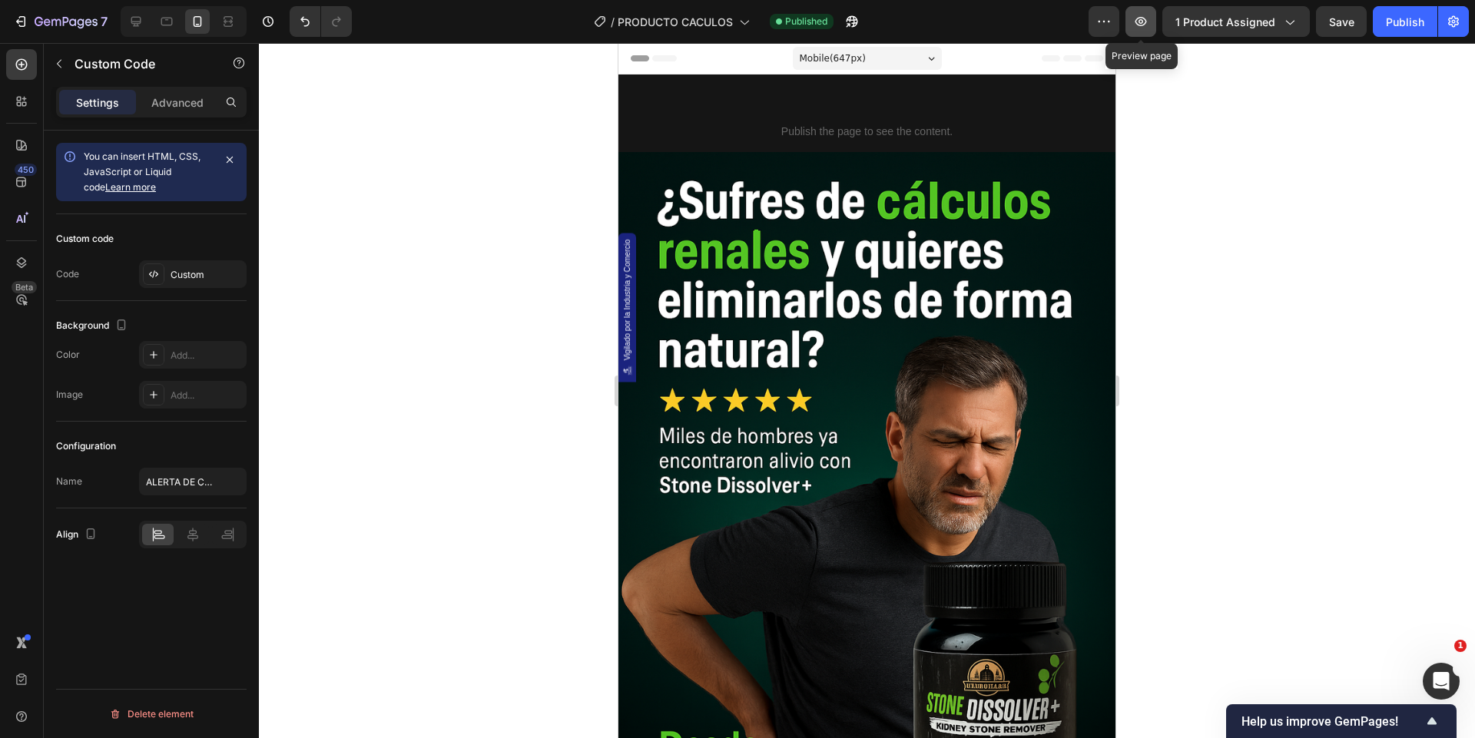
click at [1144, 22] on icon "button" at bounding box center [1140, 21] width 15 height 15
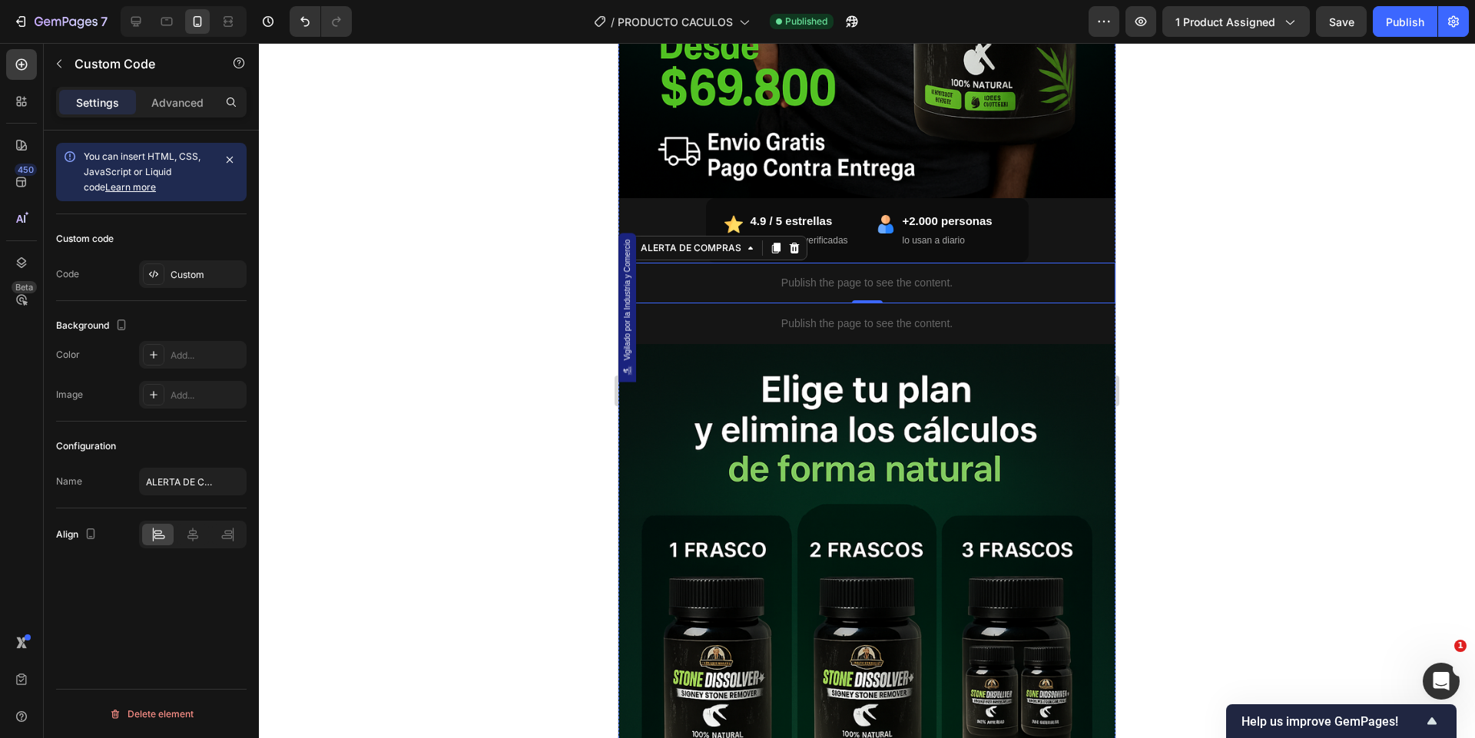
scroll to position [712, 0]
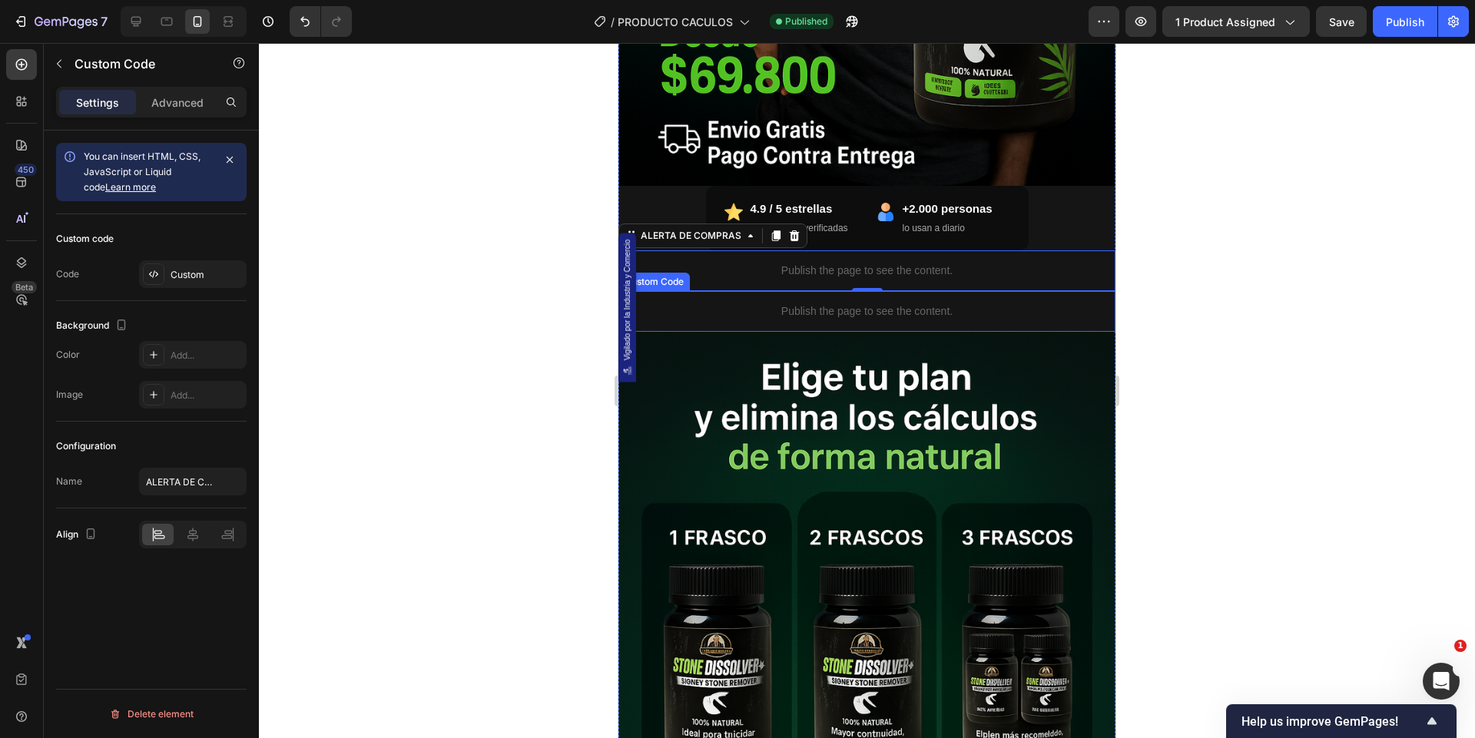
click at [789, 324] on div "Publish the page to see the content." at bounding box center [867, 311] width 497 height 41
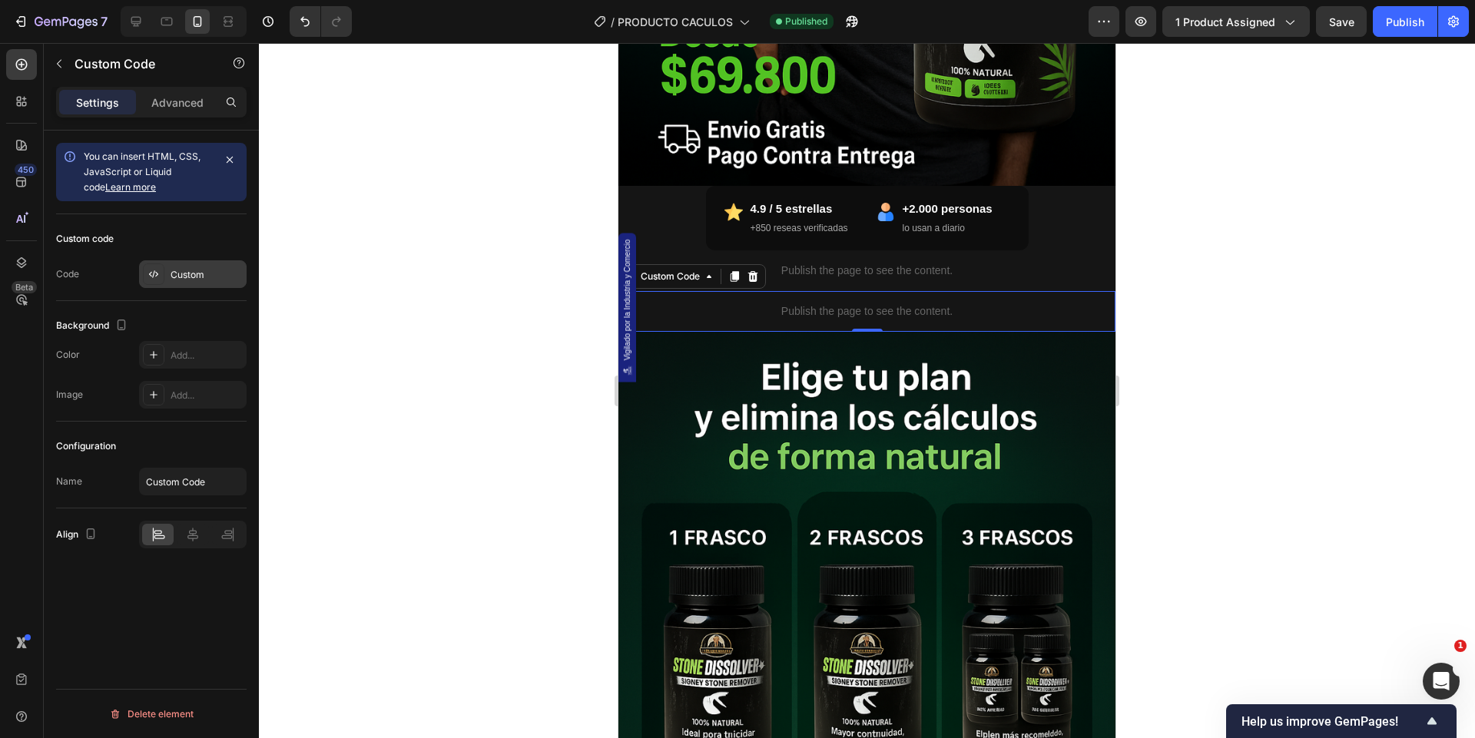
click at [202, 268] on div "Custom" at bounding box center [207, 275] width 72 height 14
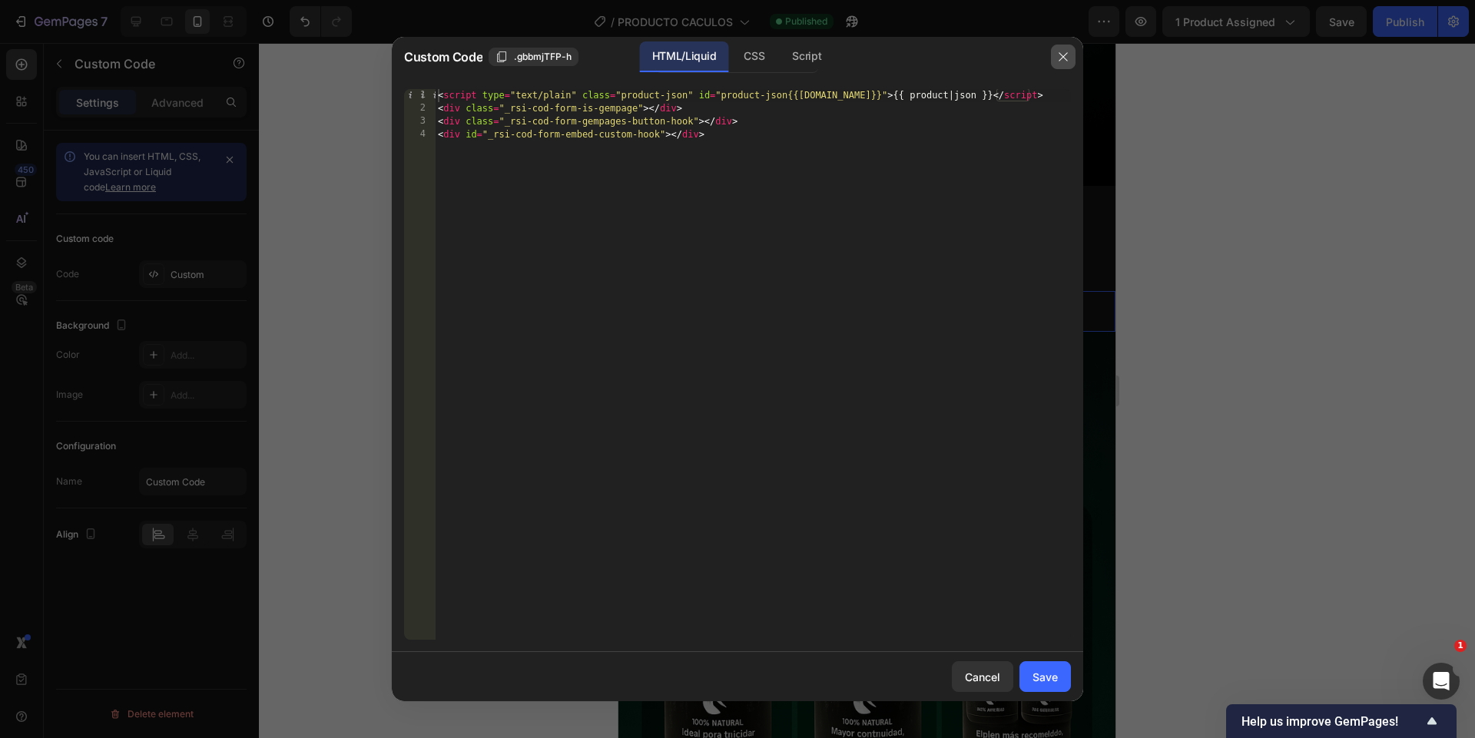
click at [1065, 48] on button "button" at bounding box center [1063, 57] width 25 height 25
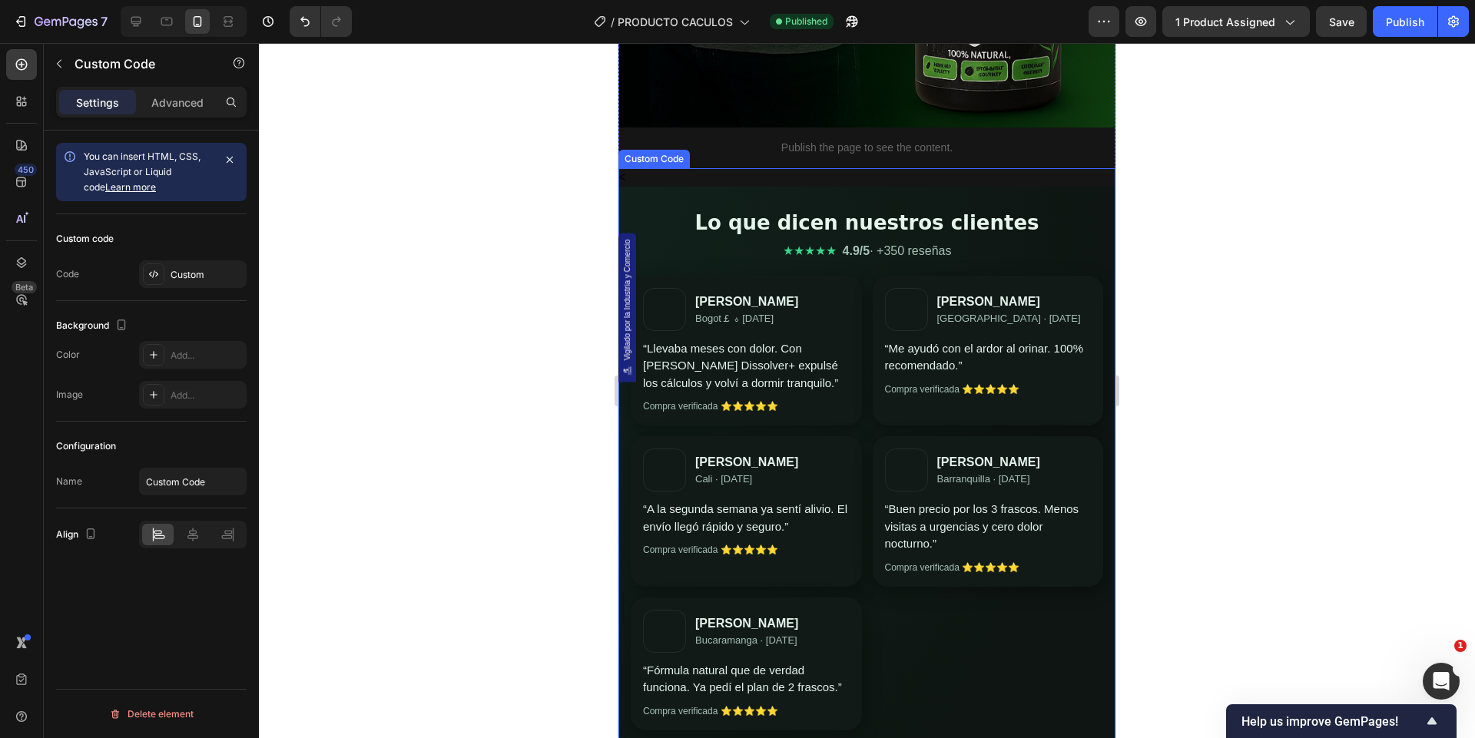
scroll to position [2396, 0]
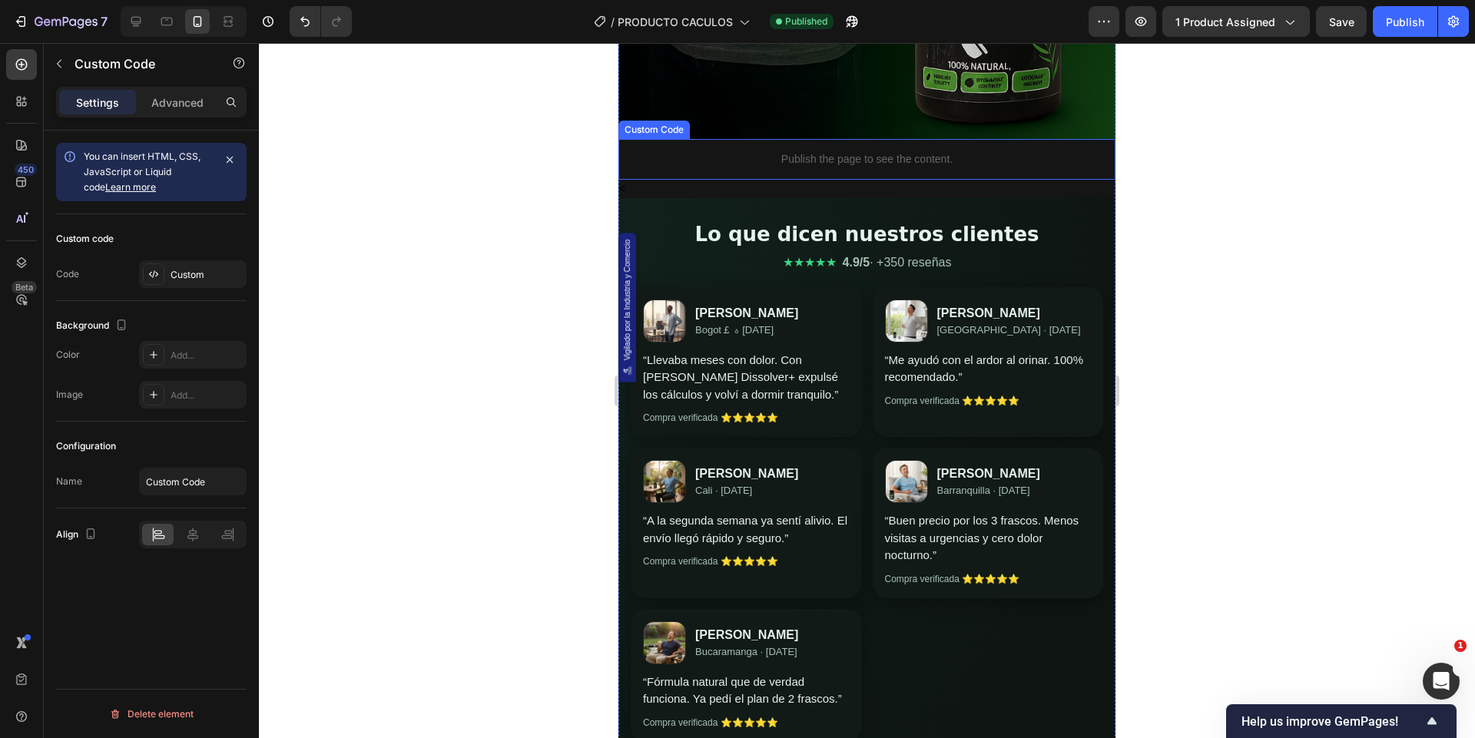
click at [775, 167] on p "Publish the page to see the content." at bounding box center [867, 159] width 497 height 16
click at [228, 262] on div "Custom" at bounding box center [193, 274] width 108 height 28
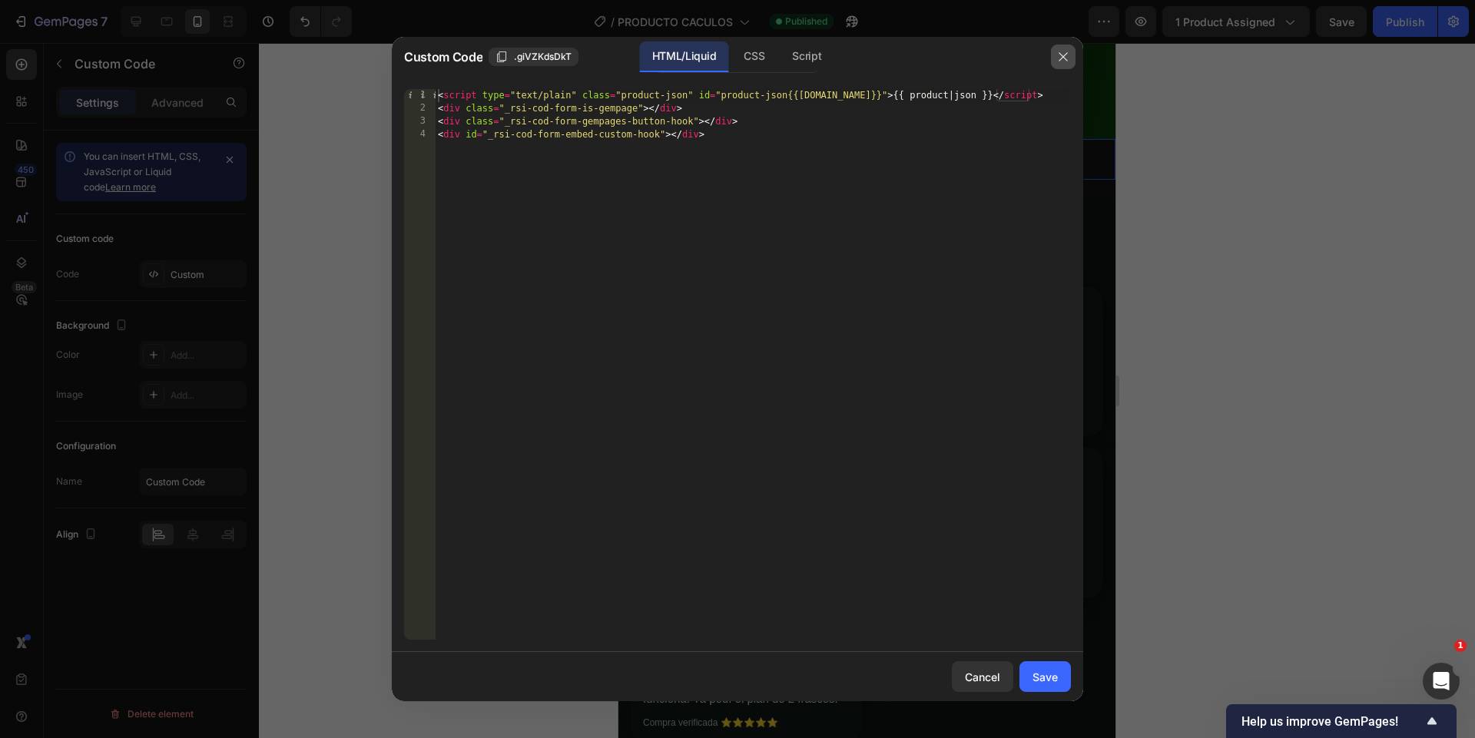
click at [1057, 59] on button "button" at bounding box center [1063, 57] width 25 height 25
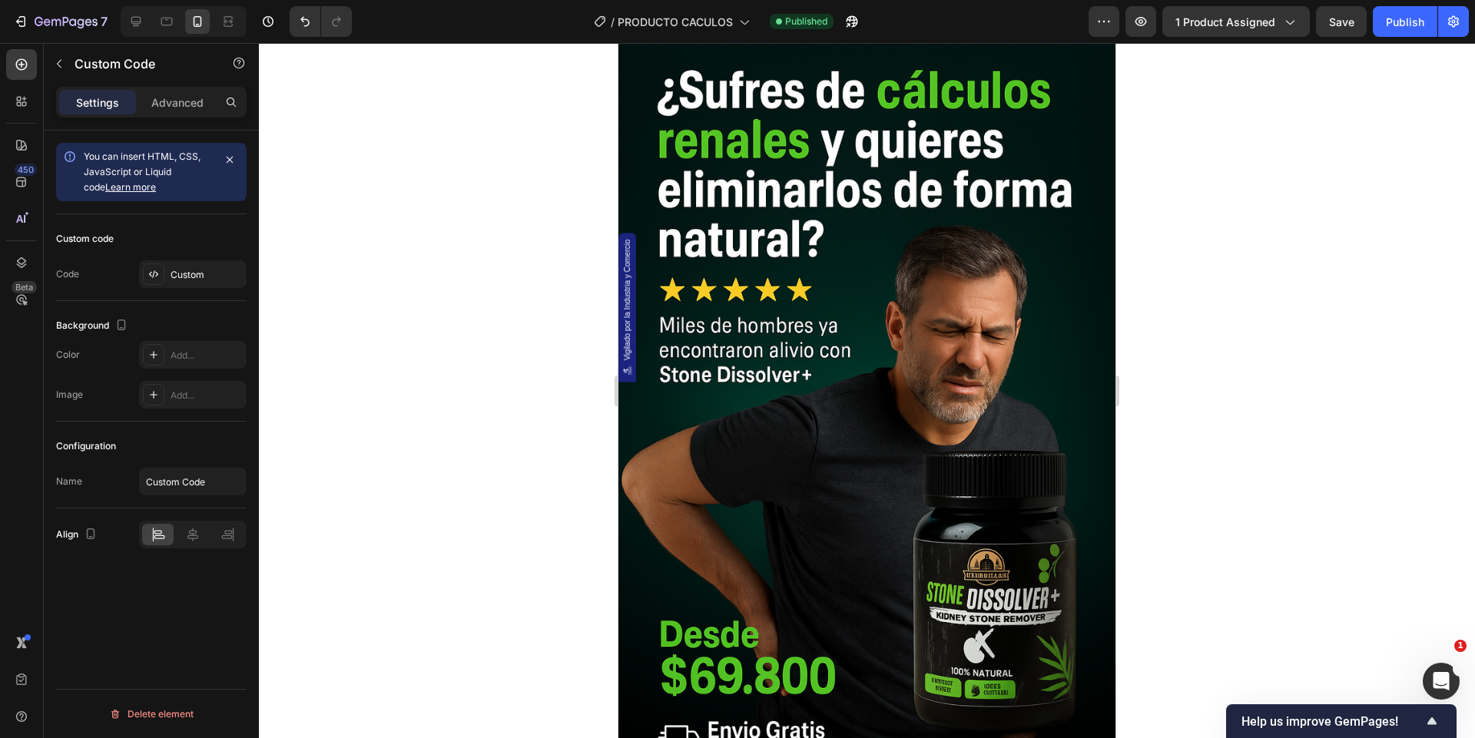
scroll to position [0, 0]
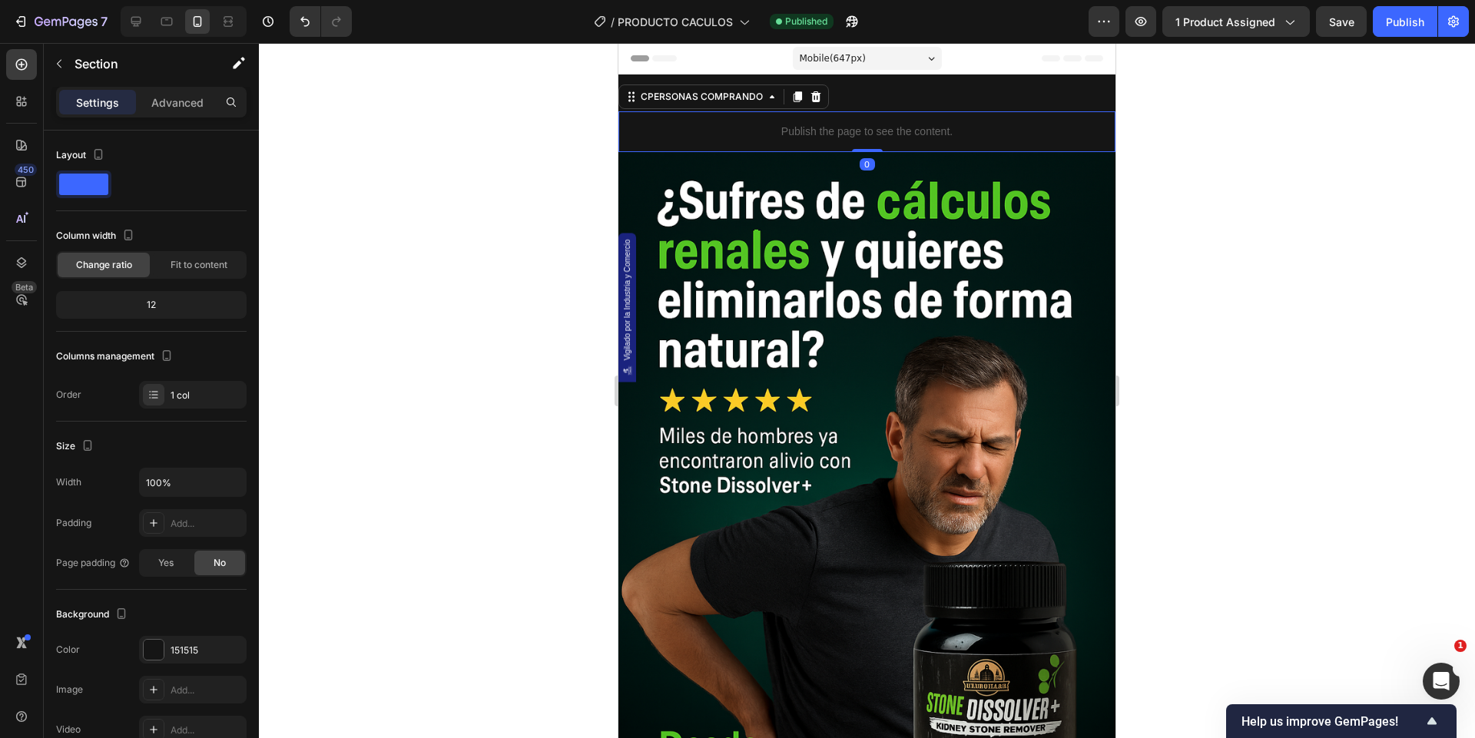
click at [802, 134] on p "Publish the page to see the content." at bounding box center [867, 132] width 497 height 16
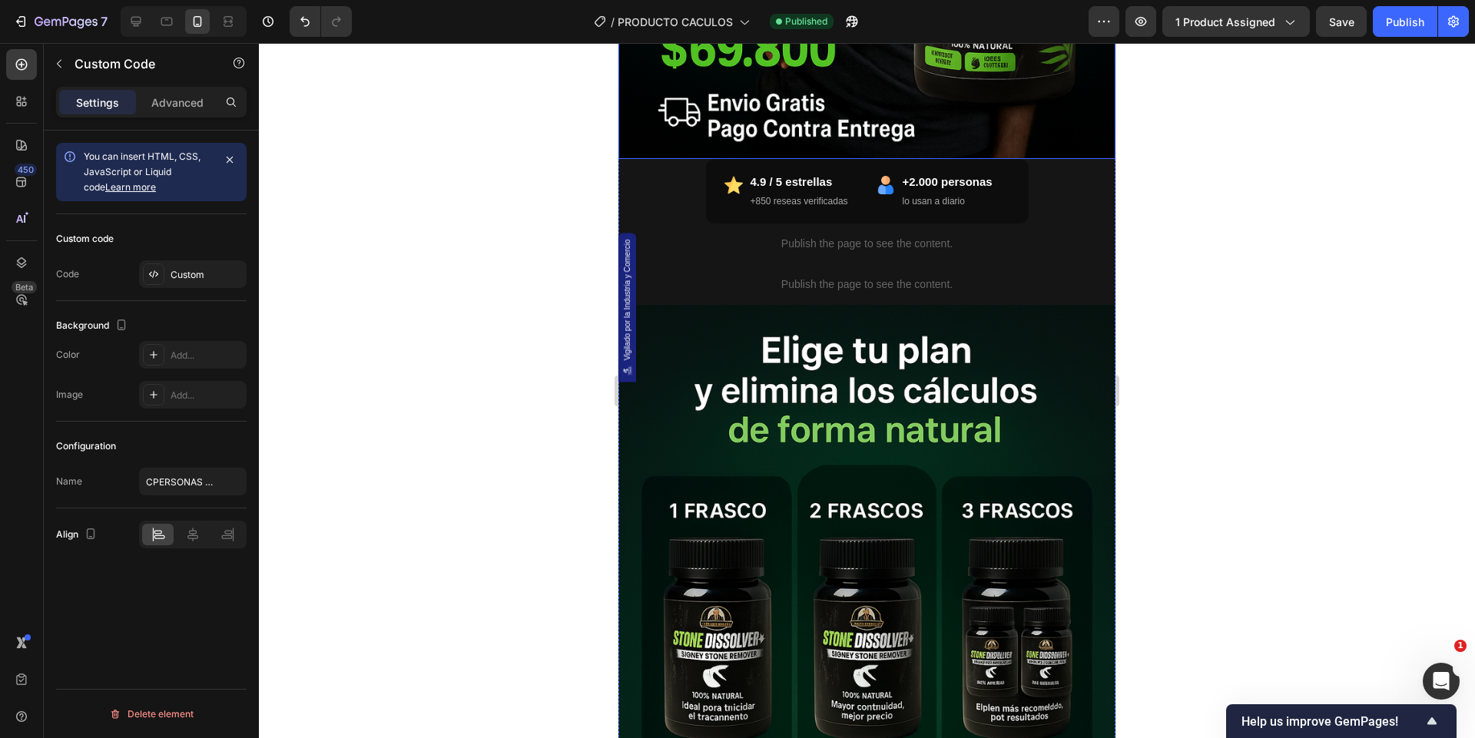
scroll to position [753, 0]
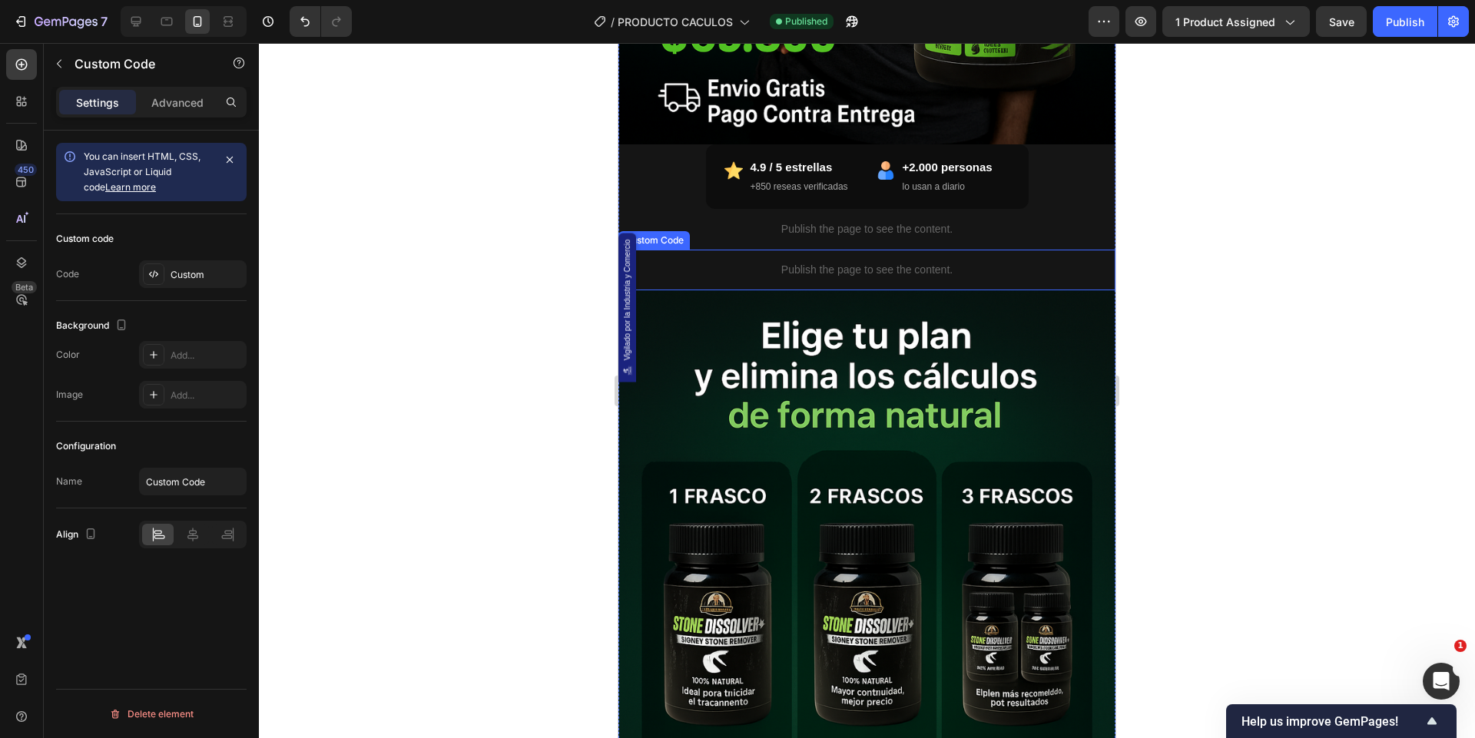
click at [752, 267] on p "Publish the page to see the content." at bounding box center [867, 270] width 497 height 16
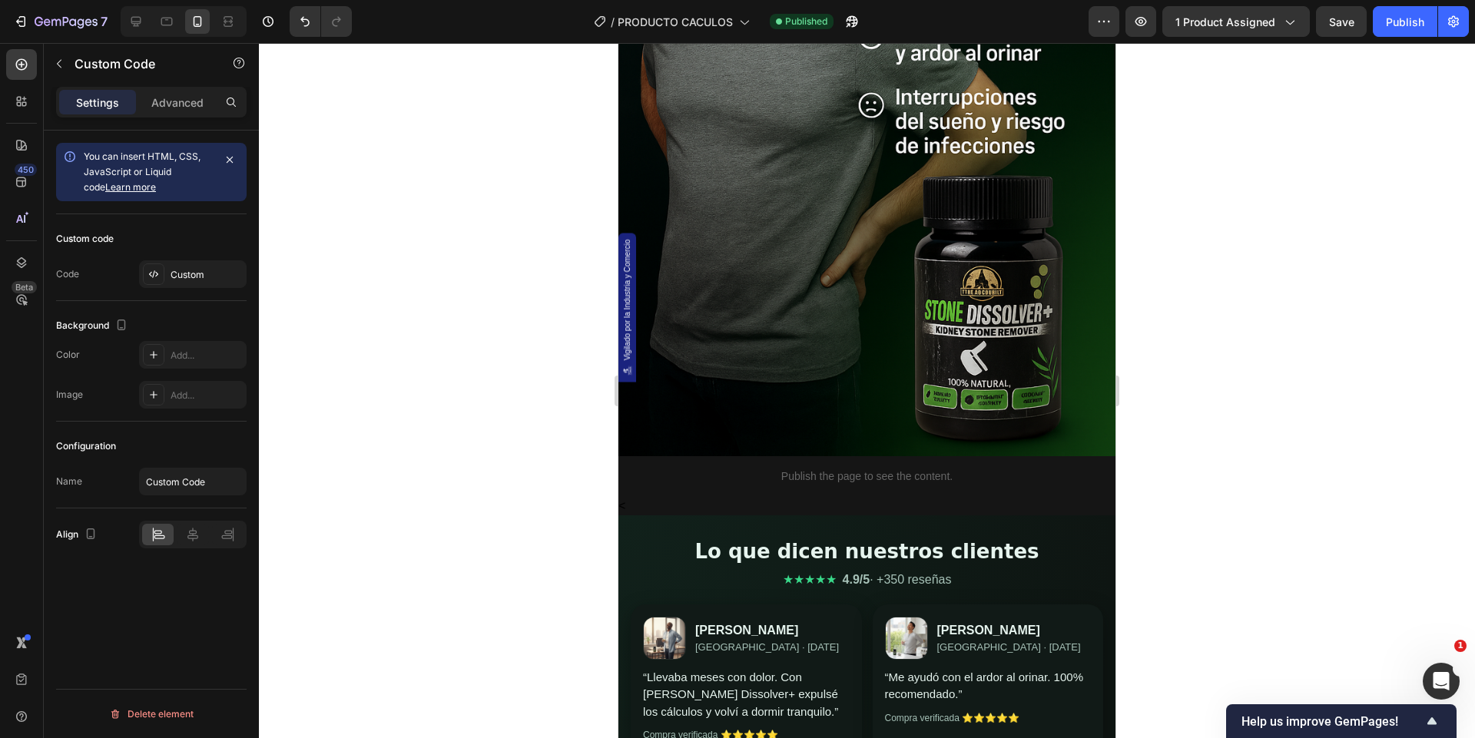
scroll to position [2362, 0]
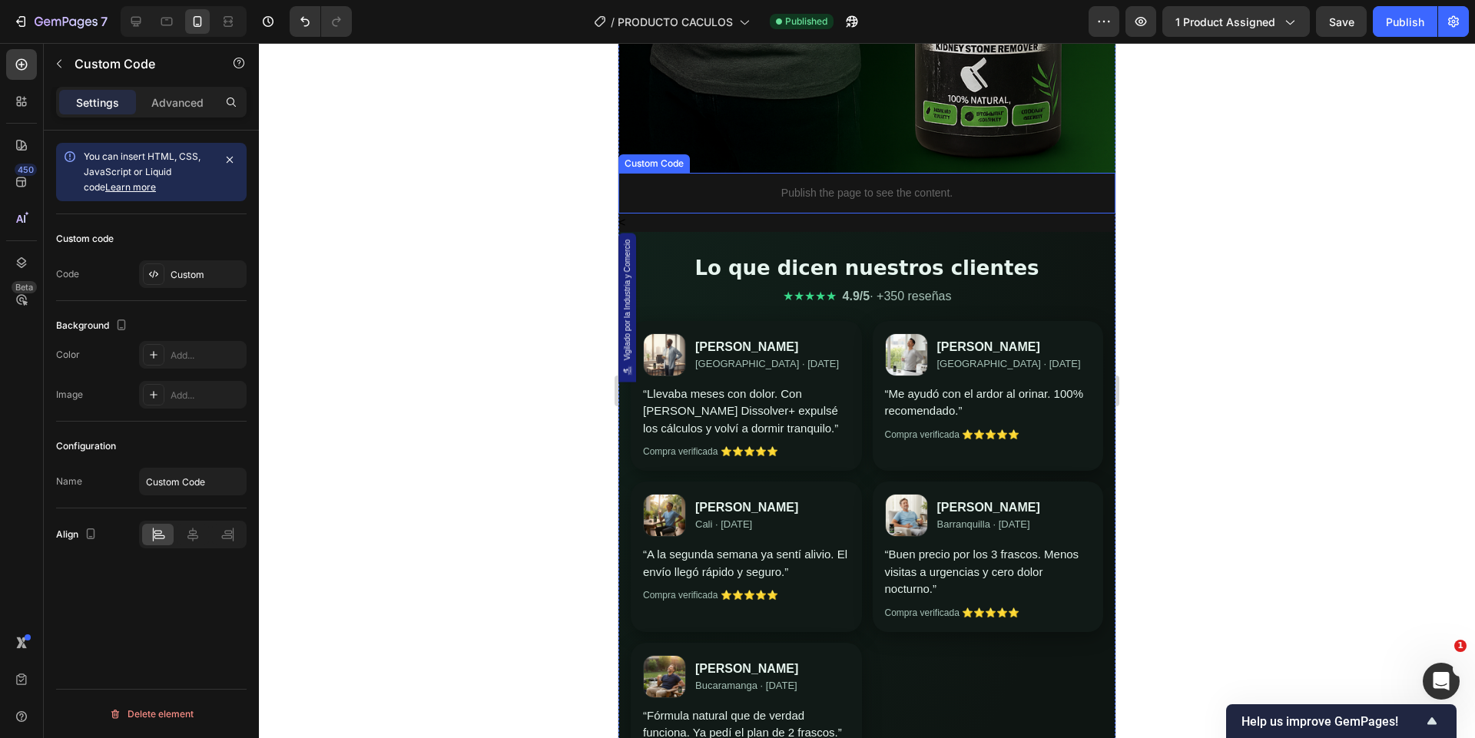
click at [735, 194] on p "Publish the page to see the content." at bounding box center [867, 193] width 497 height 16
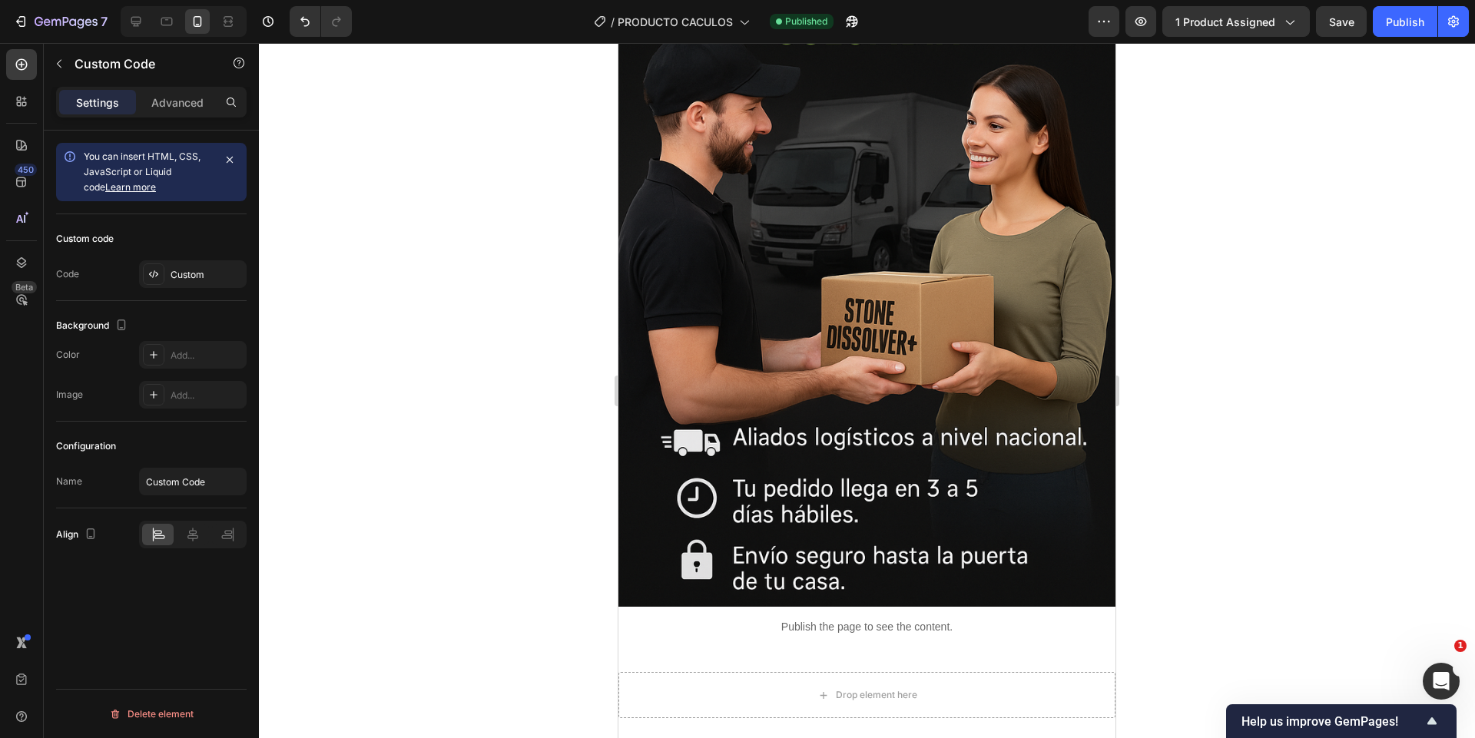
scroll to position [8269, 0]
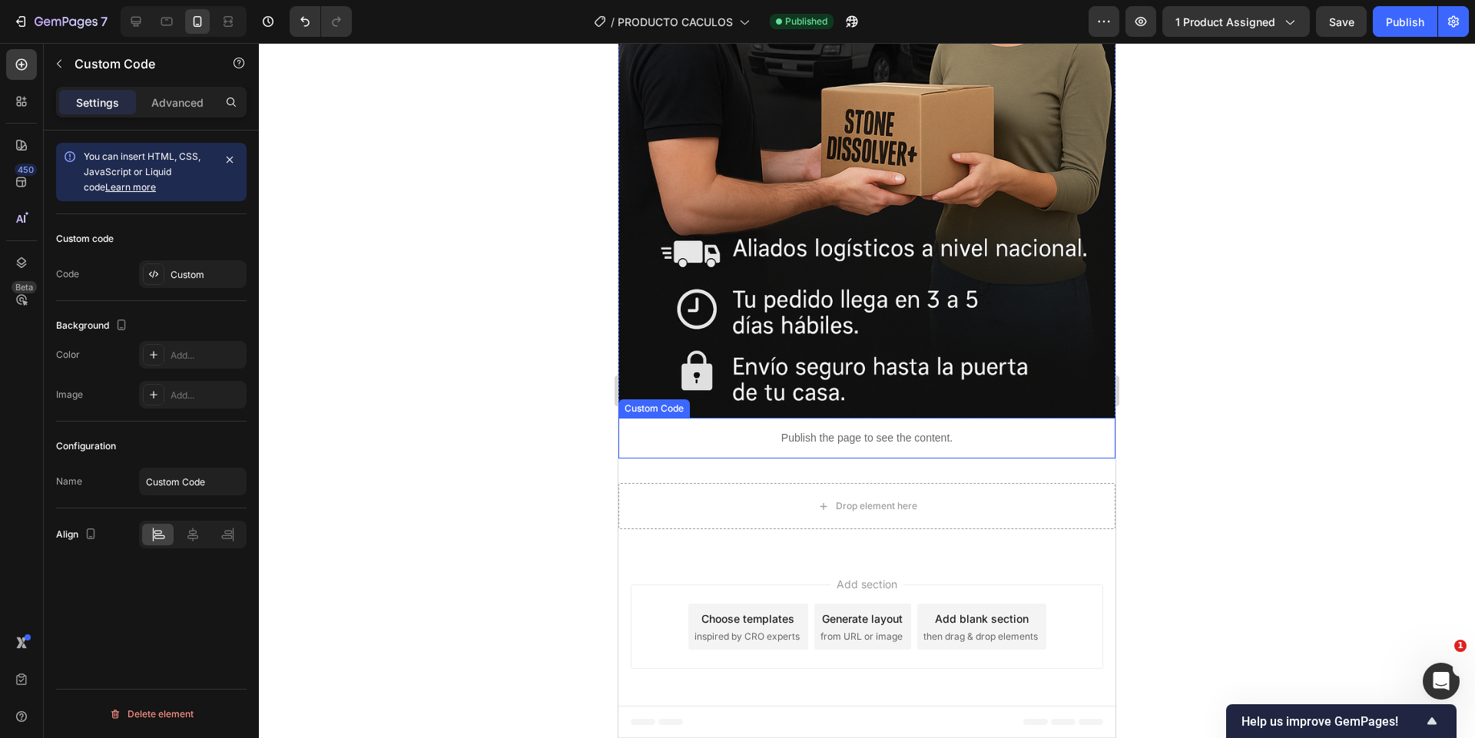
click at [756, 452] on div "Publish the page to see the content." at bounding box center [867, 438] width 497 height 41
click at [192, 280] on div "Custom" at bounding box center [207, 275] width 72 height 14
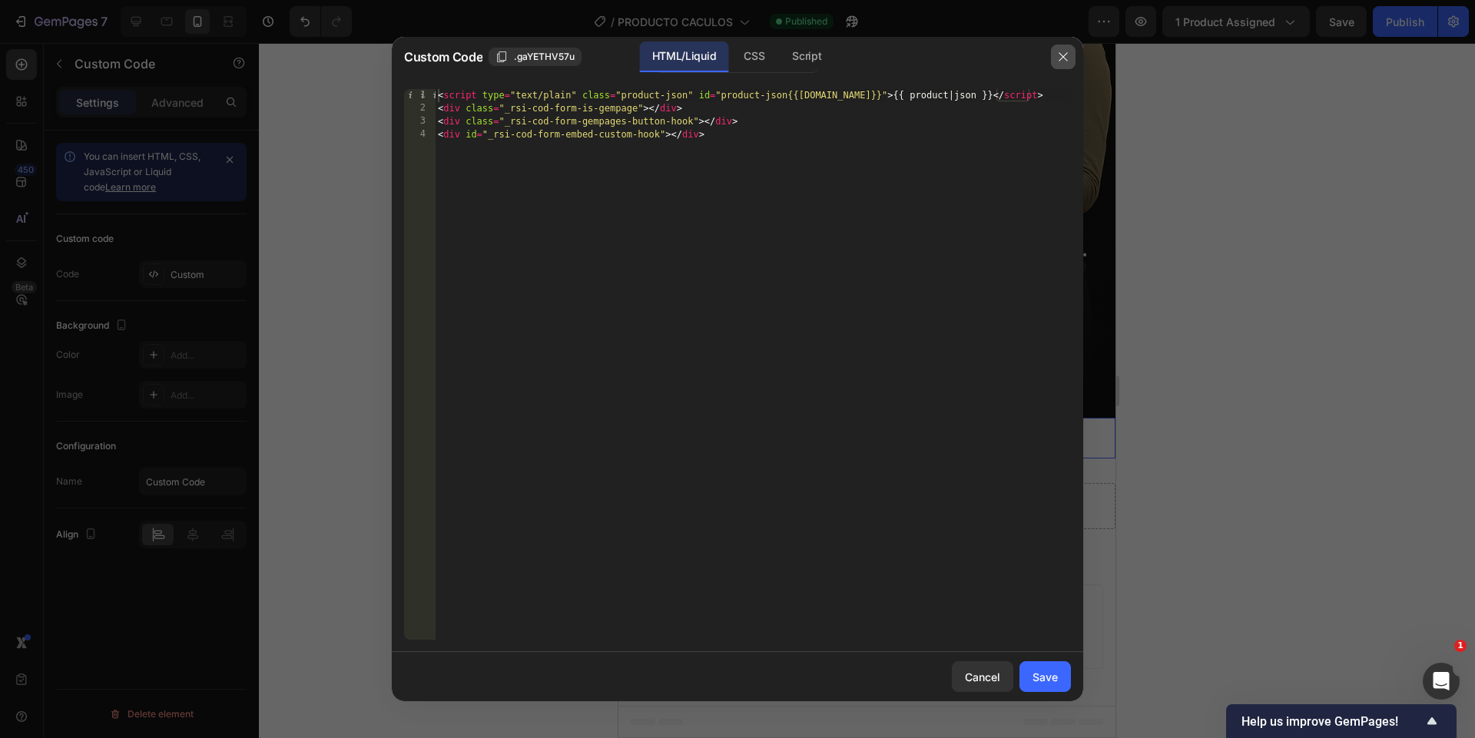
click at [1063, 49] on button "button" at bounding box center [1063, 57] width 25 height 25
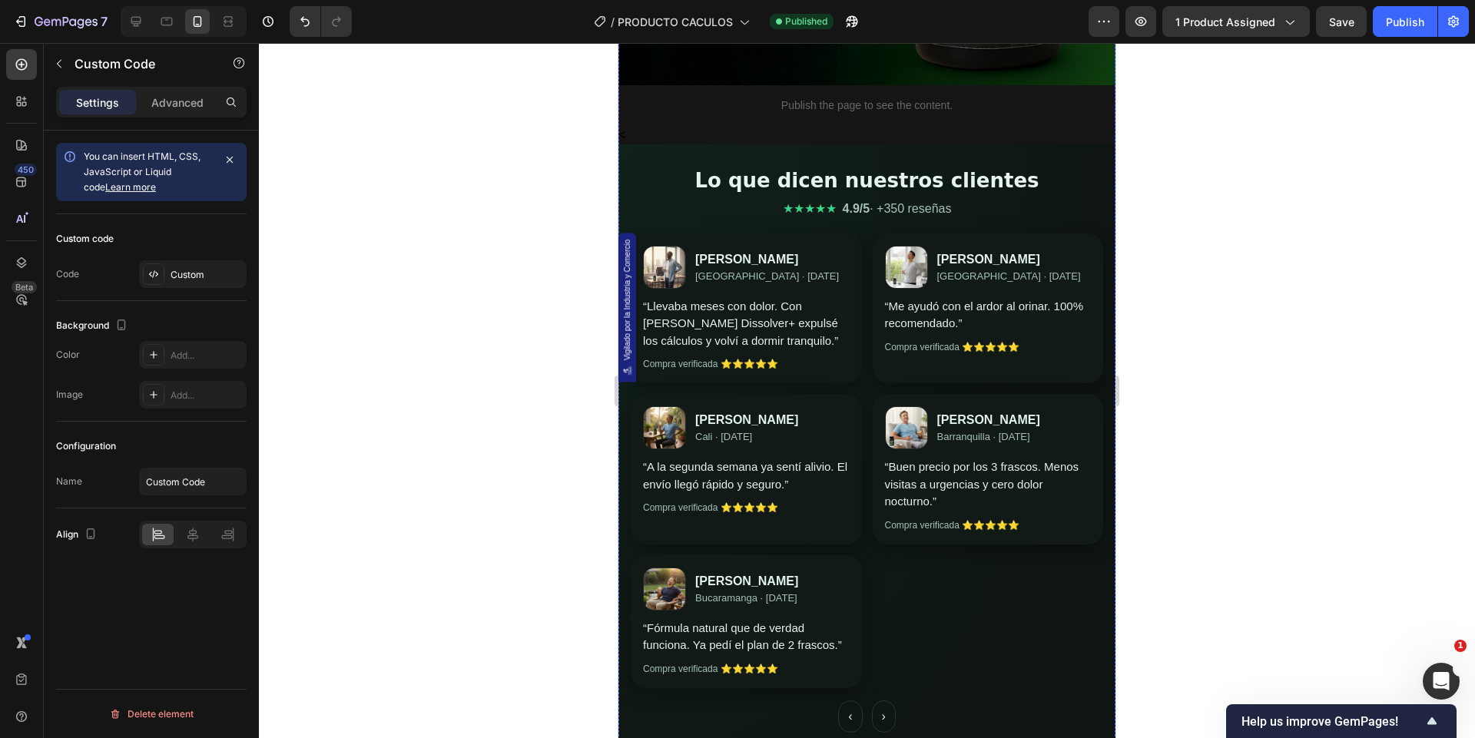
scroll to position [2542, 0]
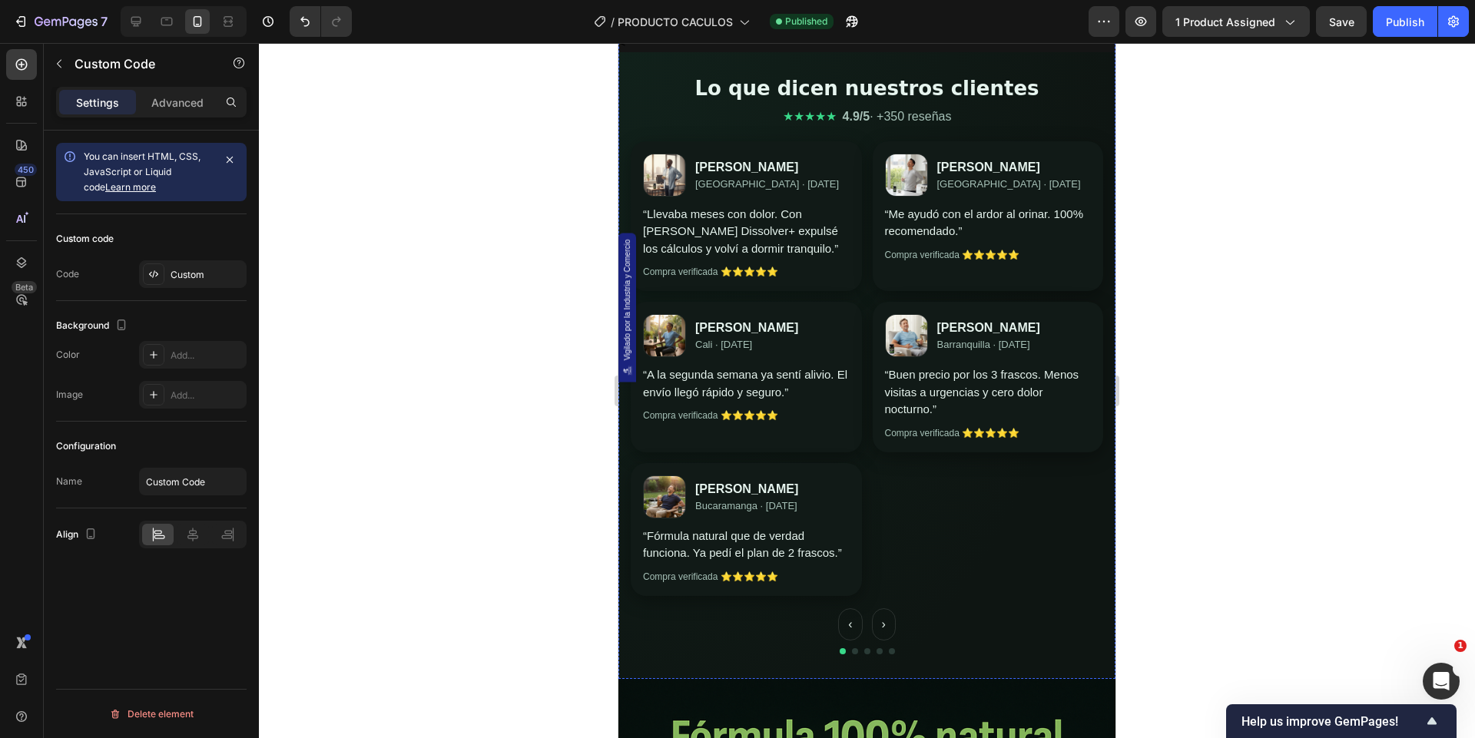
click at [790, 360] on article "Carlos E. Cali · hace 4 días “A la segunda semana ya sentí alivio. El envío lle…" at bounding box center [746, 377] width 231 height 151
click at [209, 275] on div "Custom" at bounding box center [207, 275] width 72 height 14
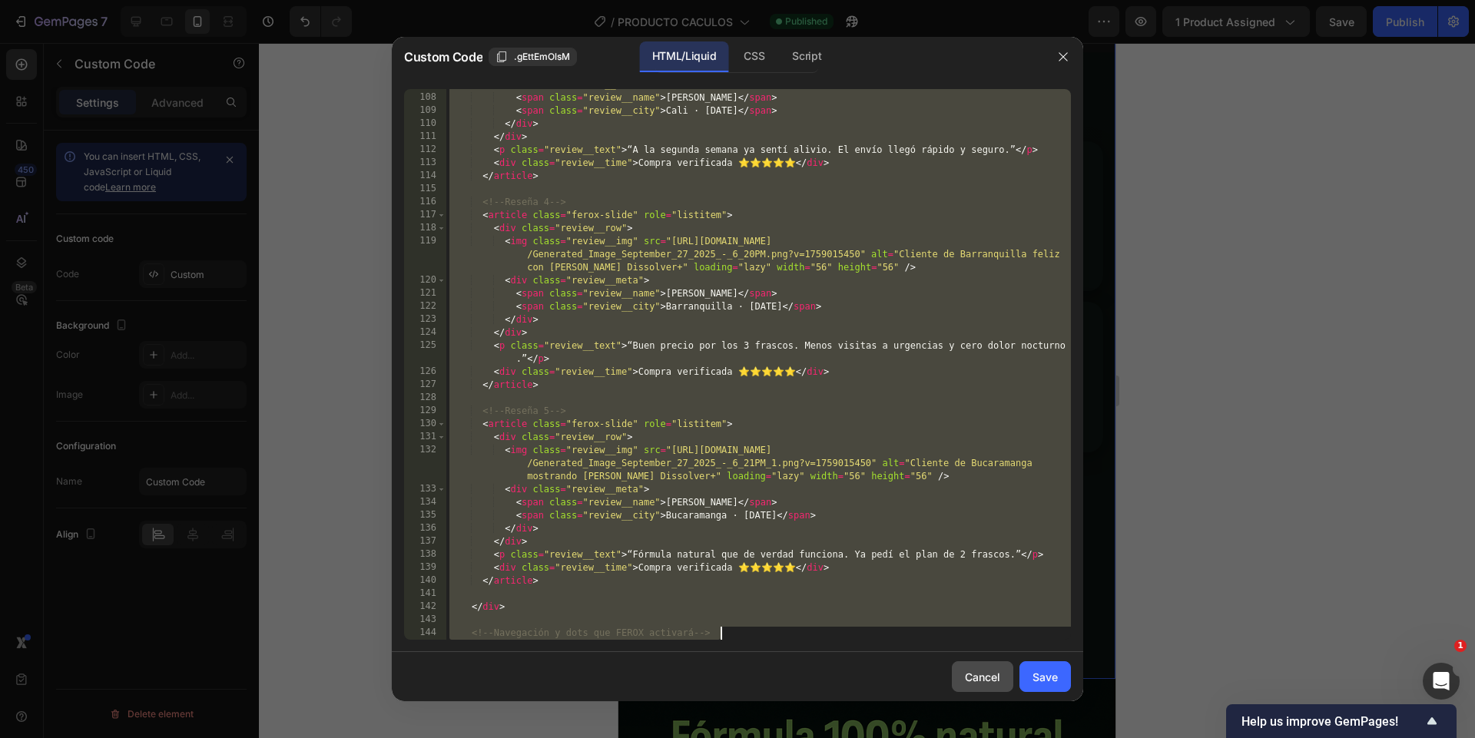
scroll to position [1800, 0]
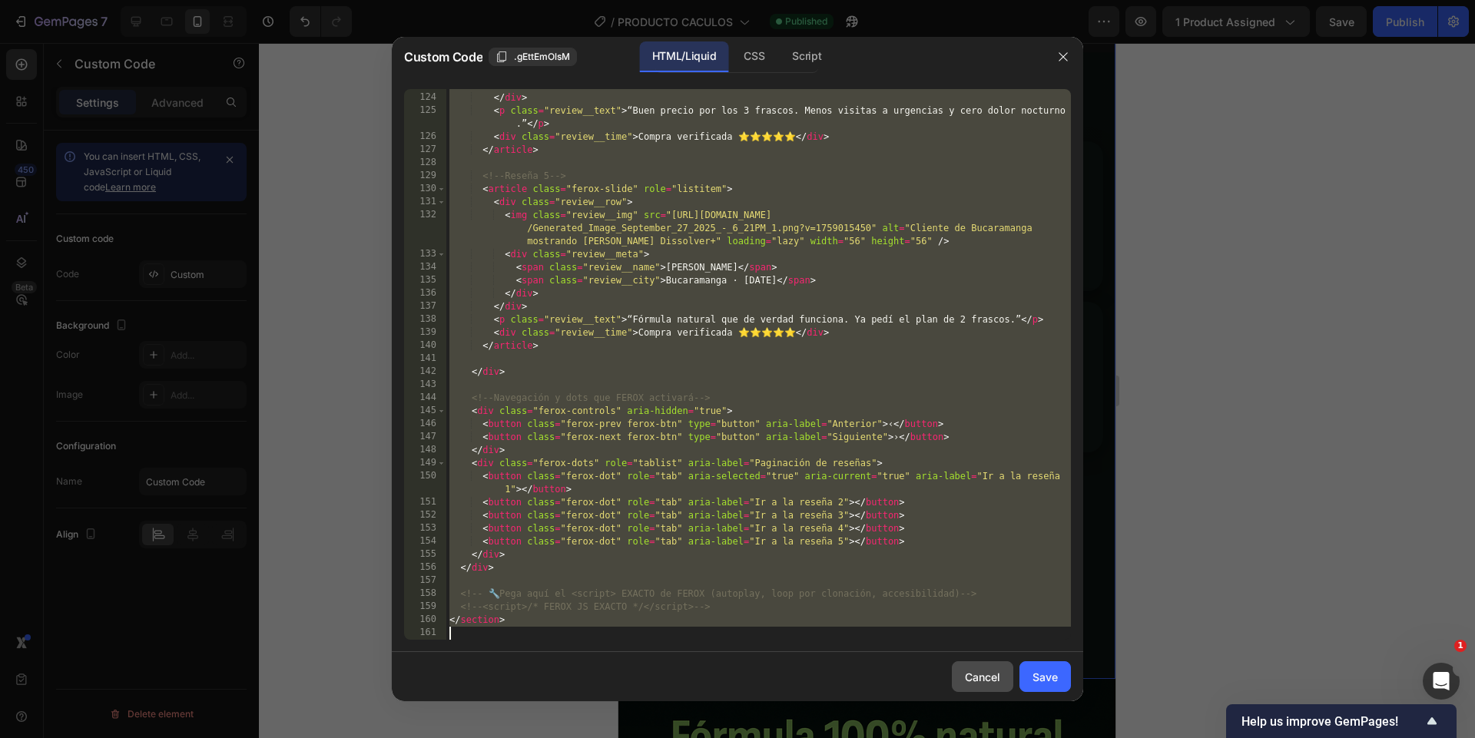
drag, startPoint x: 449, startPoint y: 96, endPoint x: 1007, endPoint y: 692, distance: 816.6
click at [1007, 692] on div "Custom Code .gEttEmOlsM HTML/Liquid CSS Script <<!-- 123 124 125 126 127 128 12…" at bounding box center [738, 369] width 692 height 665
type textarea "</section>"
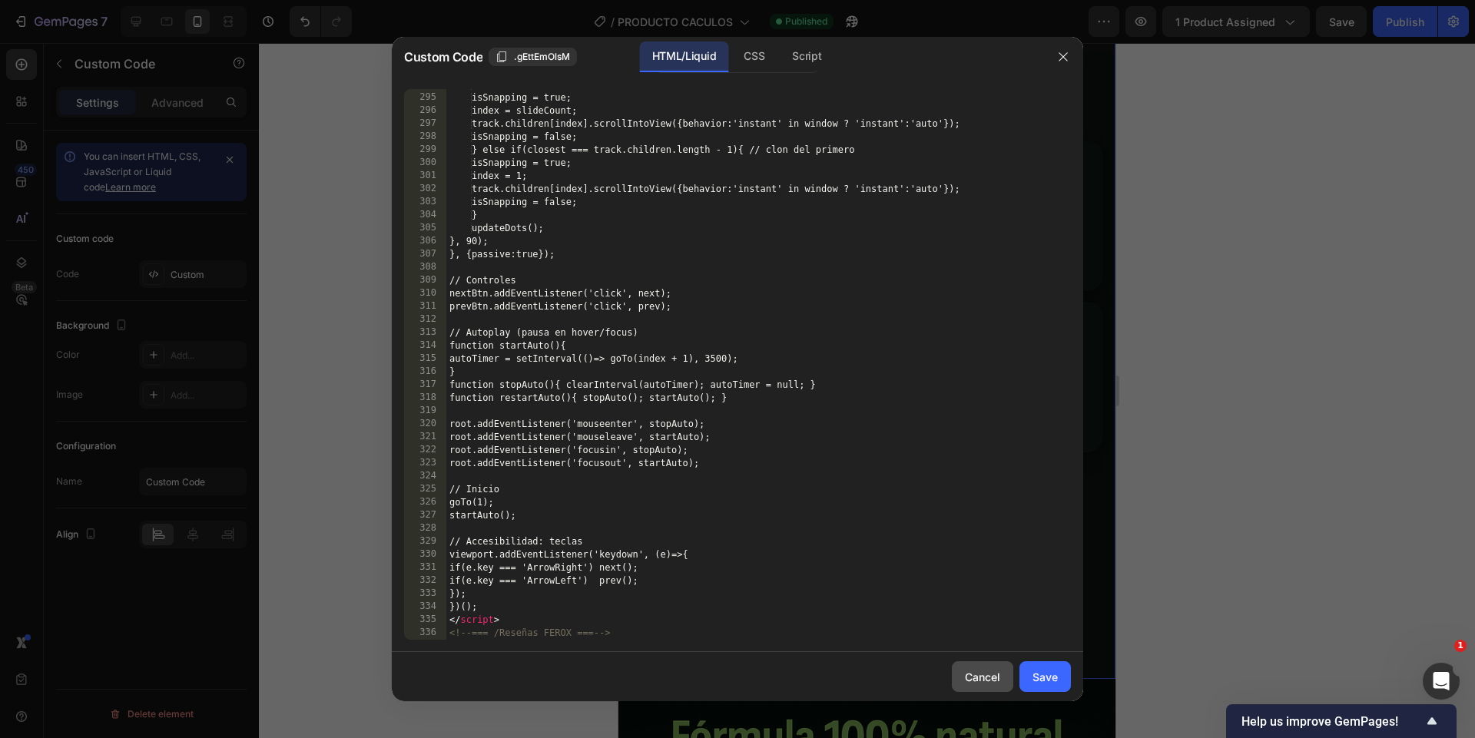
scroll to position [3942, 0]
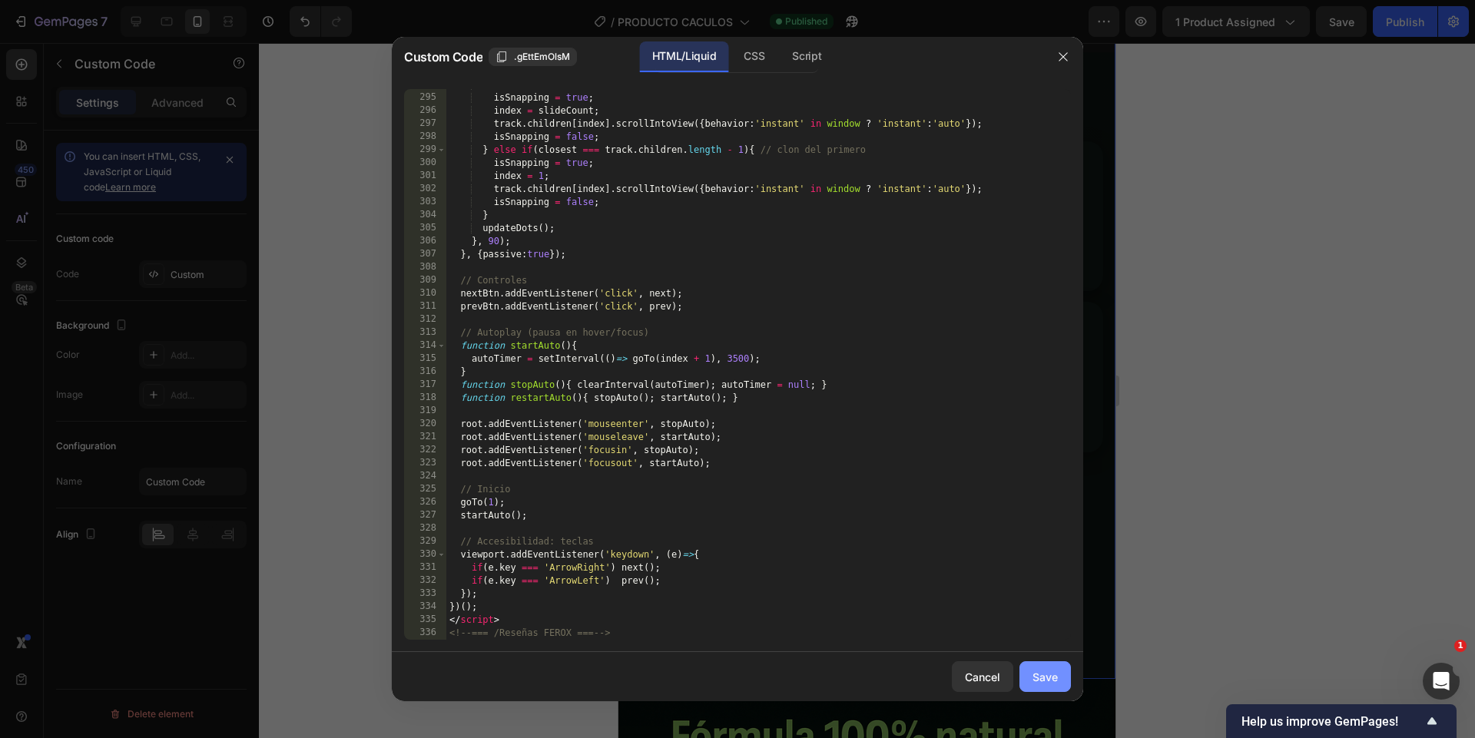
click at [1036, 666] on button "Save" at bounding box center [1045, 677] width 51 height 31
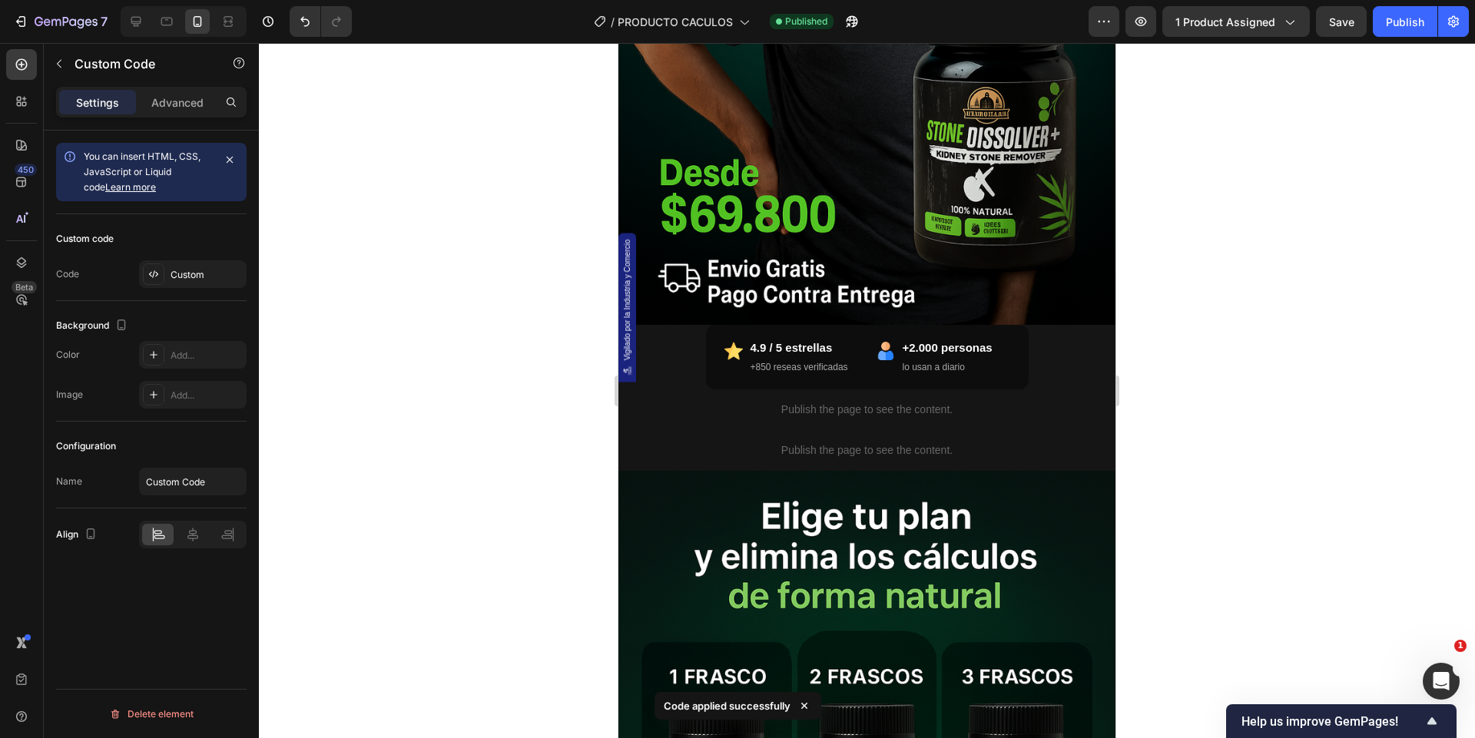
scroll to position [0, 0]
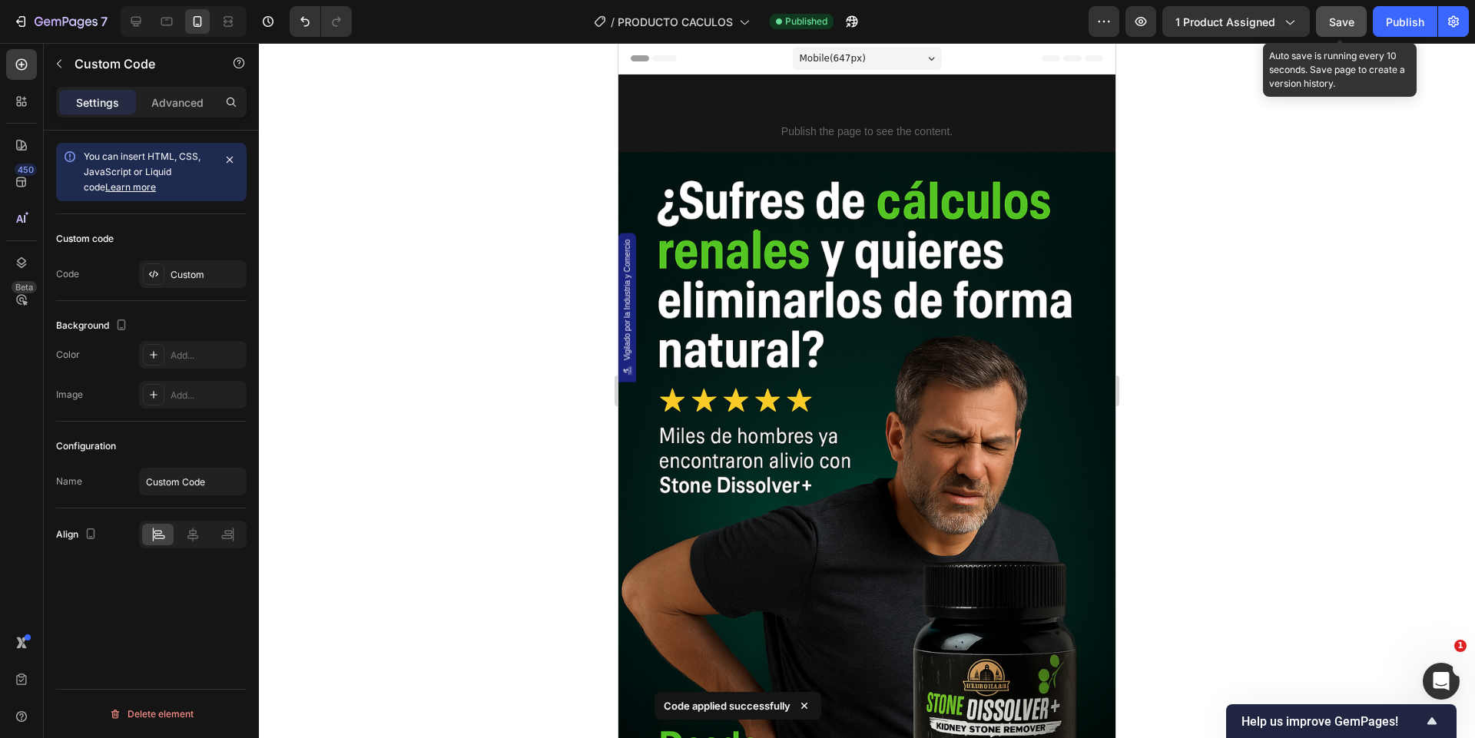
click at [1339, 17] on span "Save" at bounding box center [1341, 21] width 25 height 13
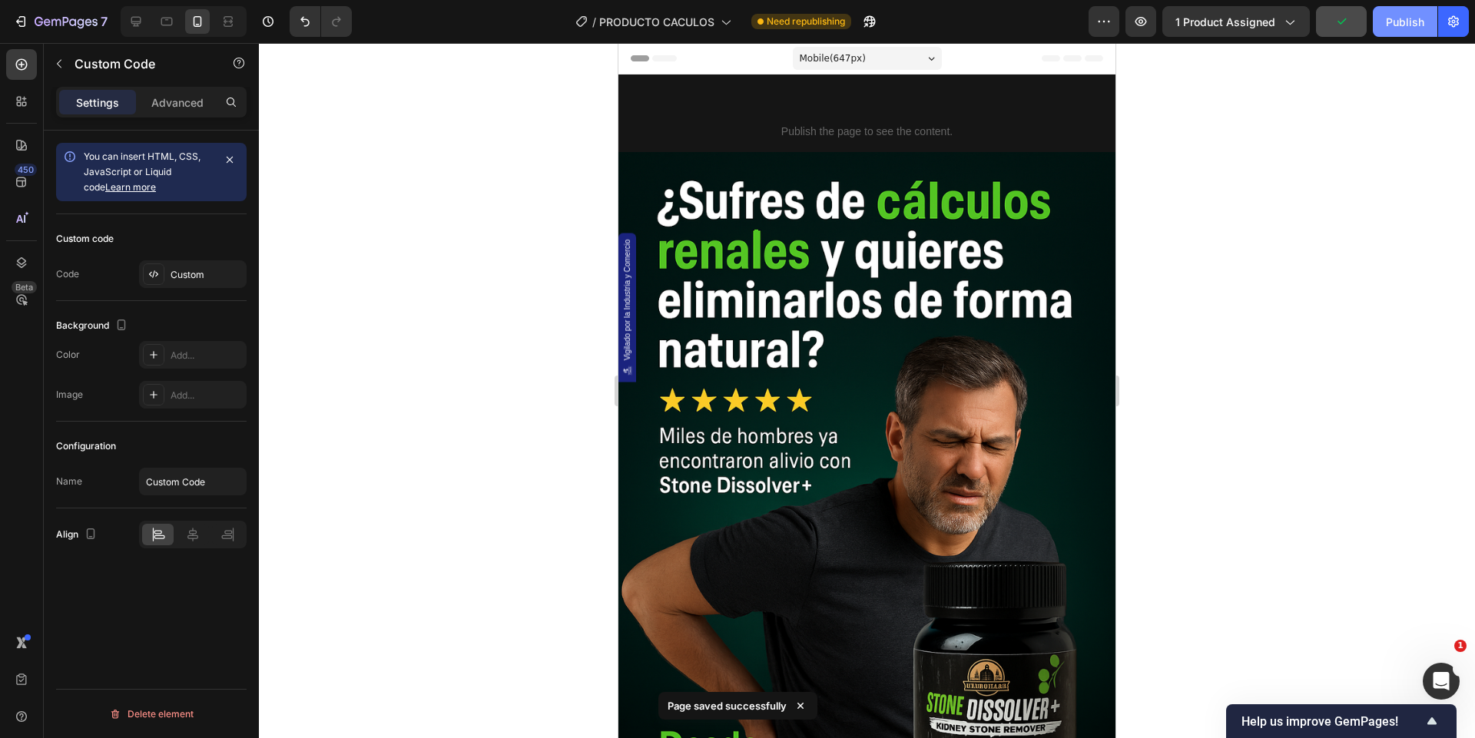
click at [1397, 19] on div "Publish" at bounding box center [1405, 22] width 38 height 16
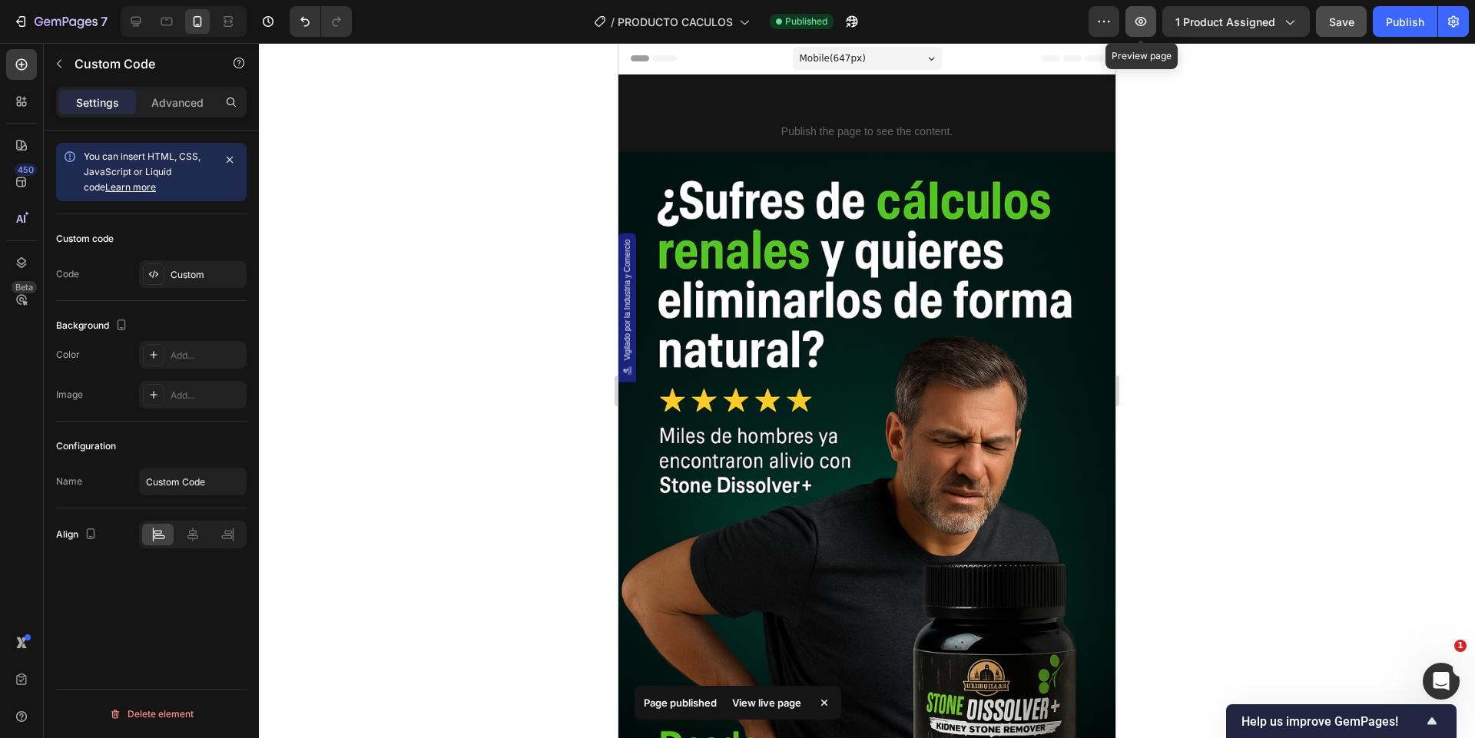
click at [1147, 21] on icon "button" at bounding box center [1140, 21] width 15 height 15
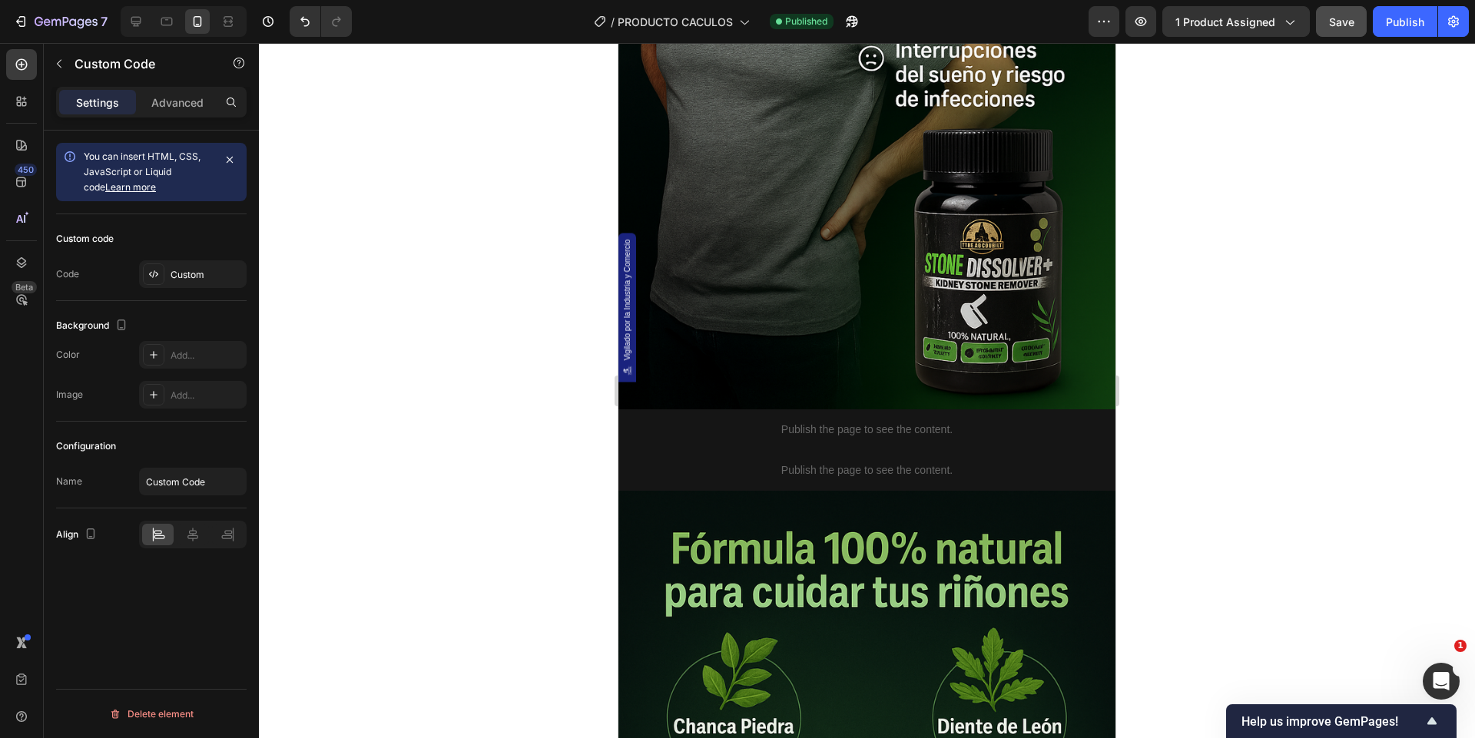
scroll to position [2129, 0]
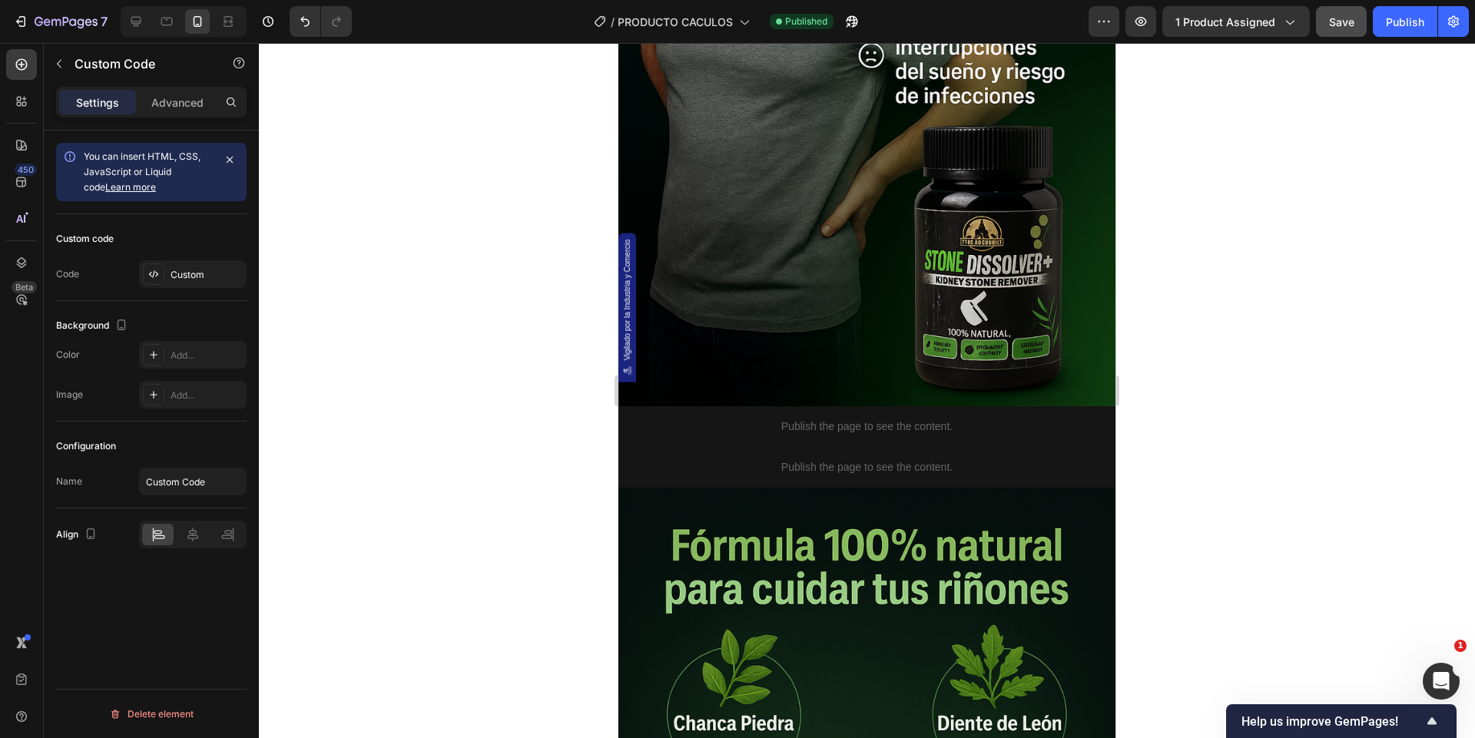
click at [777, 462] on p "Publish the page to see the content." at bounding box center [867, 468] width 497 height 16
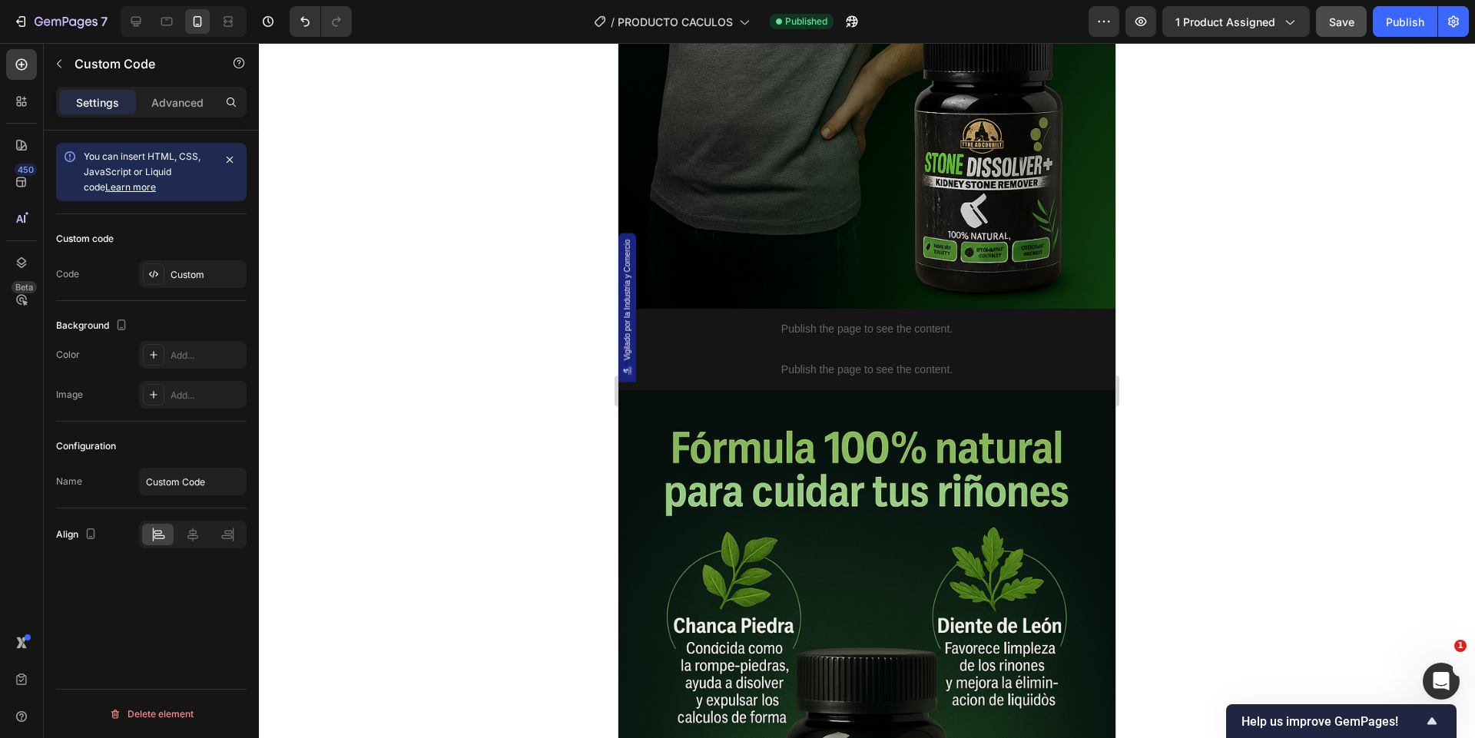
scroll to position [2231, 0]
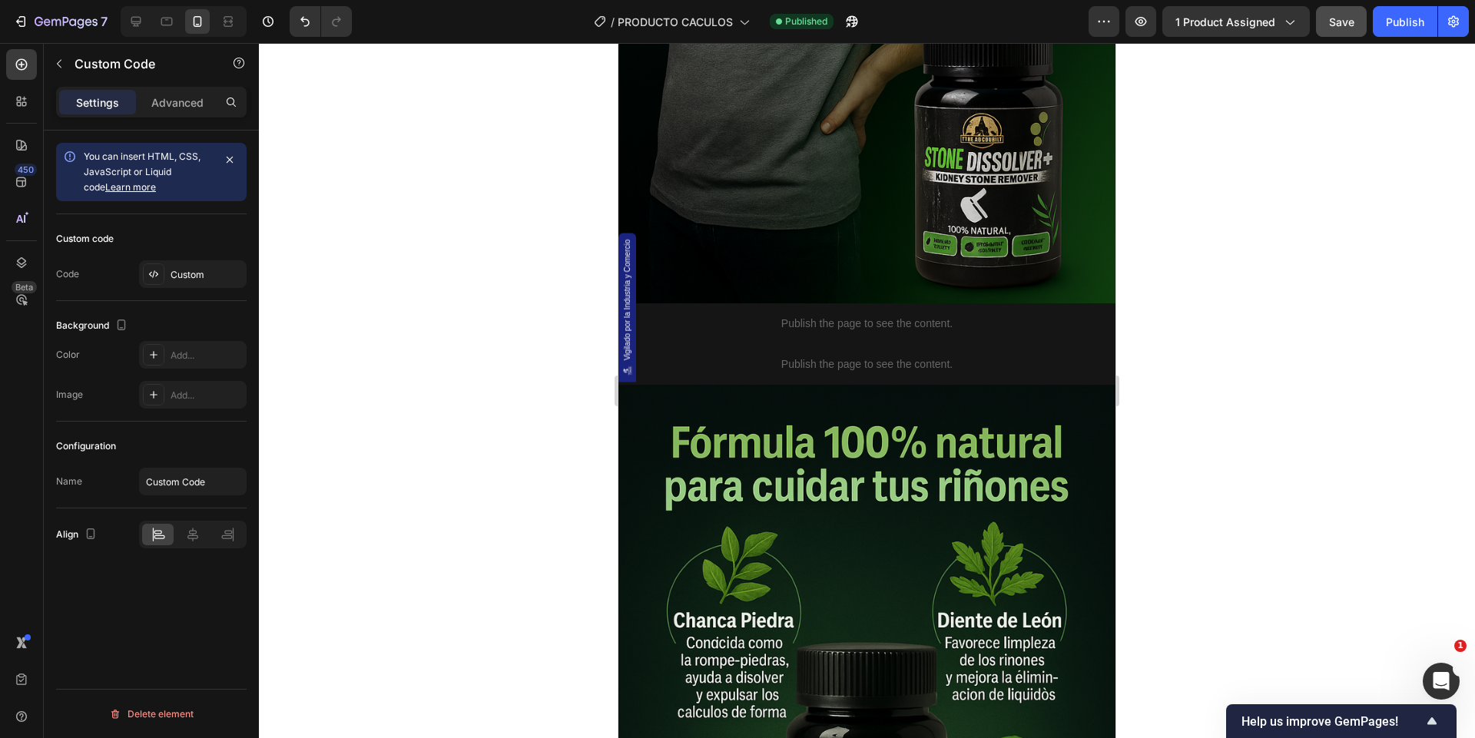
click at [770, 364] on p "Publish the page to see the content." at bounding box center [867, 365] width 497 height 16
click at [217, 284] on div "Custom" at bounding box center [193, 274] width 108 height 28
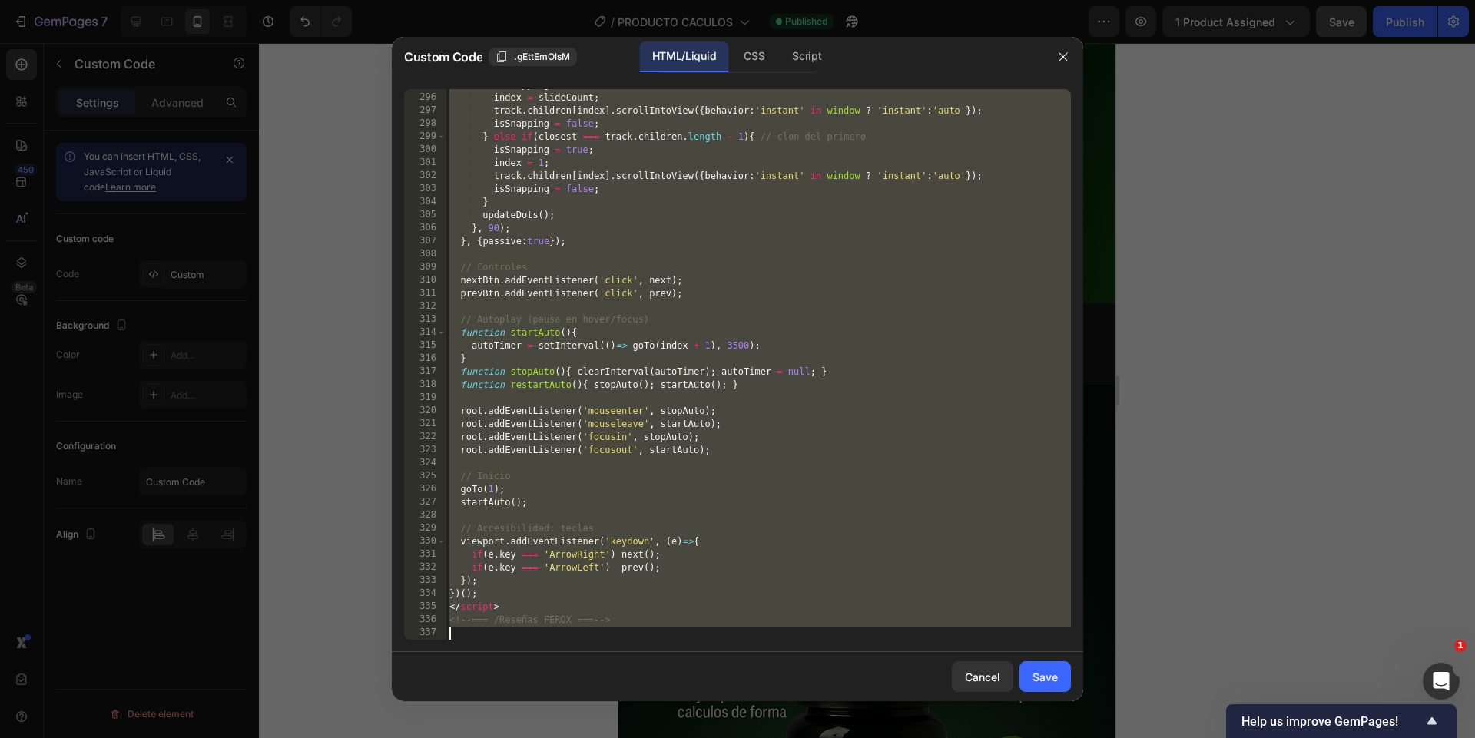
scroll to position [3956, 0]
drag, startPoint x: 451, startPoint y: 93, endPoint x: 1007, endPoint y: 730, distance: 845.8
click at [1007, 730] on div "Custom Code .gEttEmOlsM HTML/Liquid CSS Script <!-- === Reseñas FEROX – Stone D…" at bounding box center [737, 369] width 1475 height 738
type textarea "<!-- === /Reseñas FEROX === -->"
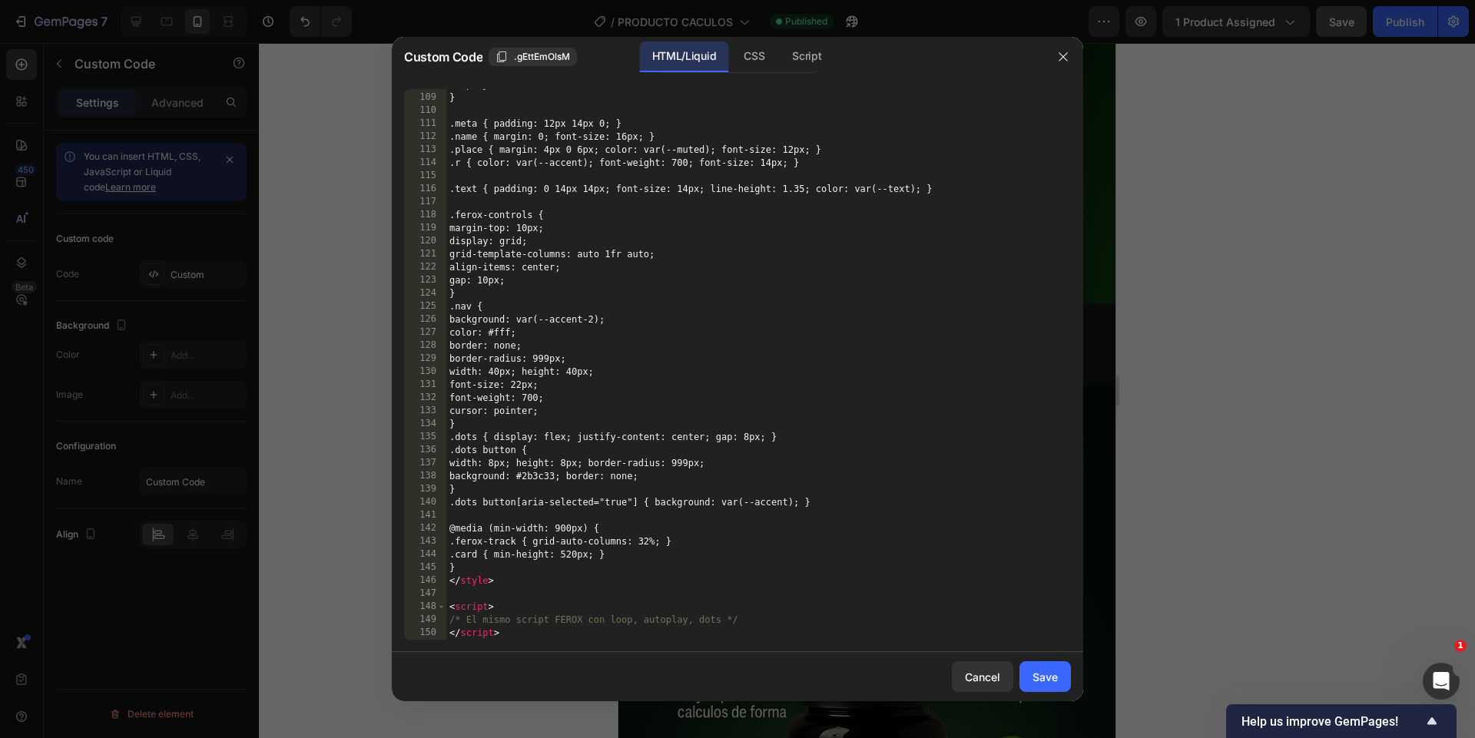
scroll to position [1448, 0]
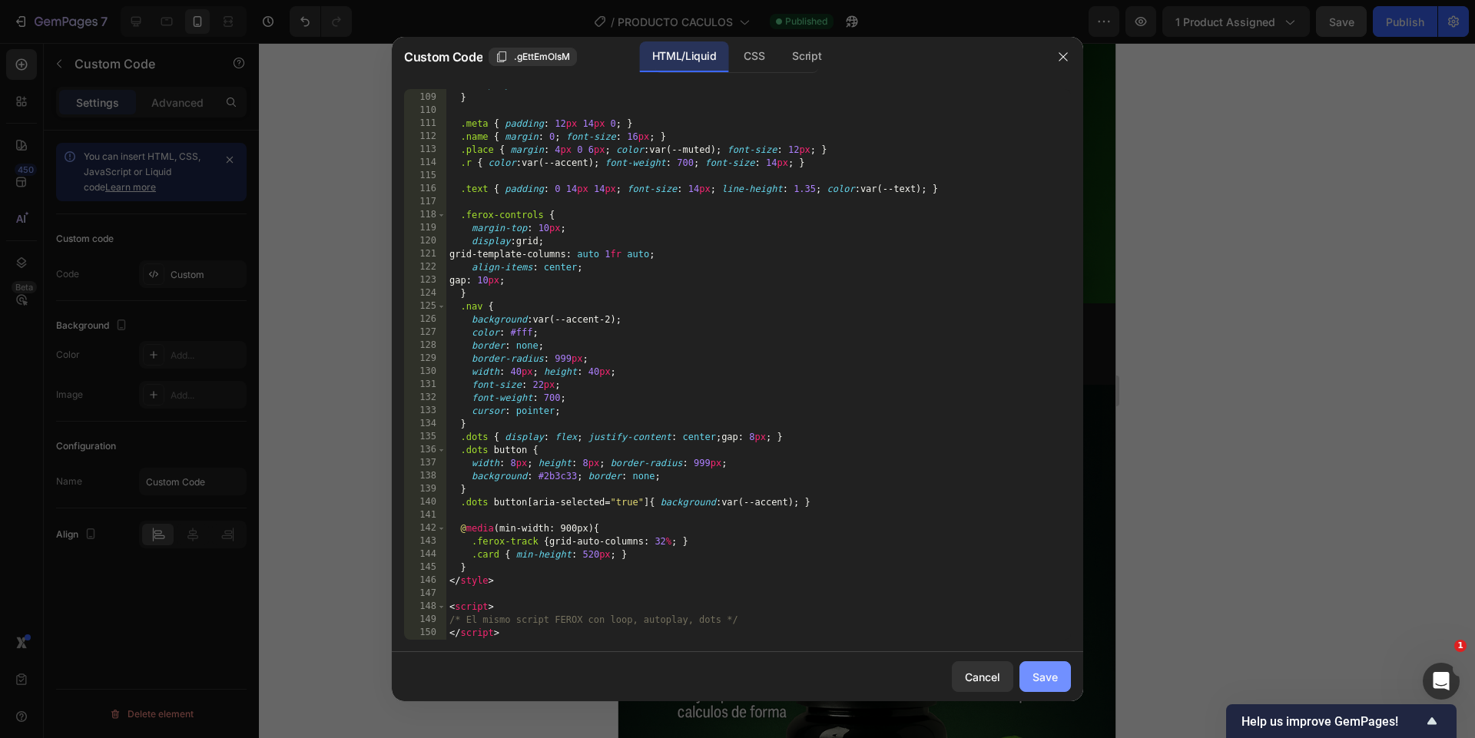
click at [1054, 678] on div "Save" at bounding box center [1045, 677] width 25 height 16
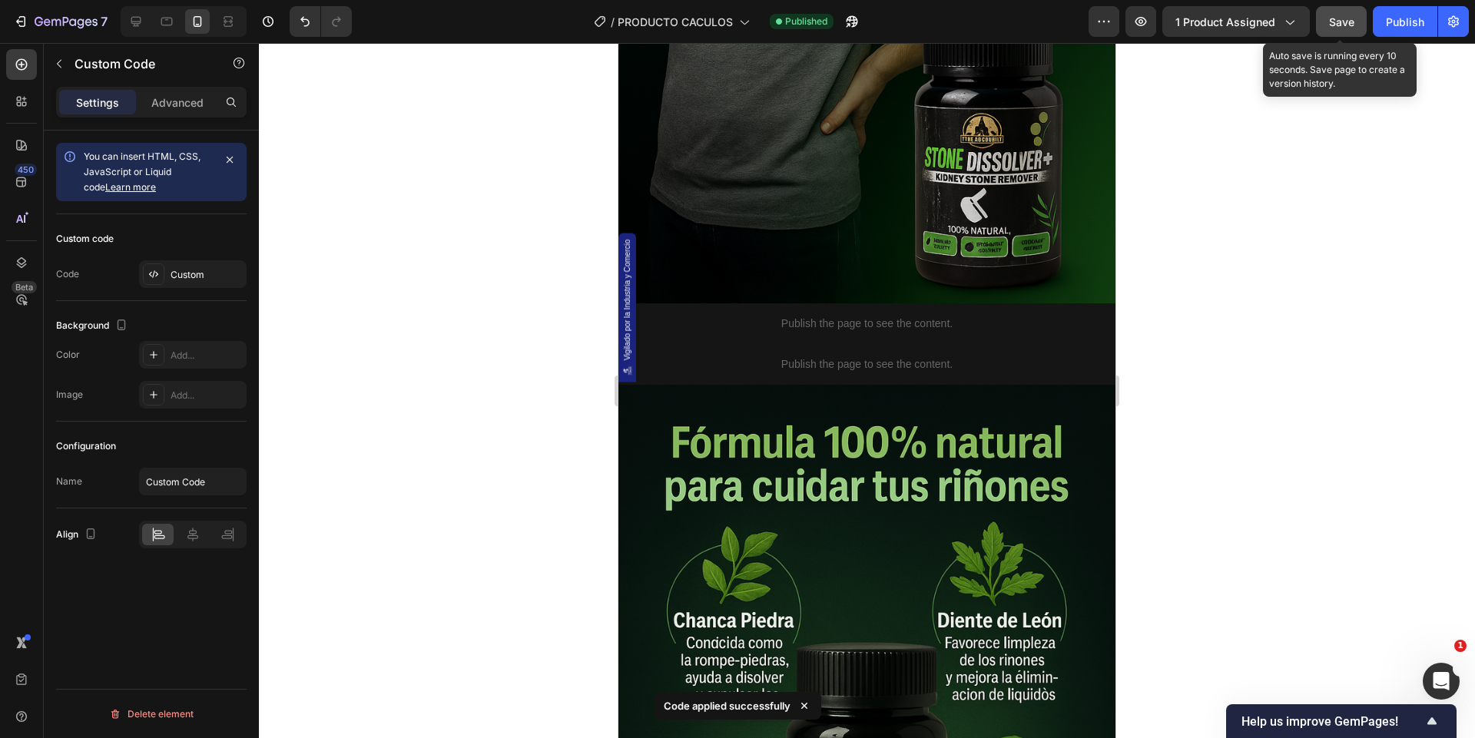
click at [1346, 28] on span "Save" at bounding box center [1341, 21] width 25 height 13
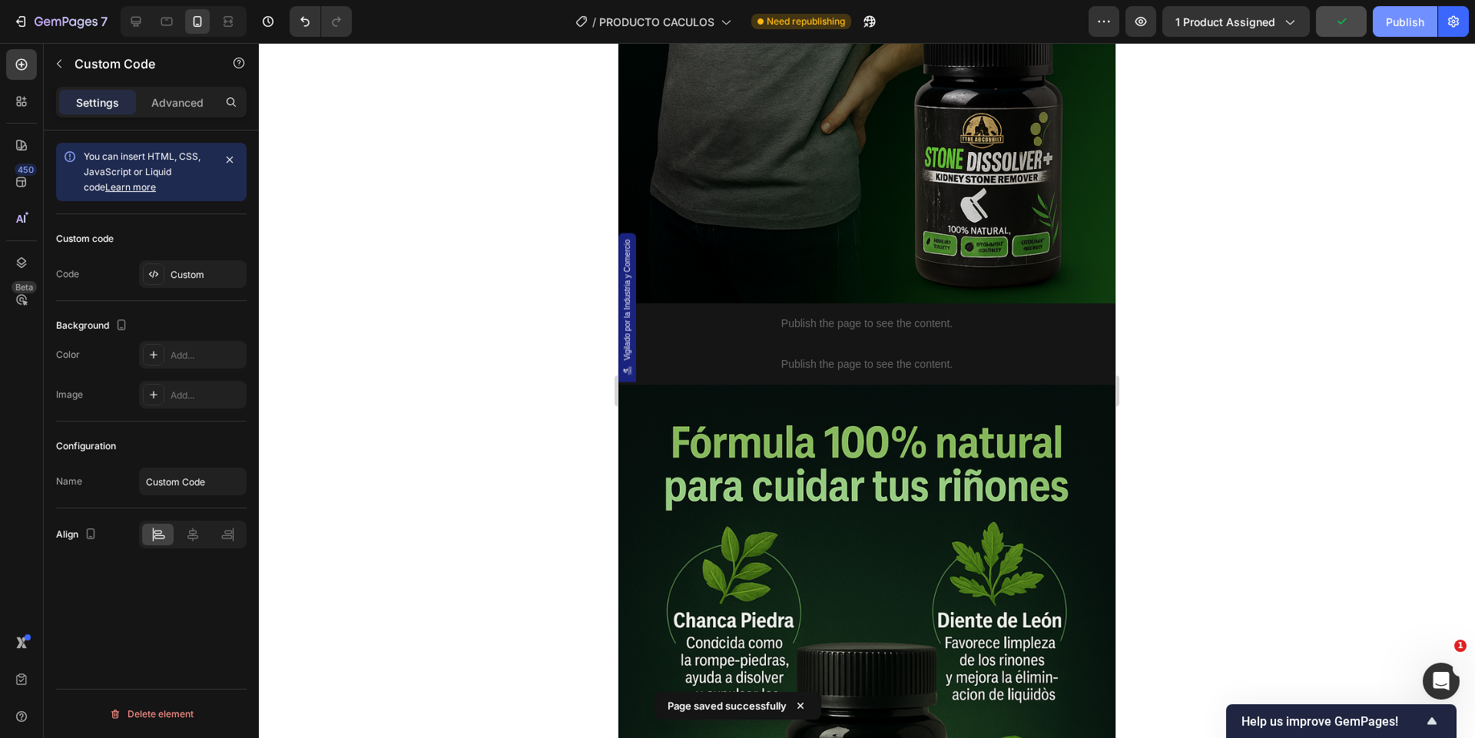
click at [1412, 16] on div "Publish" at bounding box center [1405, 22] width 38 height 16
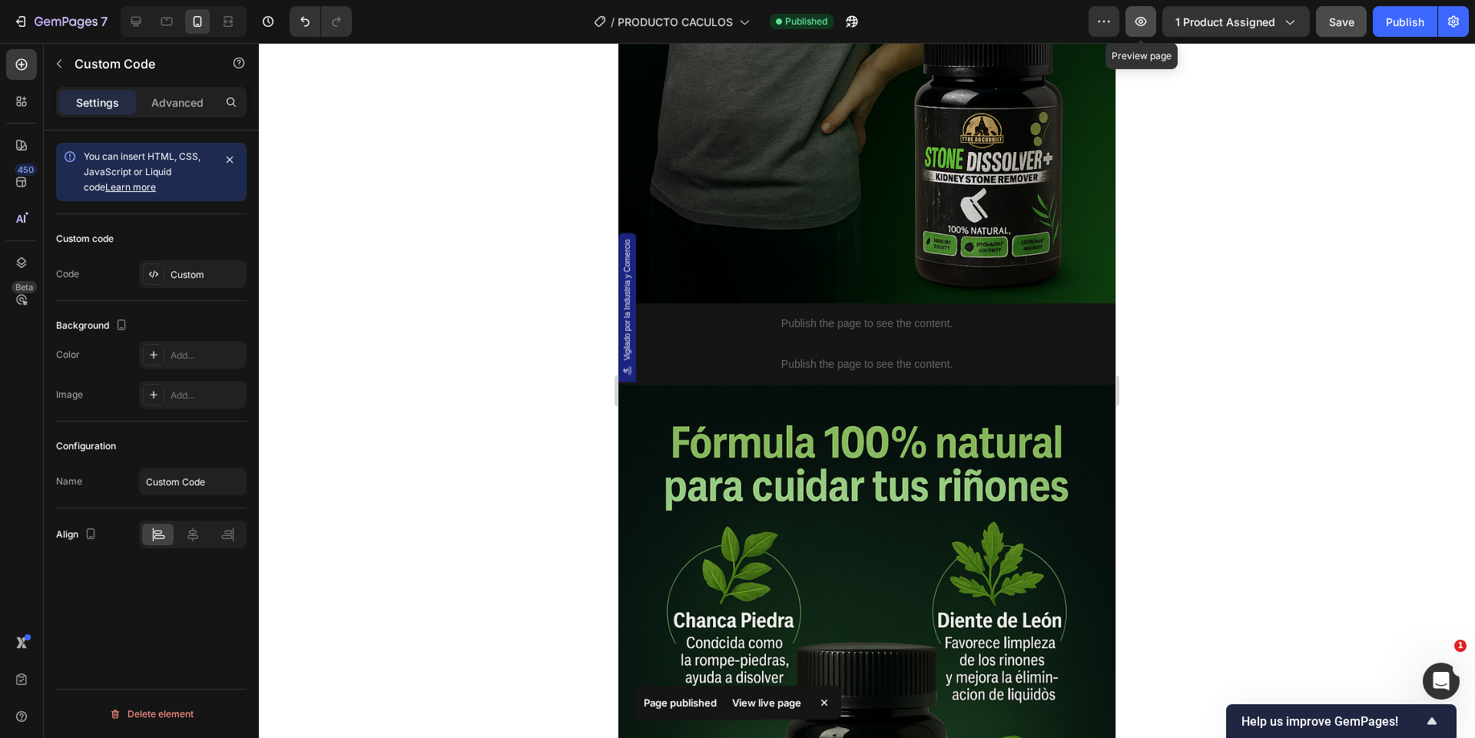
click at [1155, 28] on button "button" at bounding box center [1141, 21] width 31 height 31
click at [744, 369] on p "Publish the page to see the content." at bounding box center [867, 365] width 497 height 16
click at [228, 277] on div "Custom" at bounding box center [207, 275] width 72 height 14
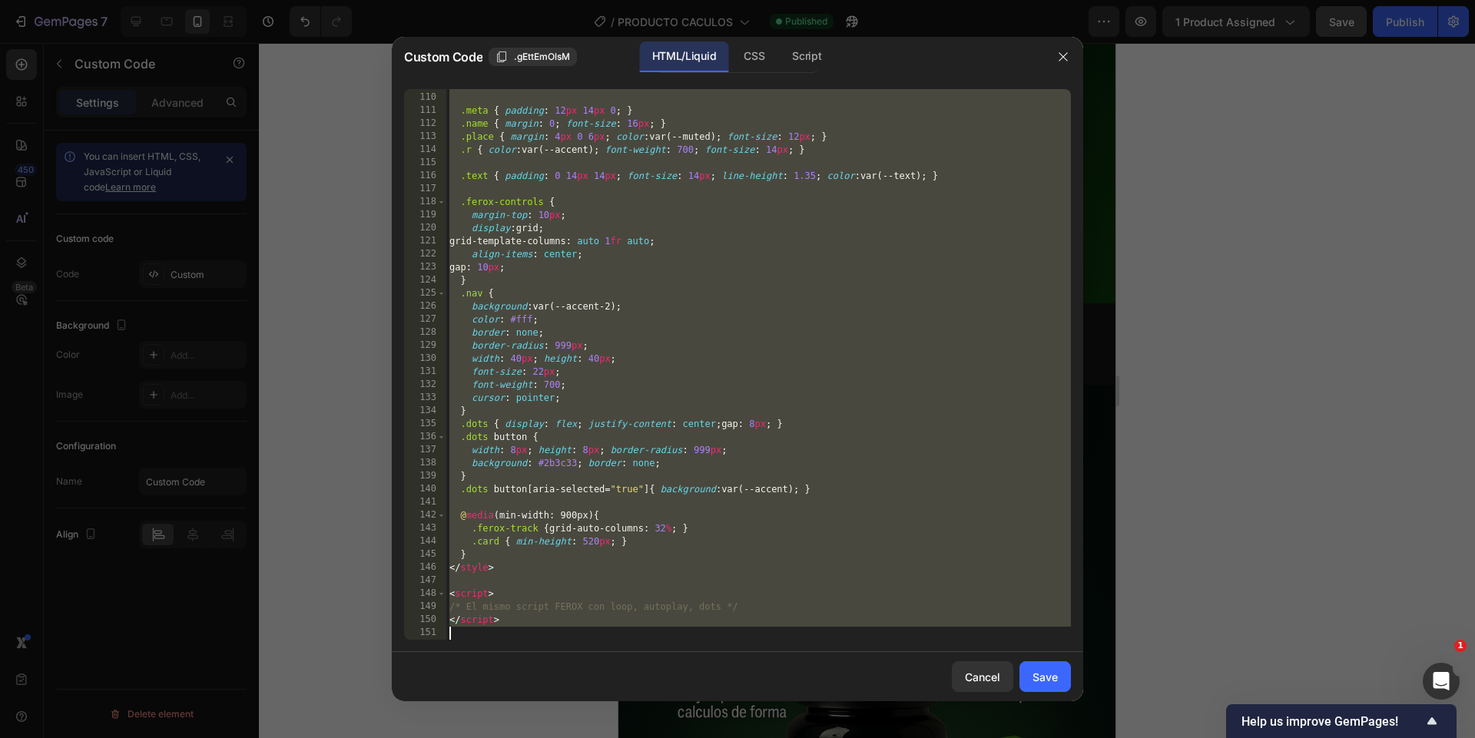
scroll to position [1460, 0]
drag, startPoint x: 453, startPoint y: 97, endPoint x: 919, endPoint y: 762, distance: 812.6
click at [919, 0] on html "7 Version history / PRODUCTO CACULOS Published Preview 1 product assigned Save …" at bounding box center [737, 0] width 1475 height 0
type textarea "<"
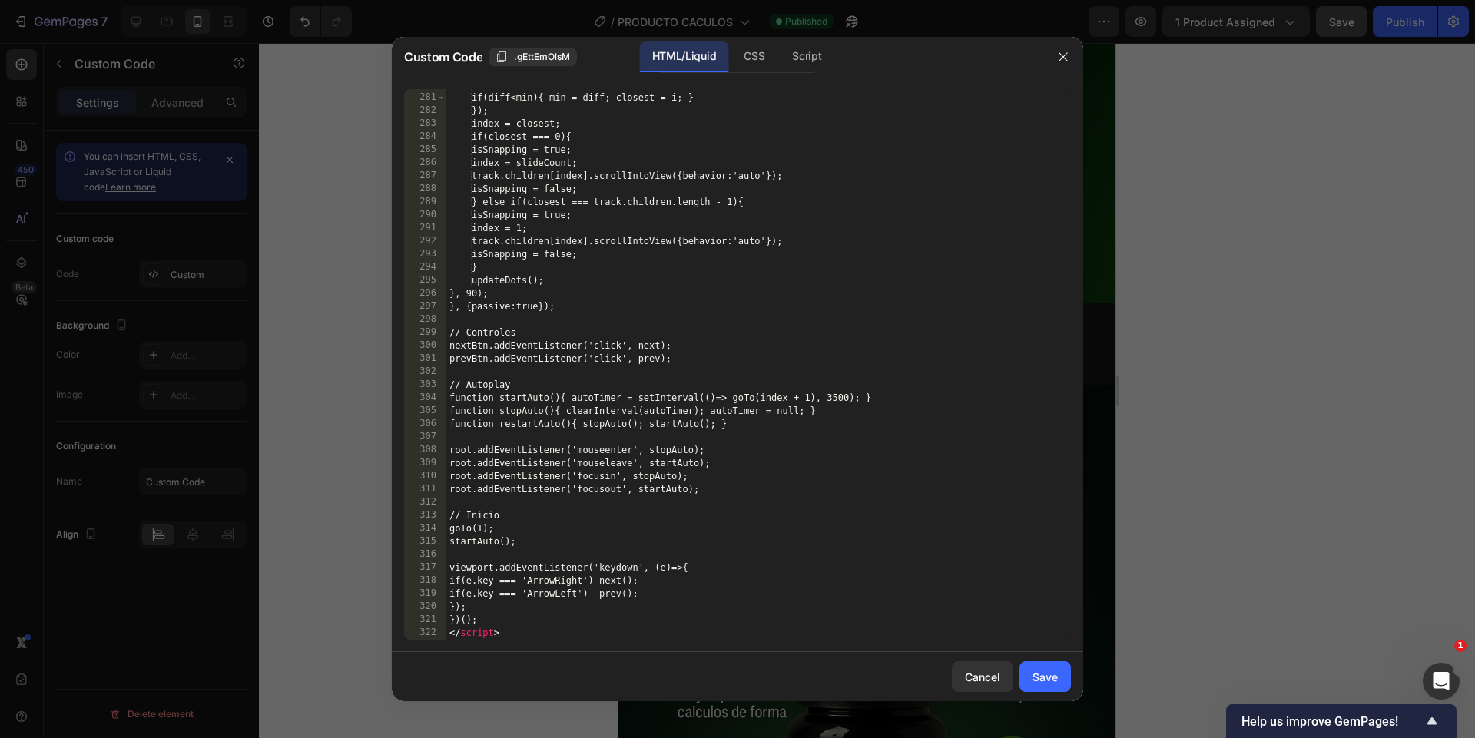
scroll to position [3759, 0]
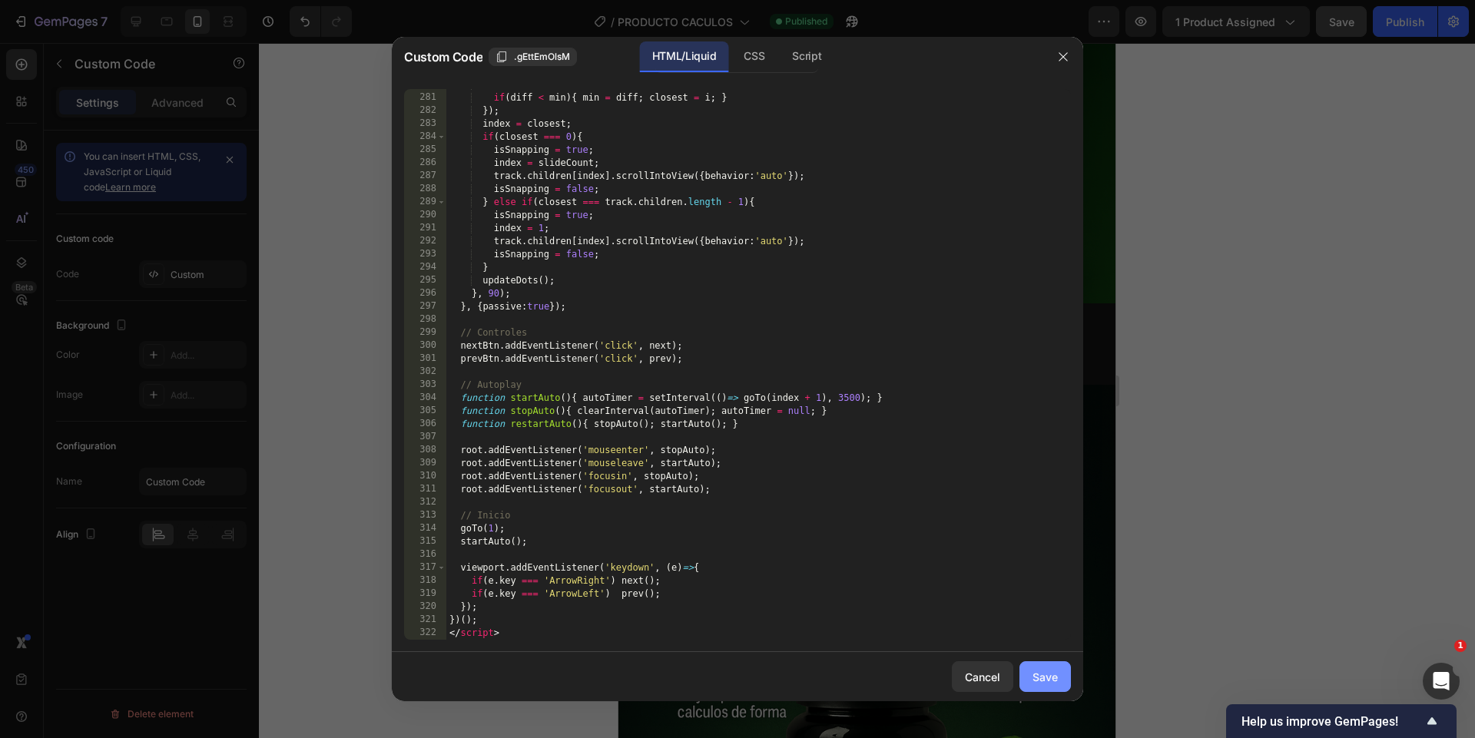
click at [1027, 679] on button "Save" at bounding box center [1045, 677] width 51 height 31
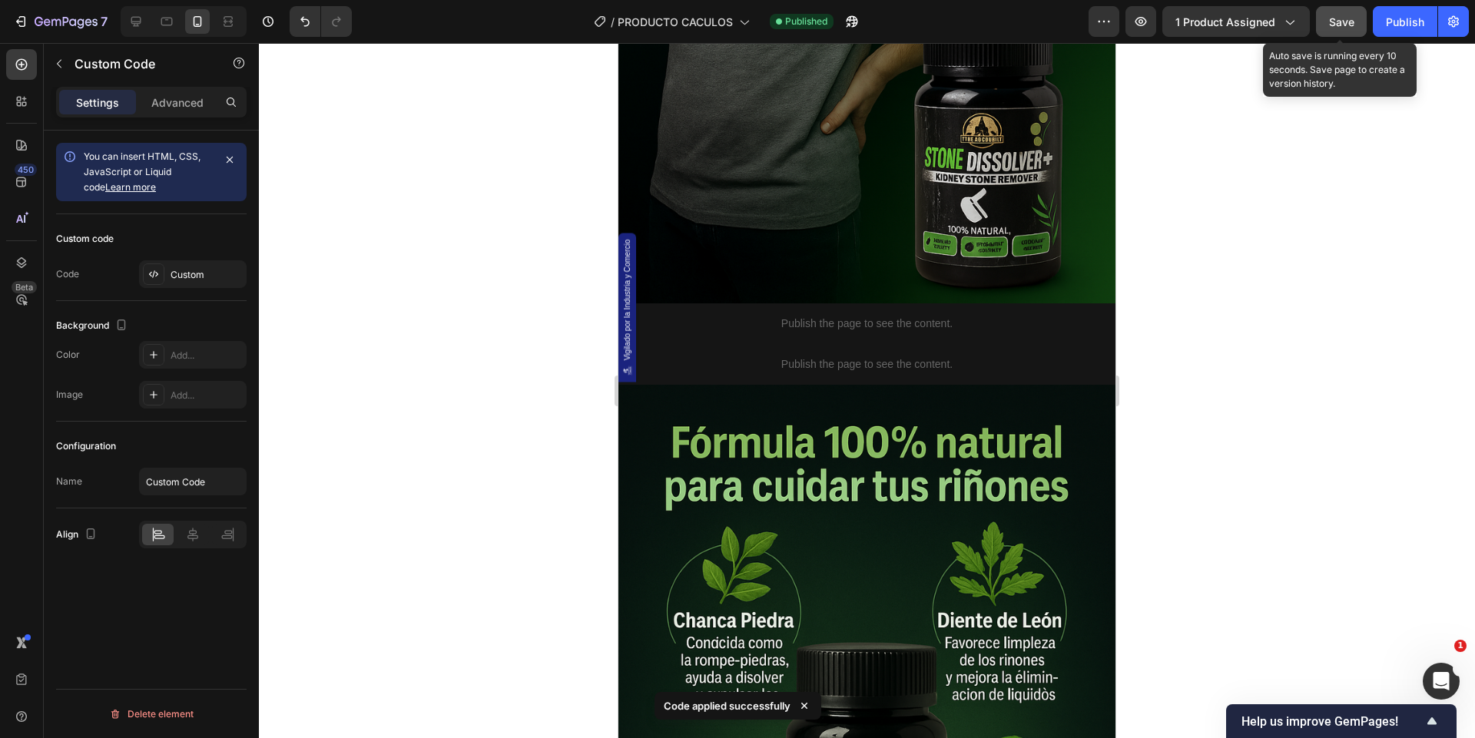
click at [1356, 20] on button "Save" at bounding box center [1341, 21] width 51 height 31
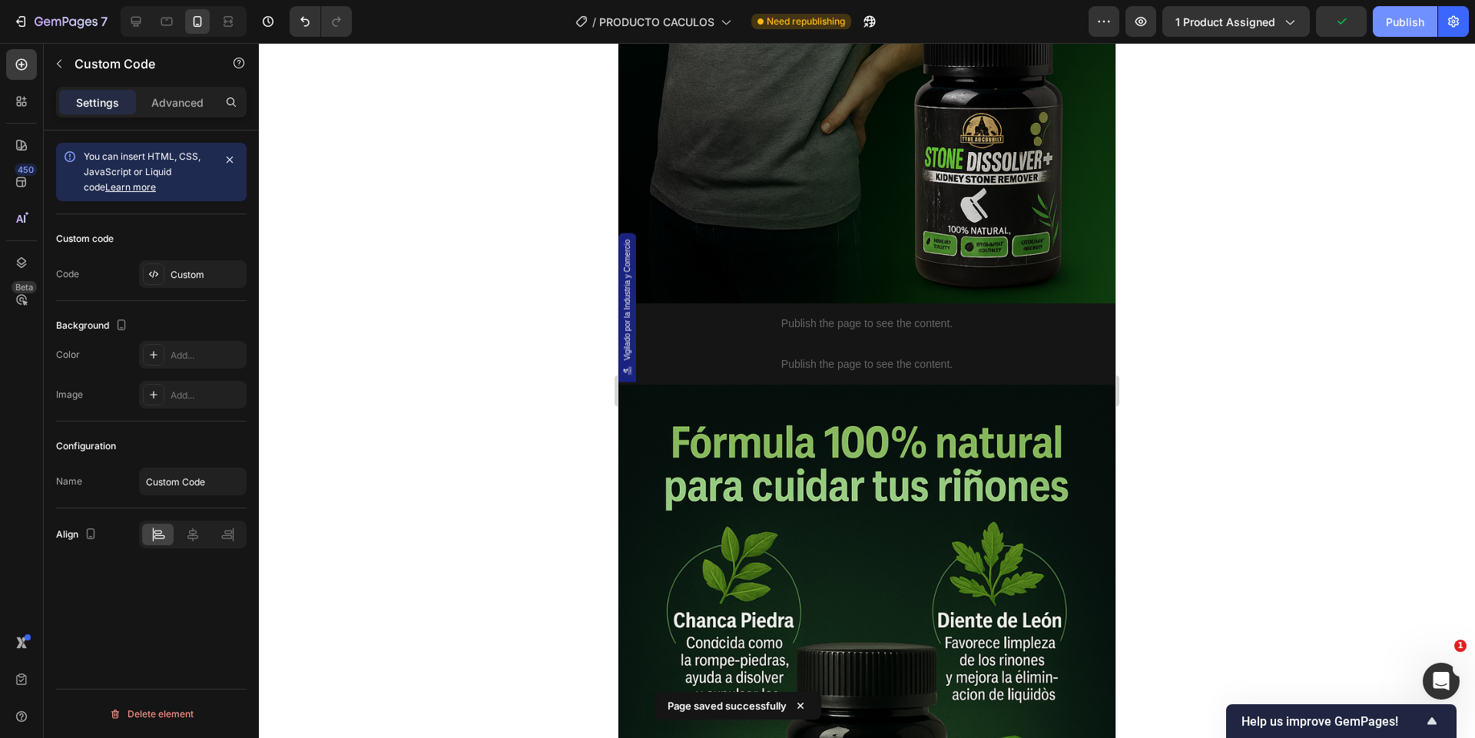
click at [1399, 16] on div "Publish" at bounding box center [1405, 22] width 38 height 16
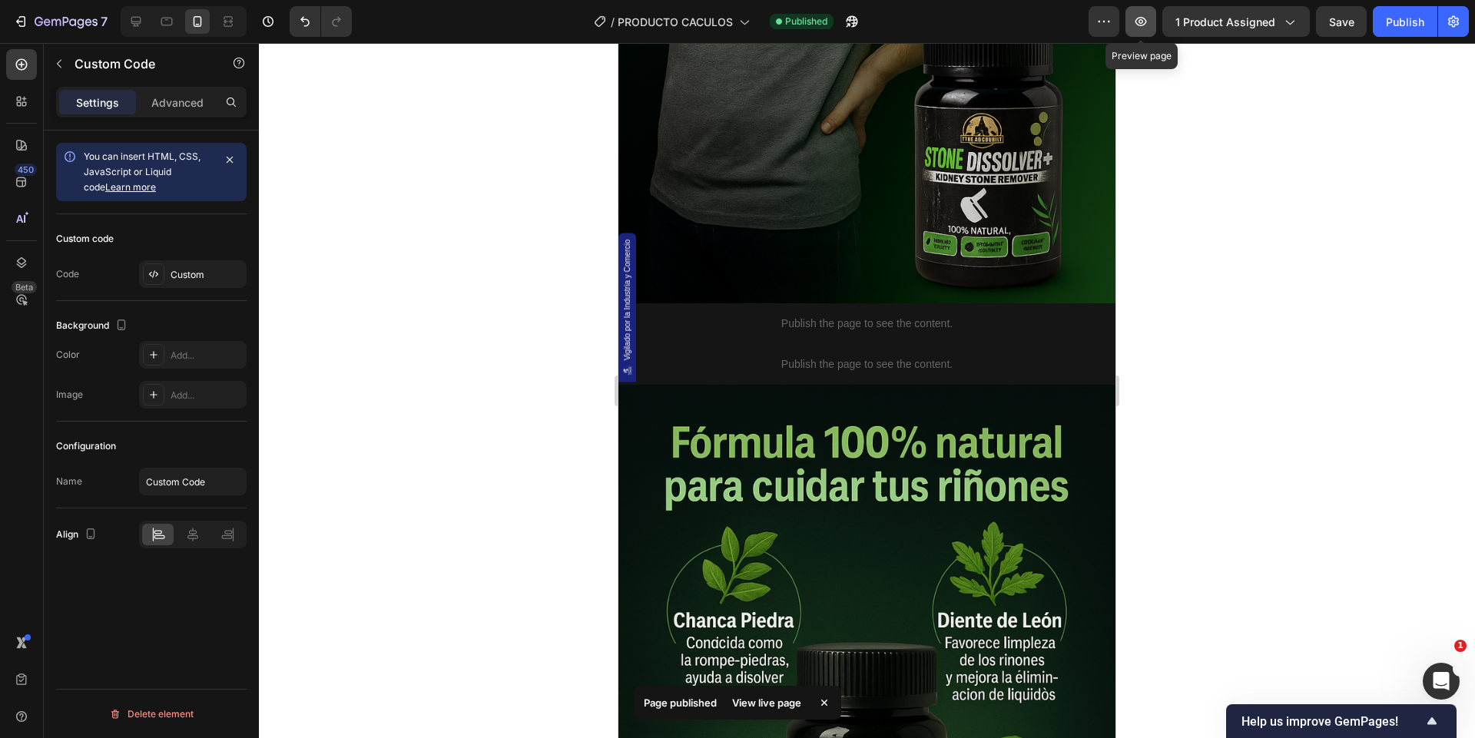
click at [1149, 25] on icon "button" at bounding box center [1140, 21] width 15 height 15
